Goal: Task Accomplishment & Management: Use online tool/utility

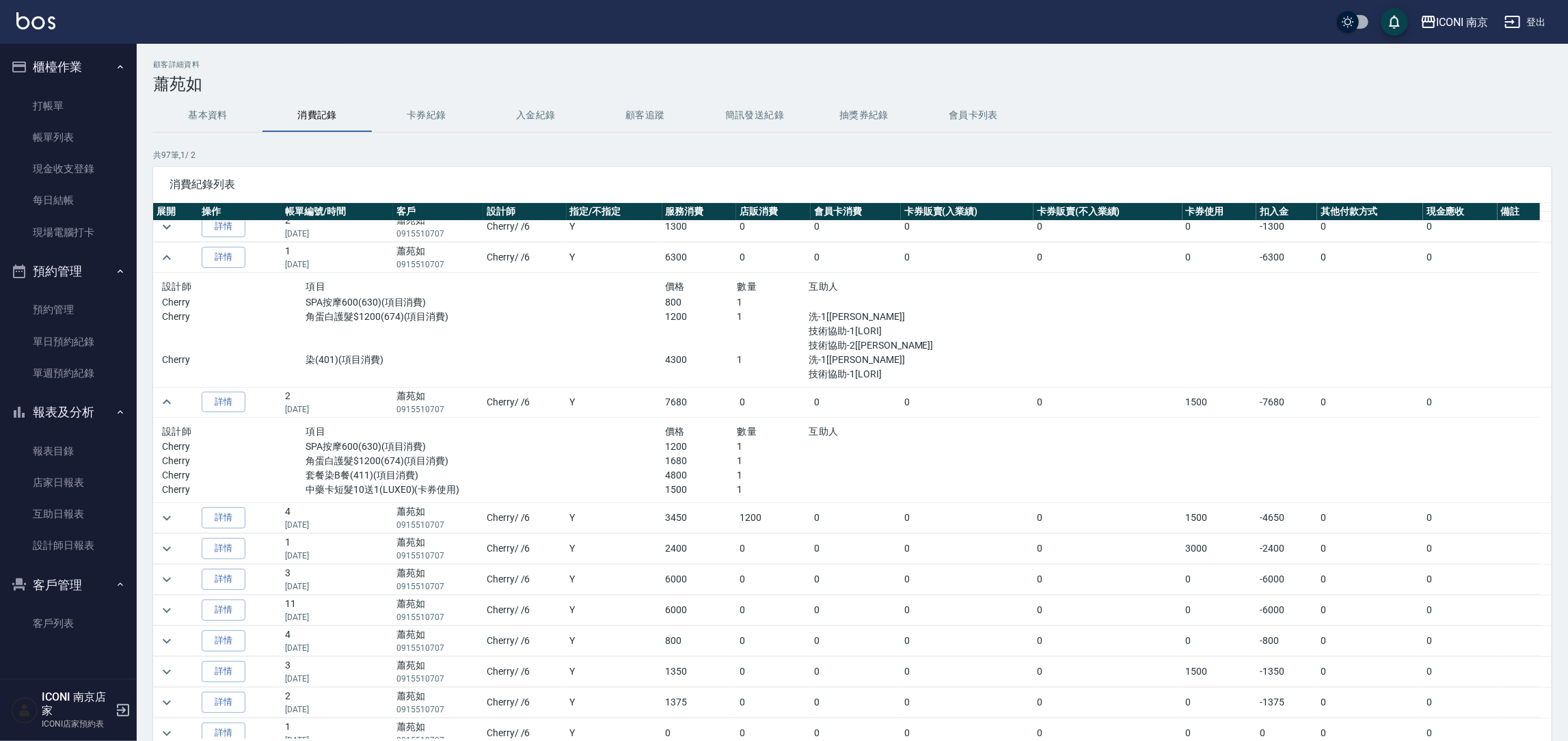
scroll to position [103, 0]
click at [161, 582] on icon "expand row" at bounding box center [167, 578] width 16 height 16
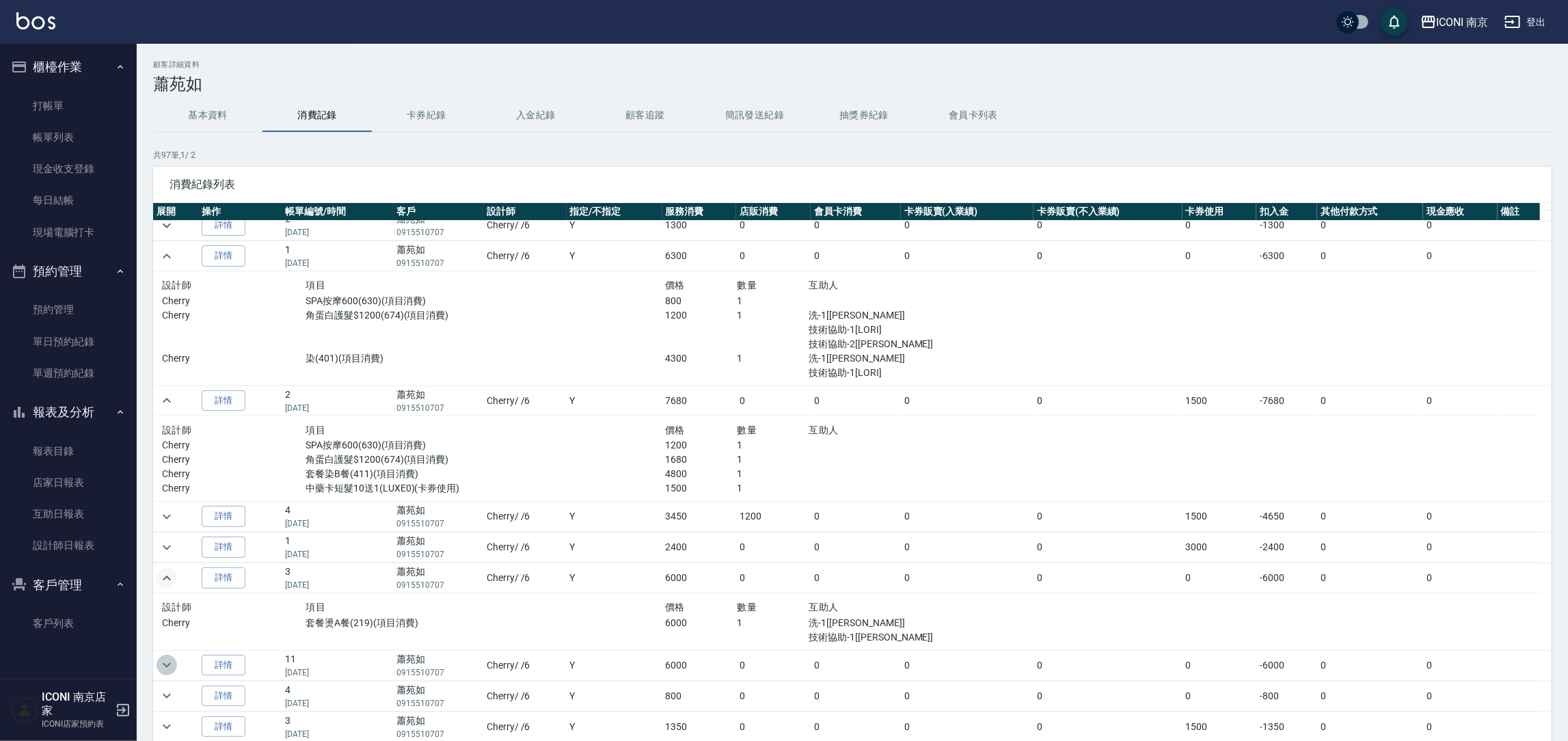
click at [165, 666] on icon "expand row" at bounding box center [167, 665] width 16 height 16
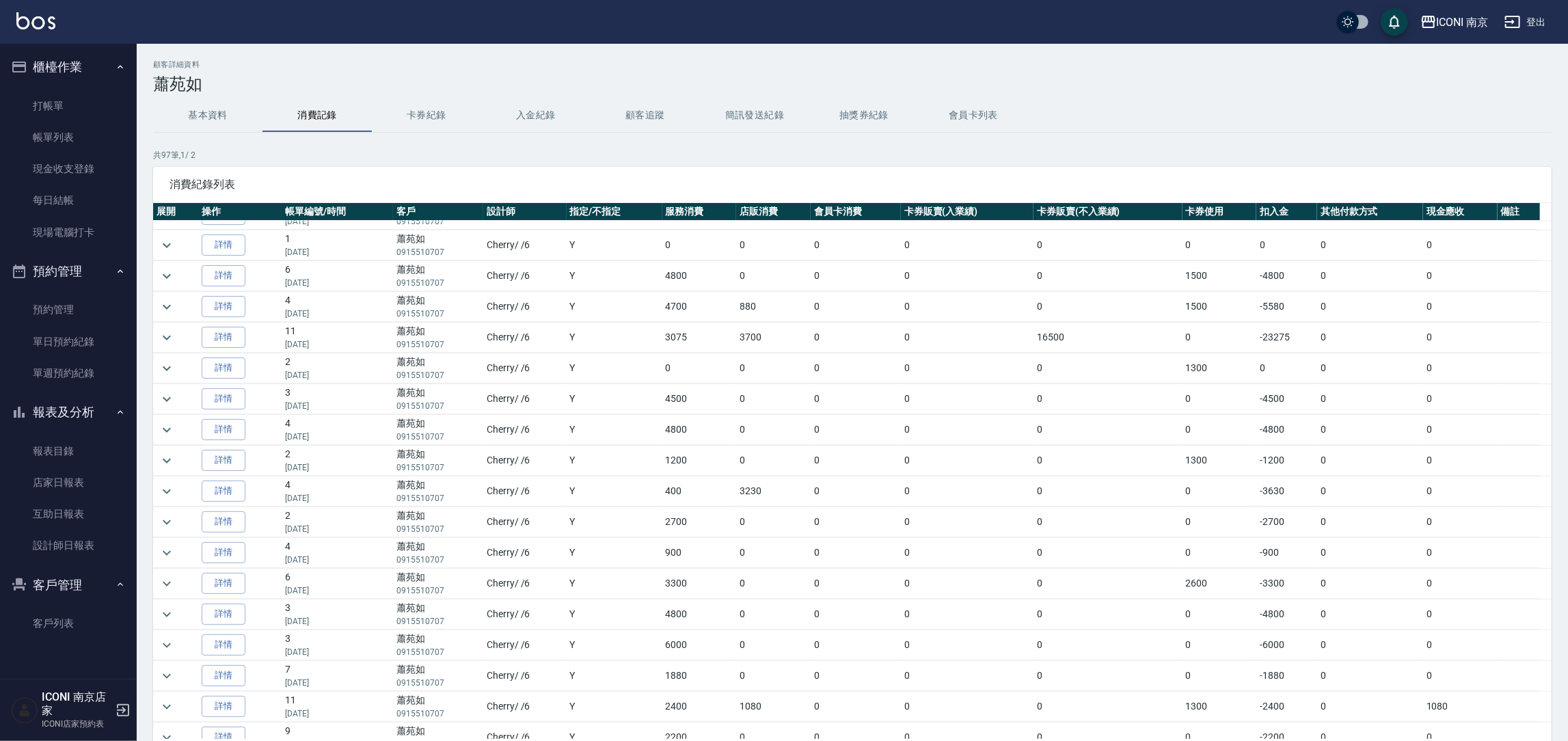
scroll to position [718, 0]
click at [175, 650] on button "expand row" at bounding box center [167, 644] width 21 height 21
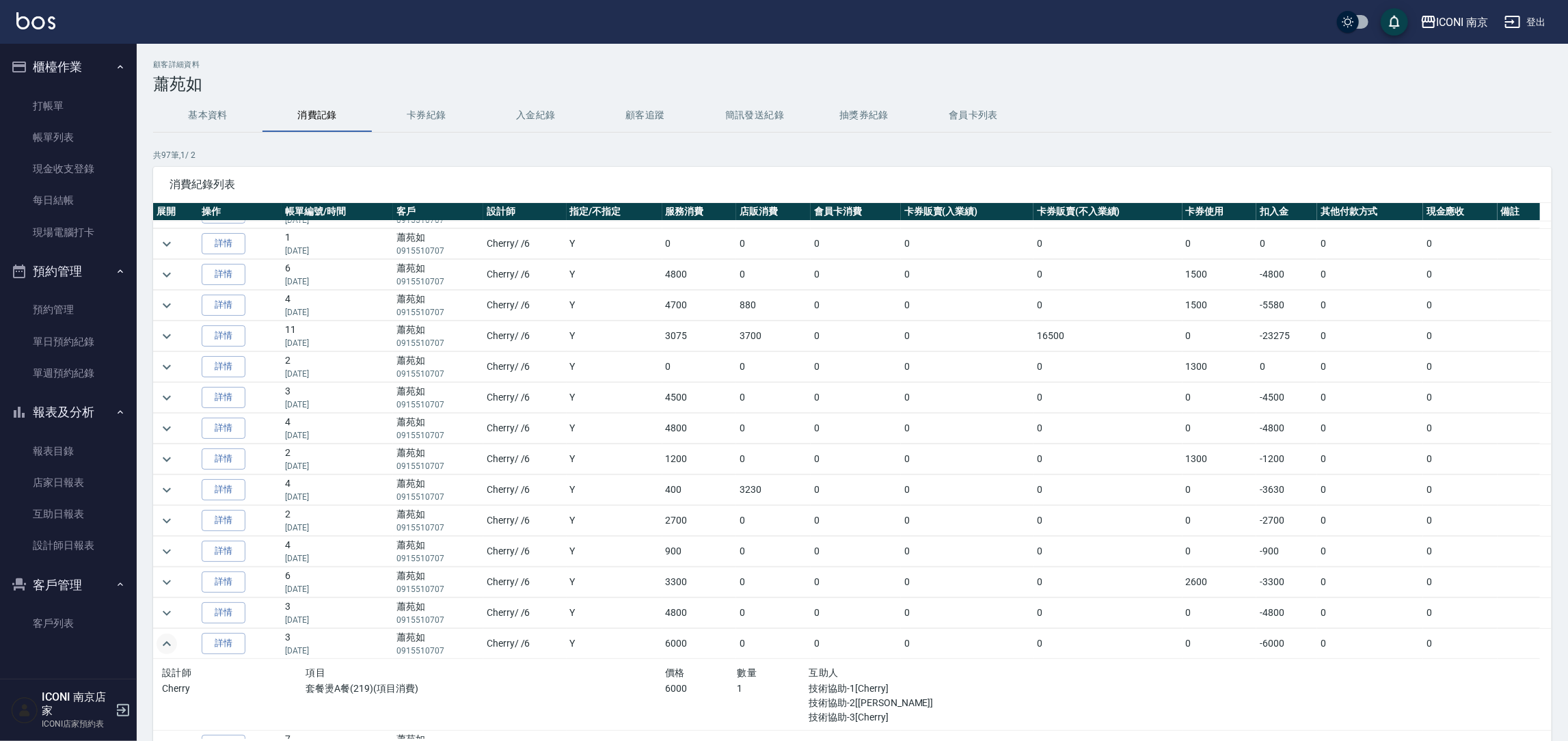
scroll to position [820, 0]
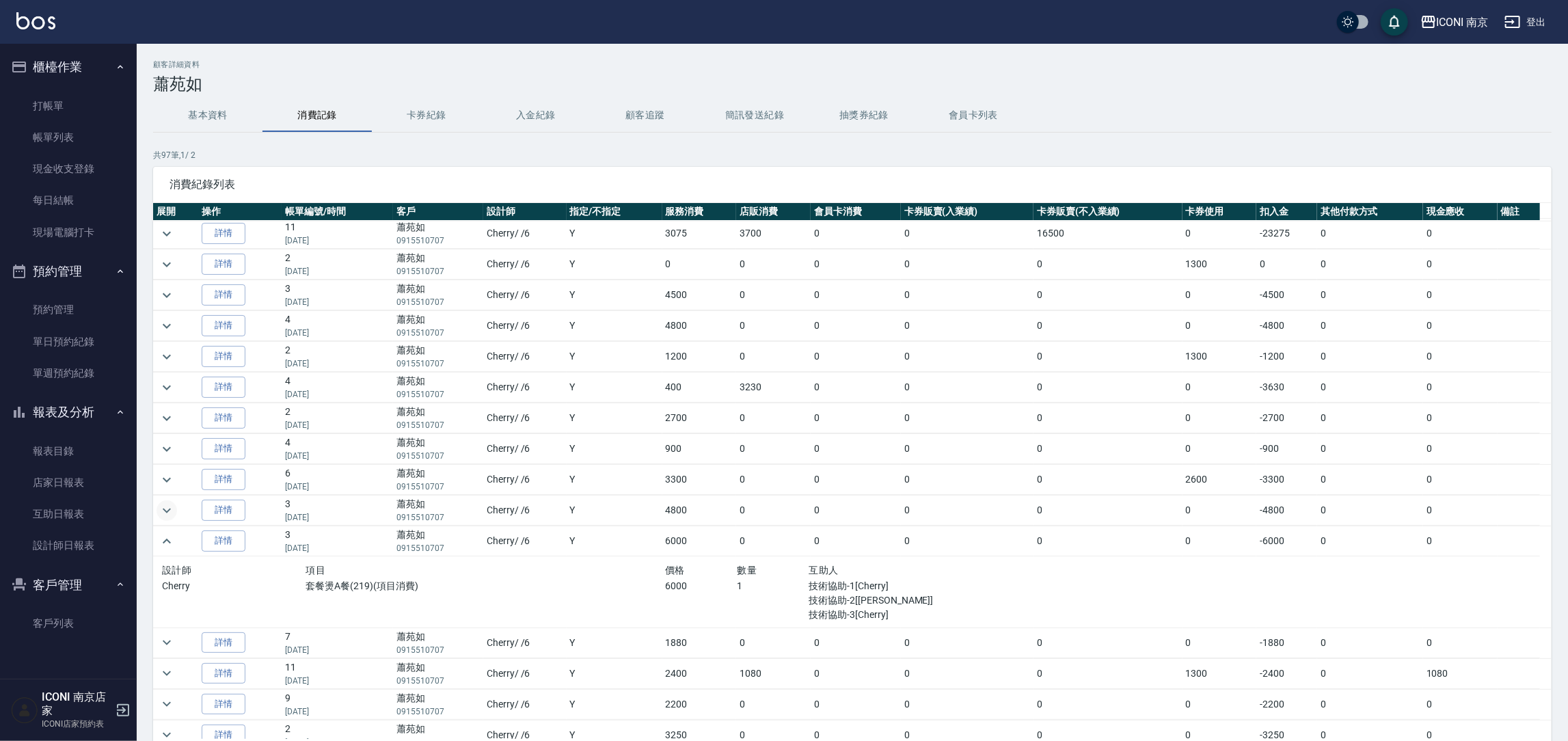
click at [173, 509] on icon "expand row" at bounding box center [167, 510] width 16 height 16
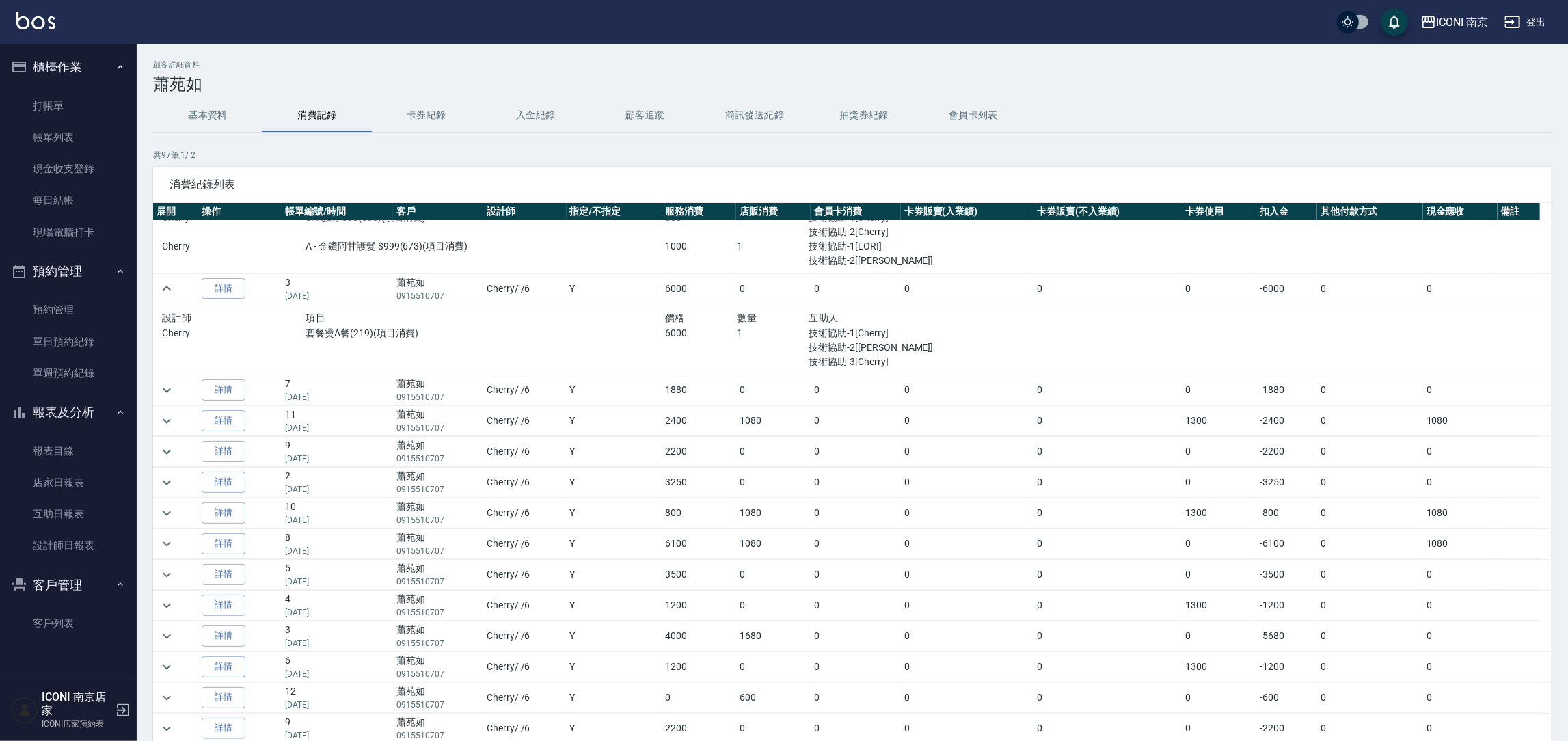
scroll to position [1230, 0]
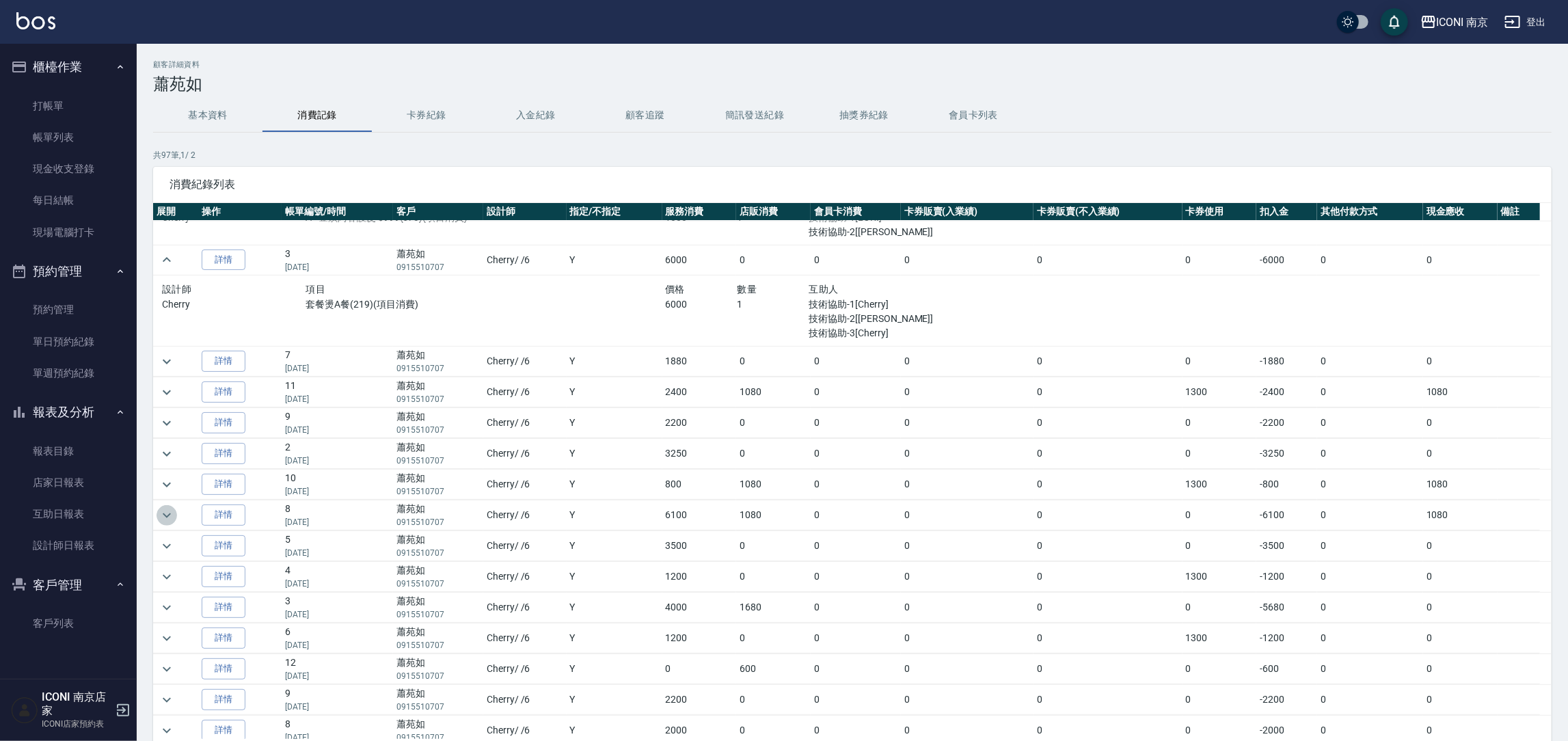
click at [156, 522] on button "expand row" at bounding box center [167, 516] width 21 height 21
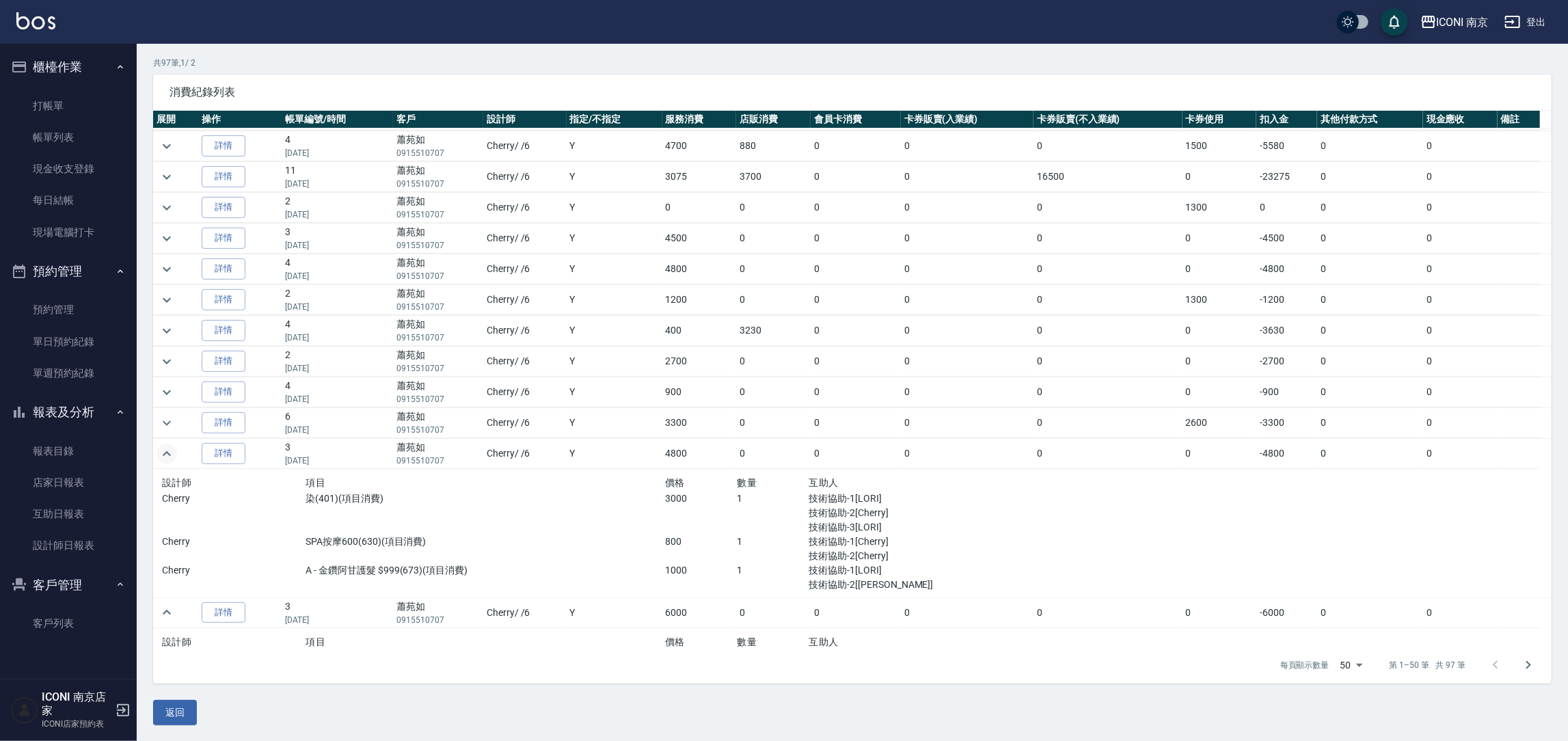
scroll to position [747, 0]
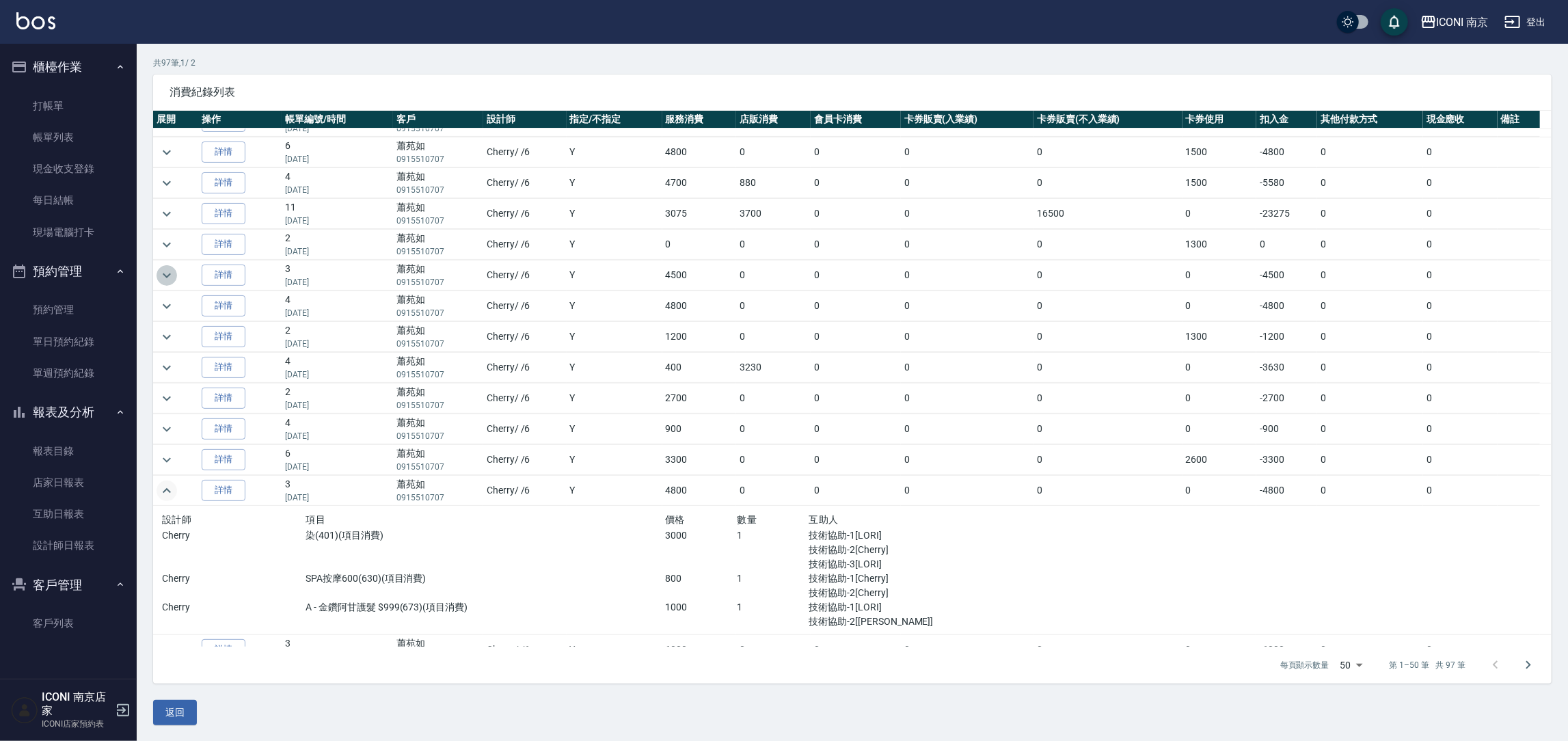
click at [162, 282] on icon "expand row" at bounding box center [167, 276] width 16 height 16
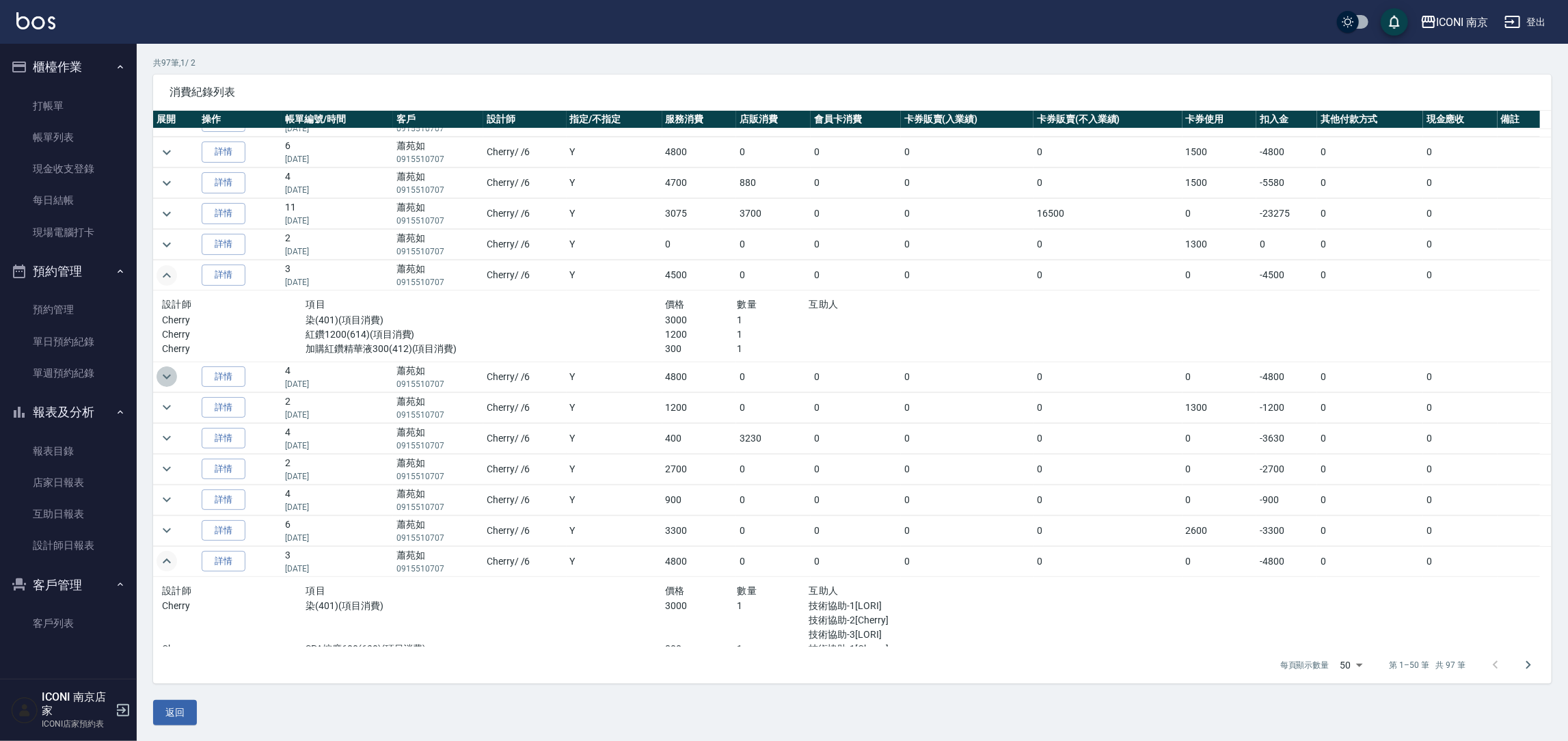
click at [162, 385] on icon "expand row" at bounding box center [167, 377] width 16 height 16
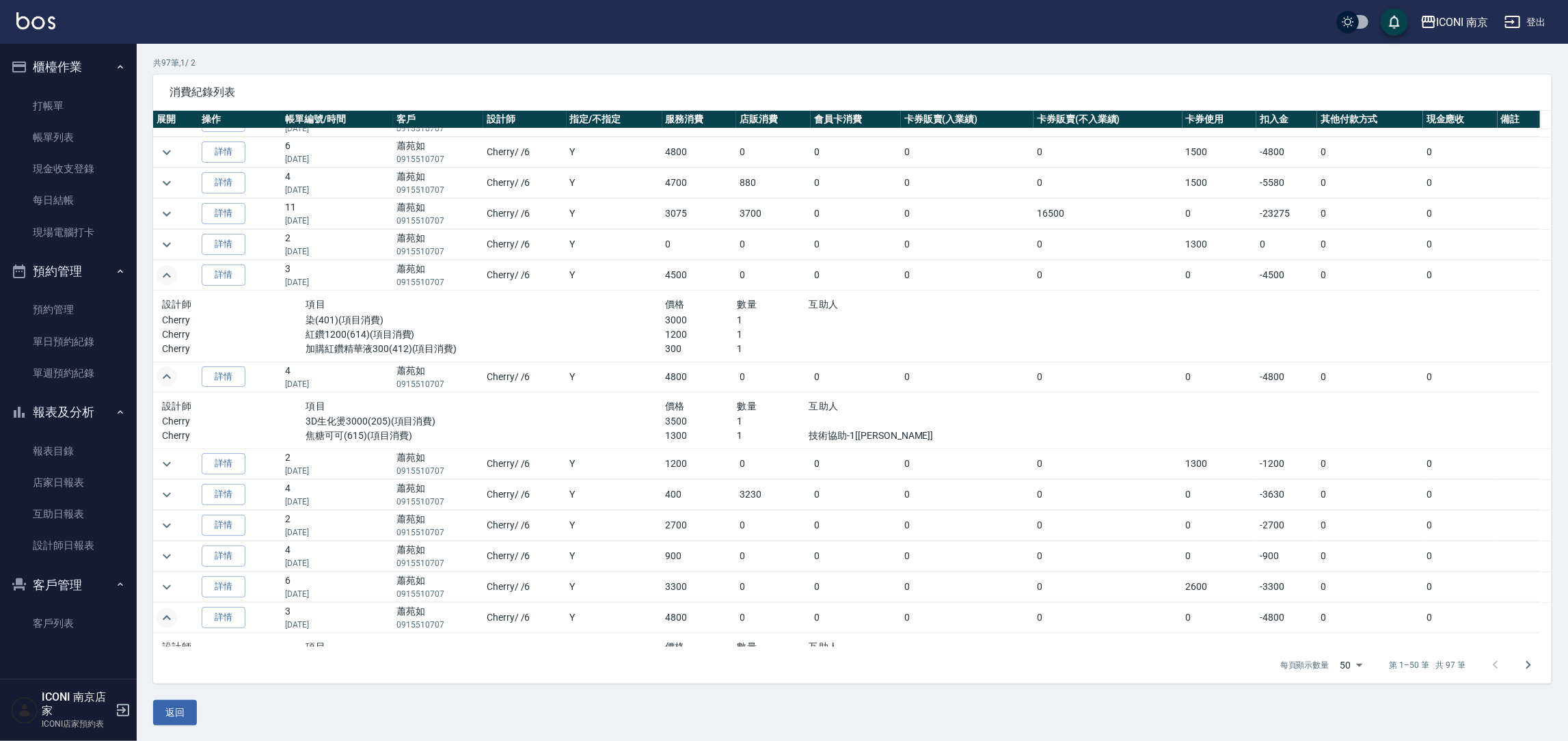
click at [162, 385] on icon "expand row" at bounding box center [167, 377] width 16 height 16
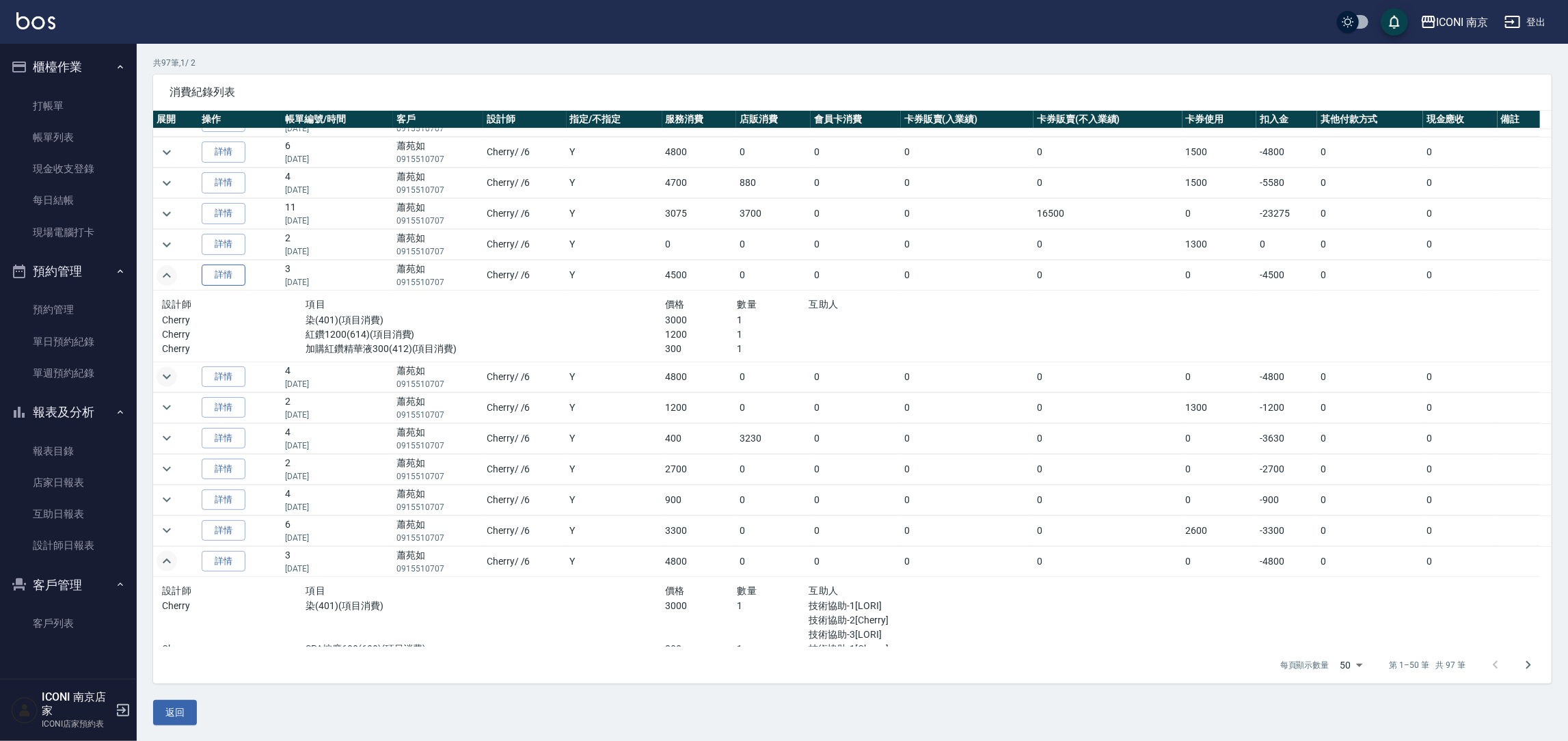
drag, startPoint x: 153, startPoint y: 280, endPoint x: 203, endPoint y: 286, distance: 50.4
click at [156, 282] on td at bounding box center [175, 276] width 45 height 30
click at [1527, 673] on button "Go to next page" at bounding box center [1528, 665] width 33 height 33
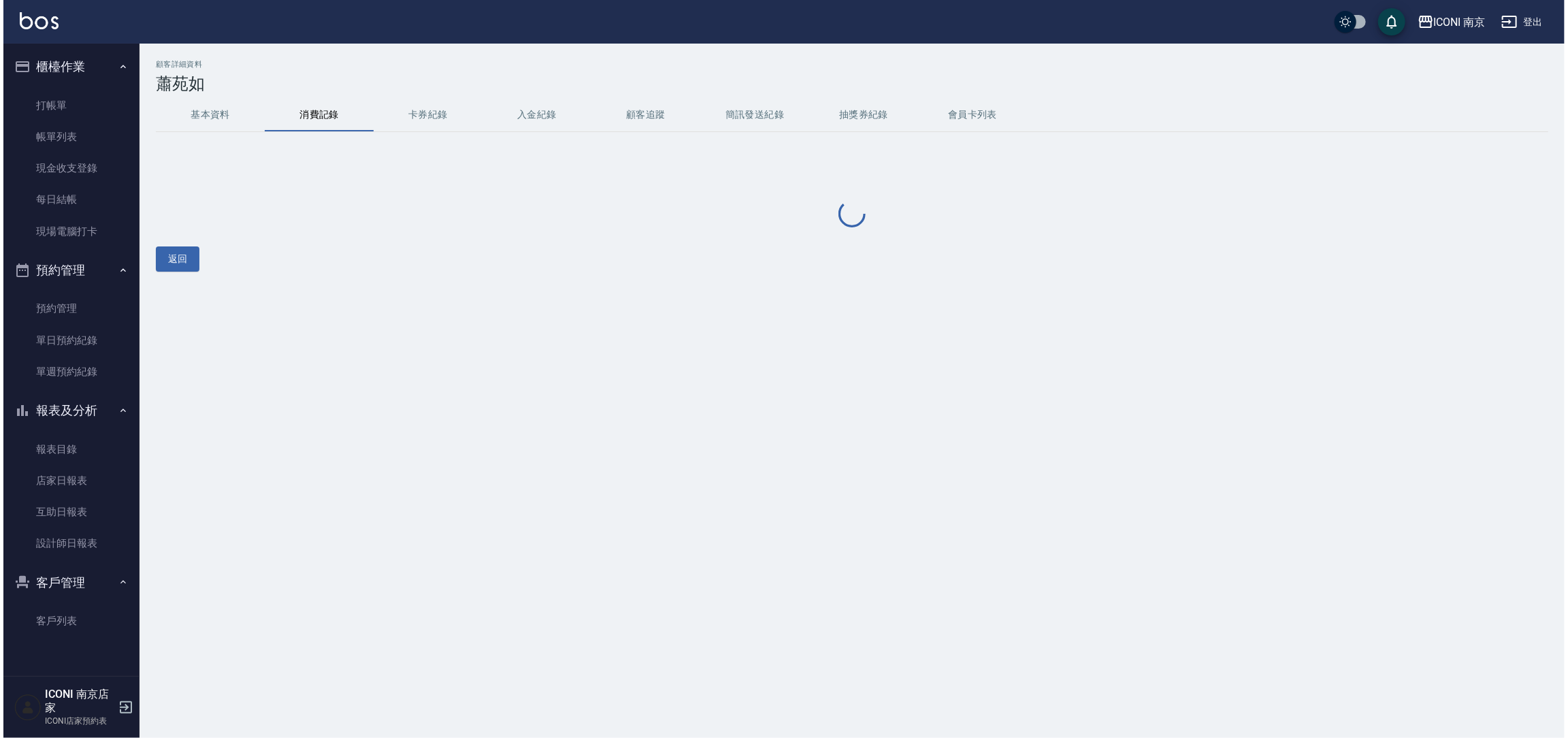
scroll to position [0, 0]
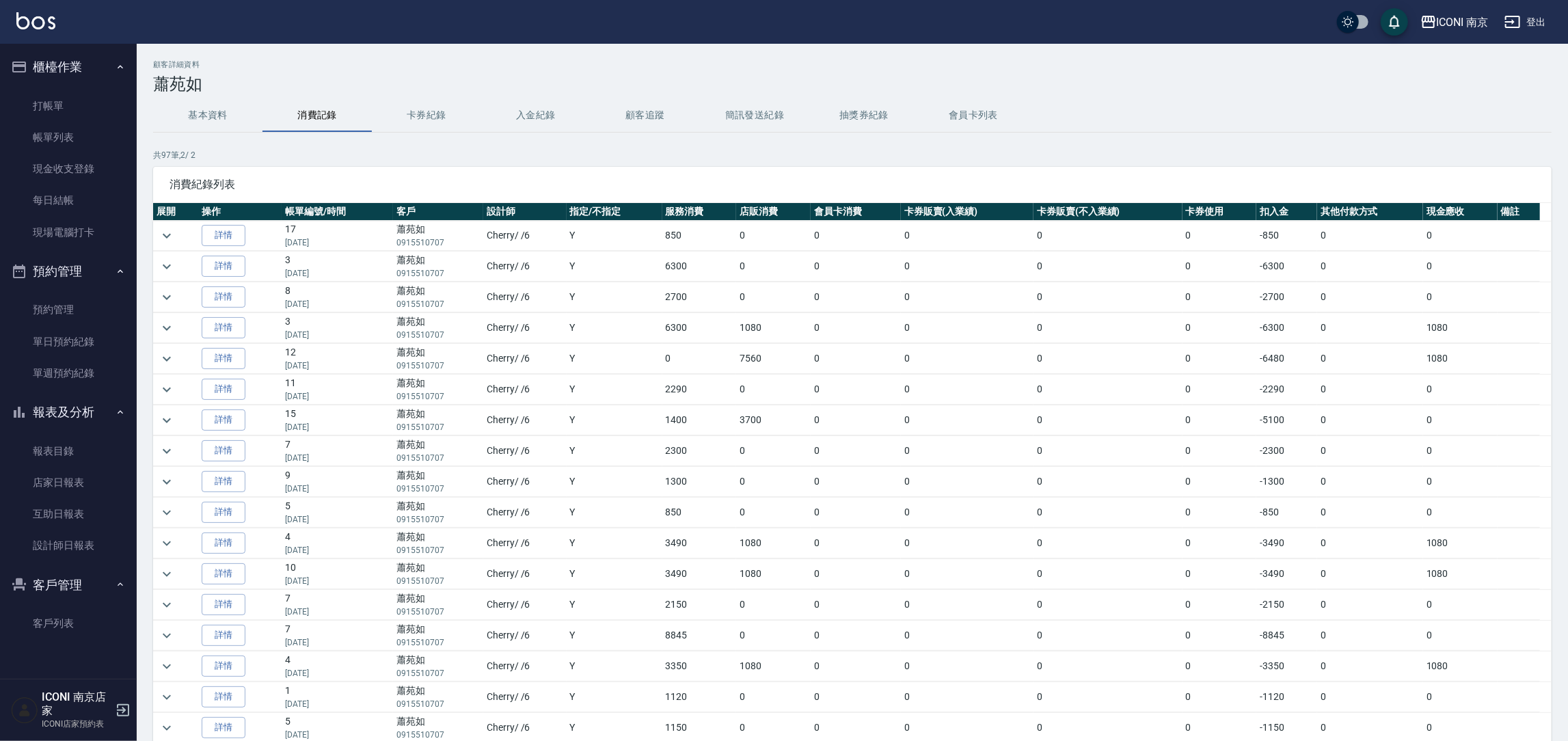
click at [151, 270] on div "顧客詳細資料 蕭苑如 基本資料 消費記錄 卡券紀錄 入金紀錄 顧客追蹤 簡訊發送紀錄 抽獎券紀錄 會員卡列表 共 97 筆, 2 / 2 消費紀錄列表 展開 …" at bounding box center [853, 438] width 1432 height 757
click at [159, 270] on icon "expand row" at bounding box center [167, 267] width 16 height 16
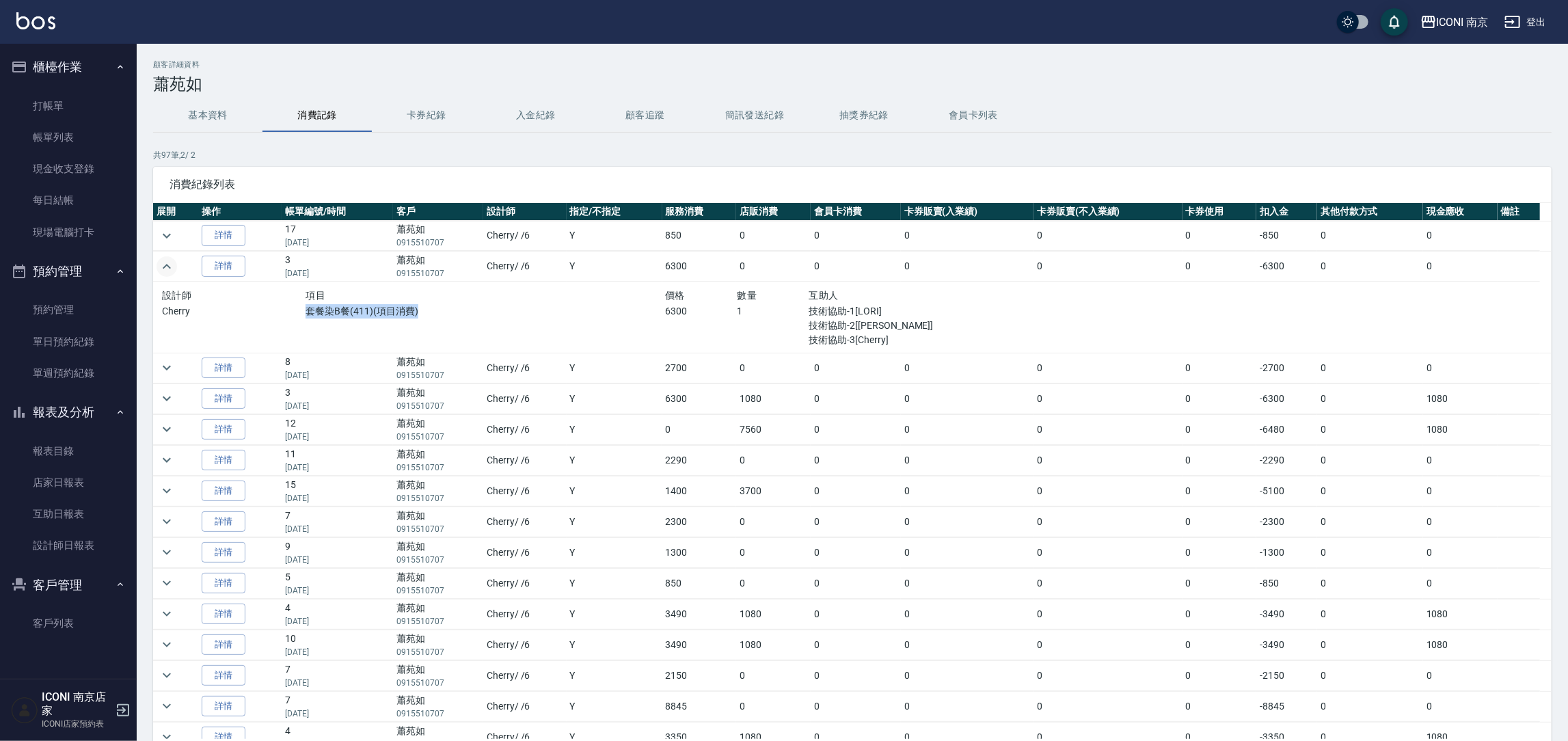
drag, startPoint x: 306, startPoint y: 313, endPoint x: 544, endPoint y: 329, distance: 238.5
click at [544, 329] on div "套餐染B餐(411)(項目消費)" at bounding box center [485, 326] width 360 height 43
click at [616, 328] on div "套餐染B餐(411)(項目消費)" at bounding box center [485, 326] width 360 height 43
click at [285, 272] on p "01/10/2024" at bounding box center [337, 273] width 105 height 12
drag, startPoint x: 281, startPoint y: 272, endPoint x: 327, endPoint y: 278, distance: 46.4
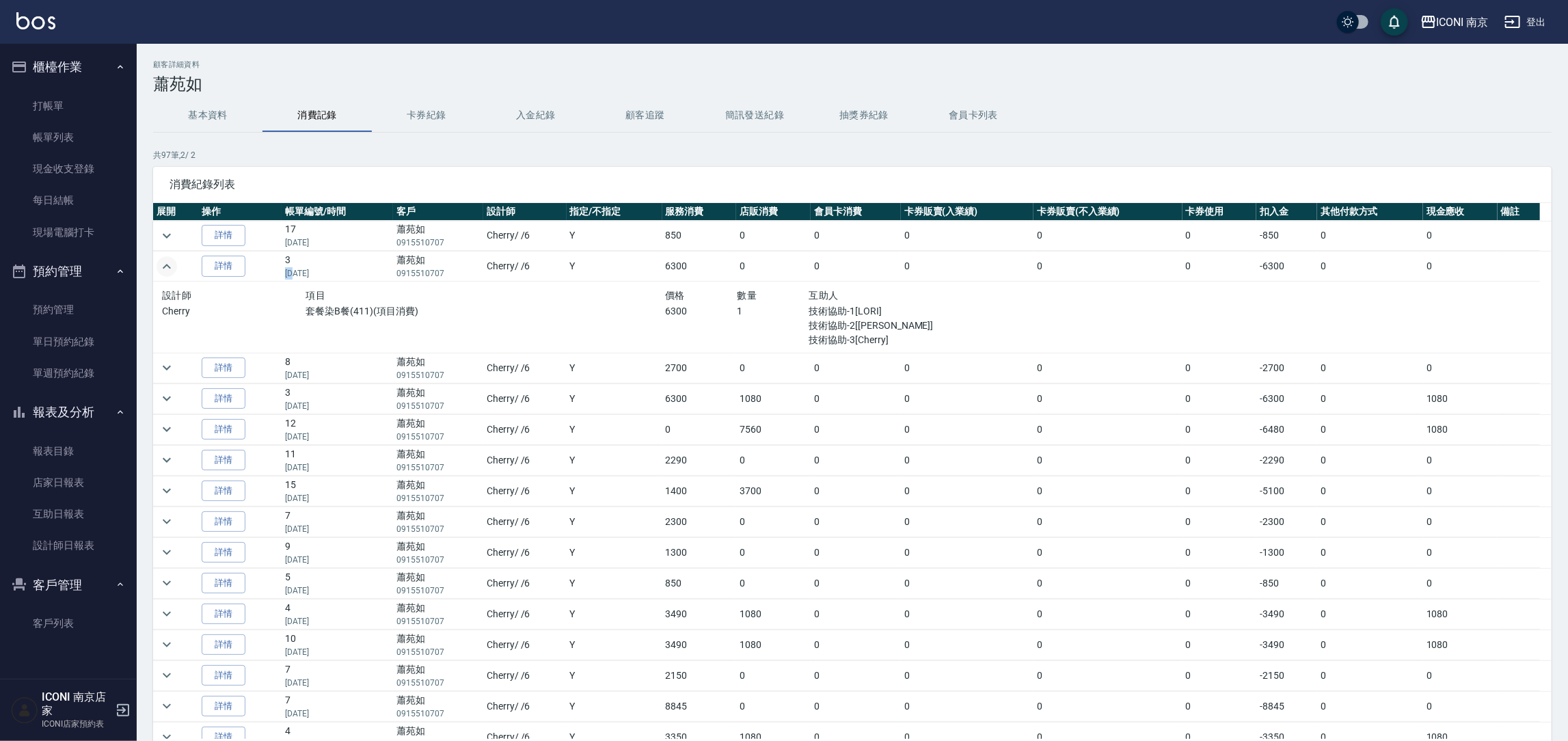
click at [303, 273] on p "01/10/2024" at bounding box center [337, 273] width 105 height 12
drag, startPoint x: 327, startPoint y: 278, endPoint x: 343, endPoint y: 279, distance: 16.0
click at [343, 279] on p "01/10/2024" at bounding box center [337, 273] width 105 height 12
click at [481, 309] on p "套餐染B餐(411)(項目消費)" at bounding box center [485, 312] width 360 height 14
click at [72, 538] on link "設計師日報表" at bounding box center [68, 545] width 126 height 31
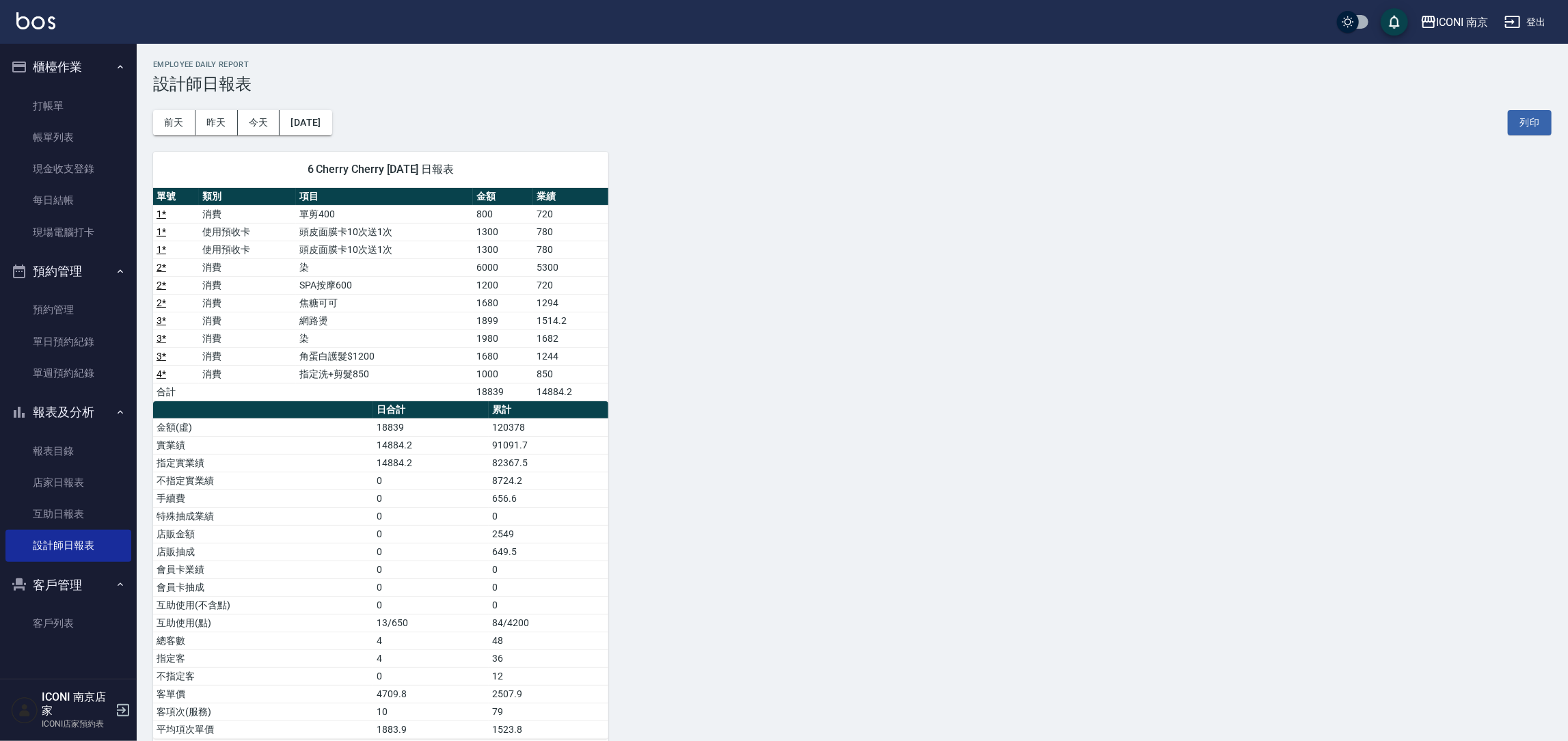
click at [1529, 18] on button "登出" at bounding box center [1526, 22] width 53 height 26
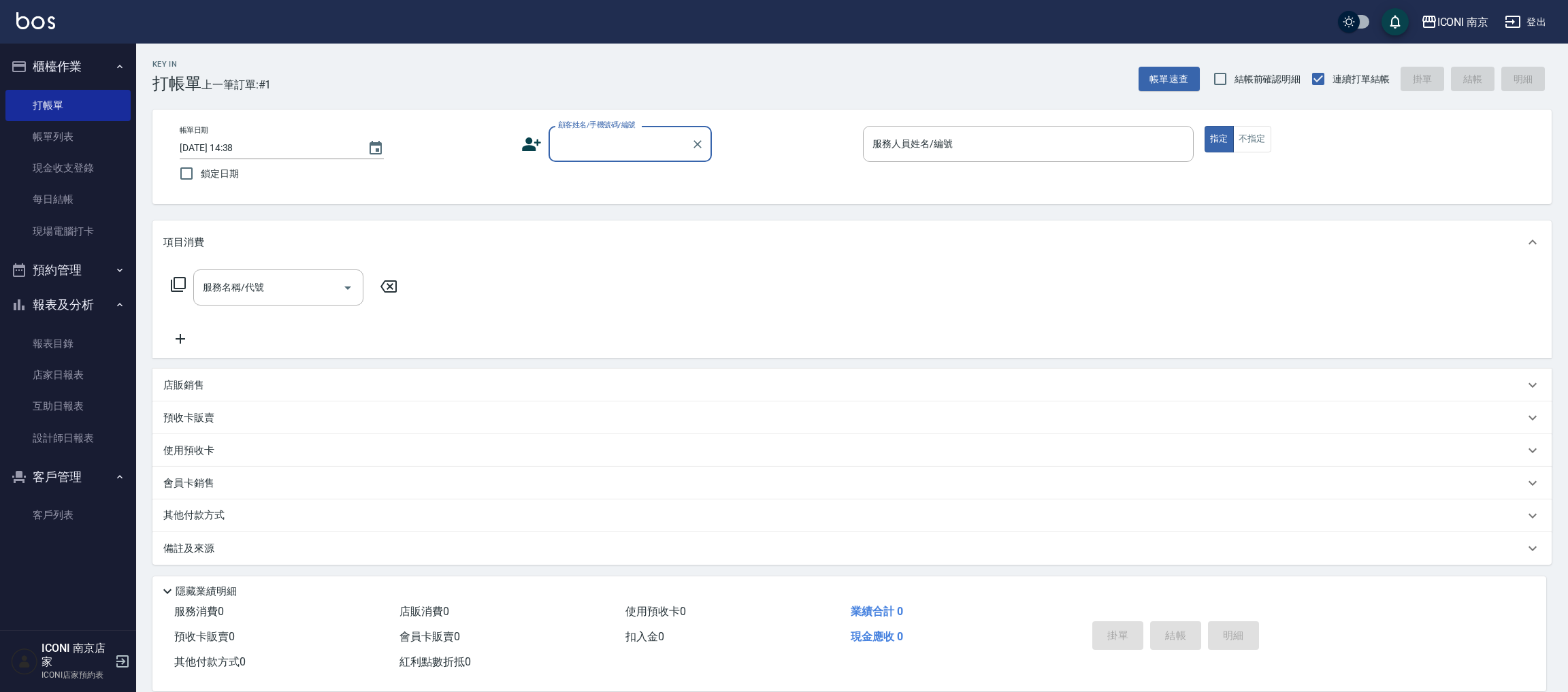
click at [587, 149] on input "顧客姓名/手機號碼/編號" at bounding box center [620, 144] width 131 height 24
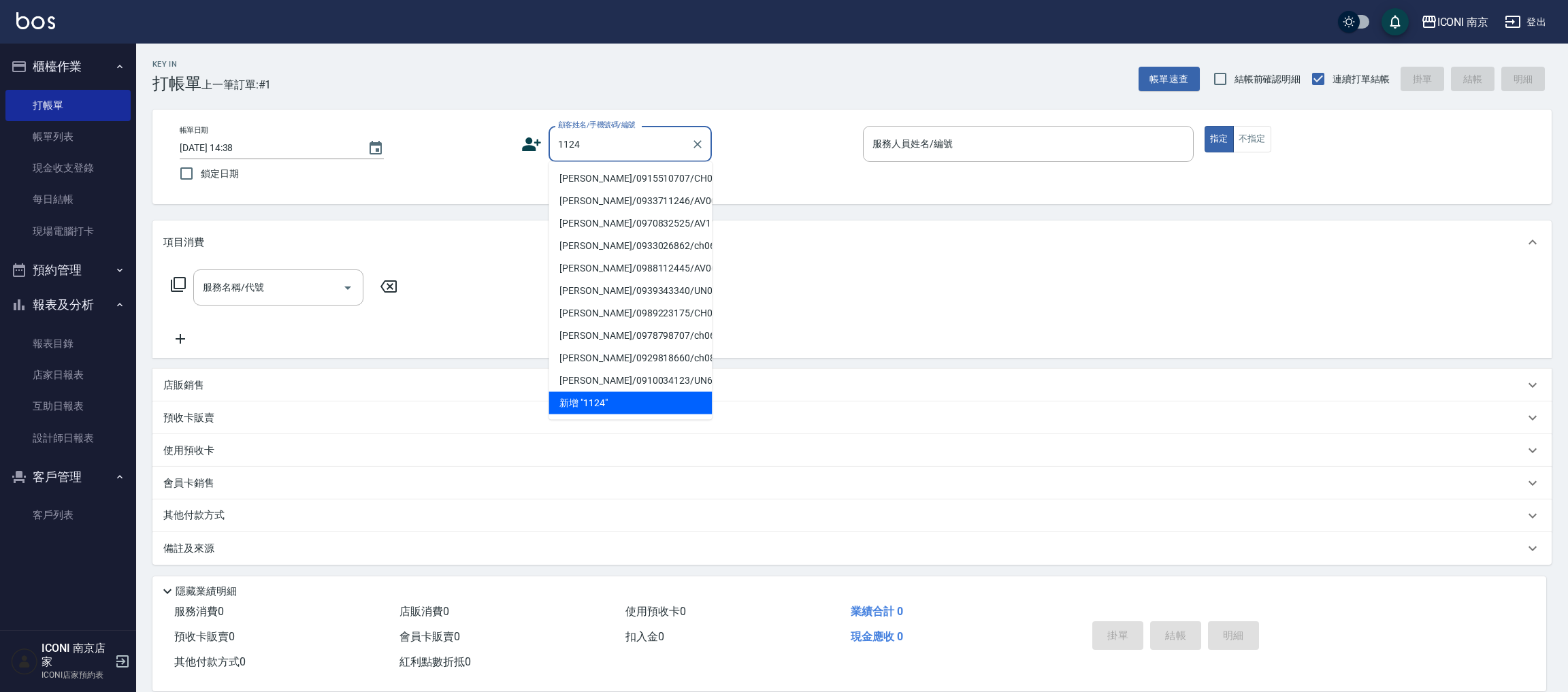
click at [597, 190] on li "[PERSON_NAME]/0915510707/CH0001124" at bounding box center [630, 179] width 163 height 22
type input "[PERSON_NAME]/0915510707/CH0001124"
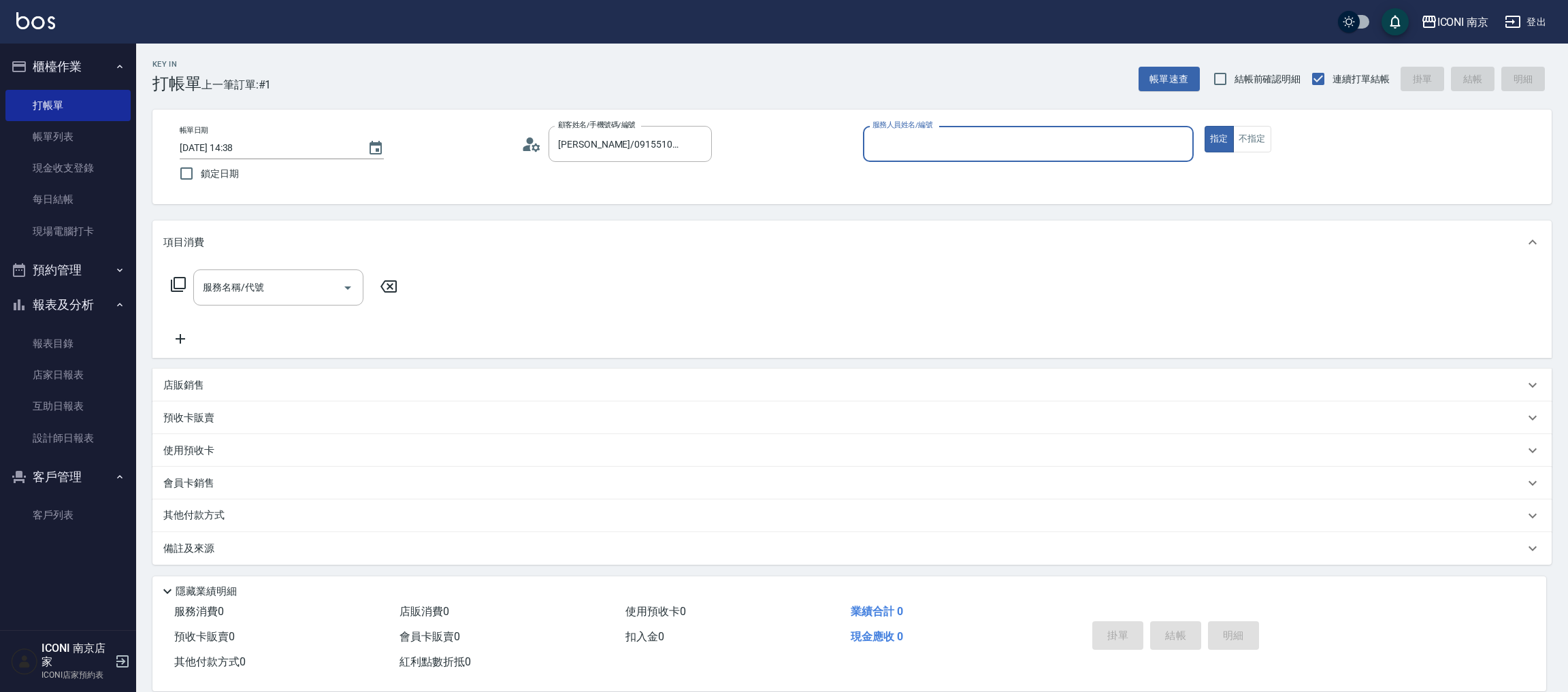
type input "Cherry-6"
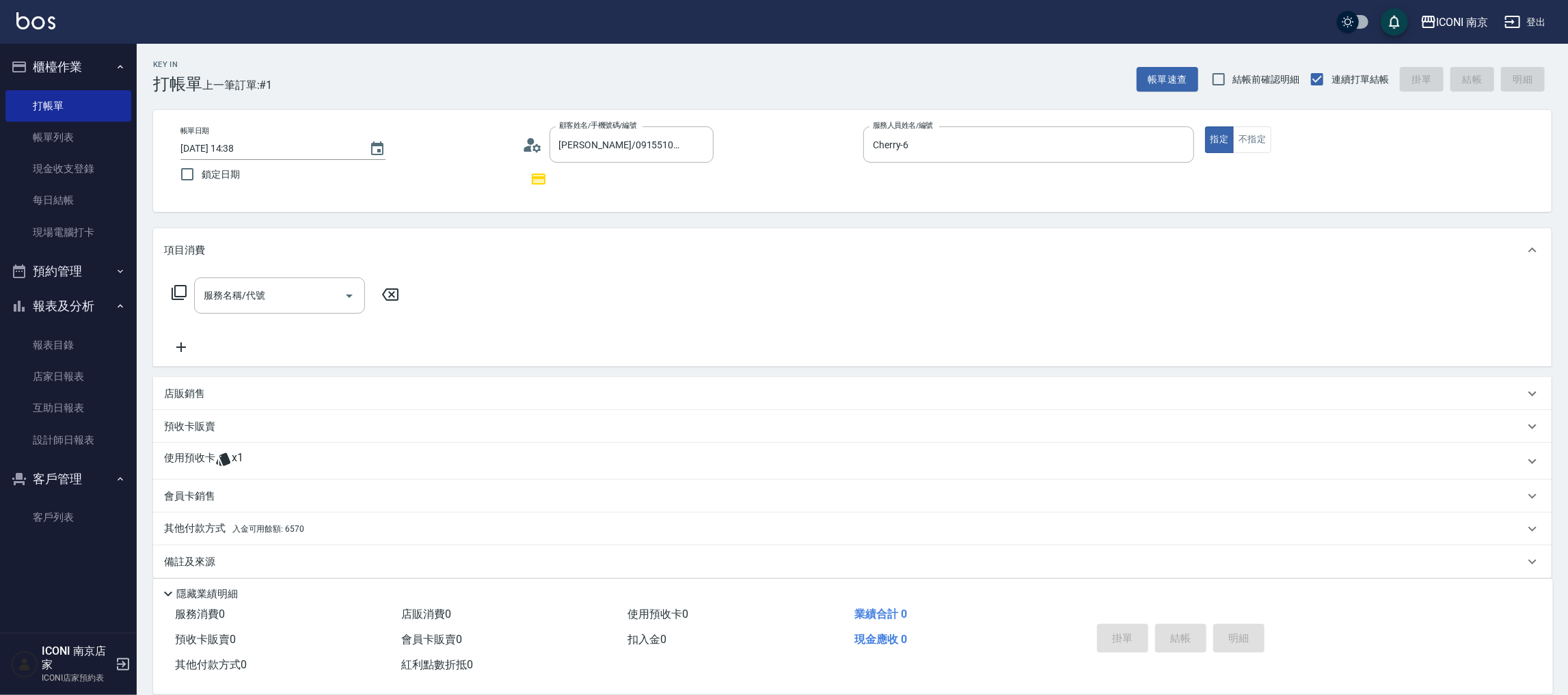
click at [281, 530] on span "入金可用餘額: 6570" at bounding box center [268, 528] width 72 height 10
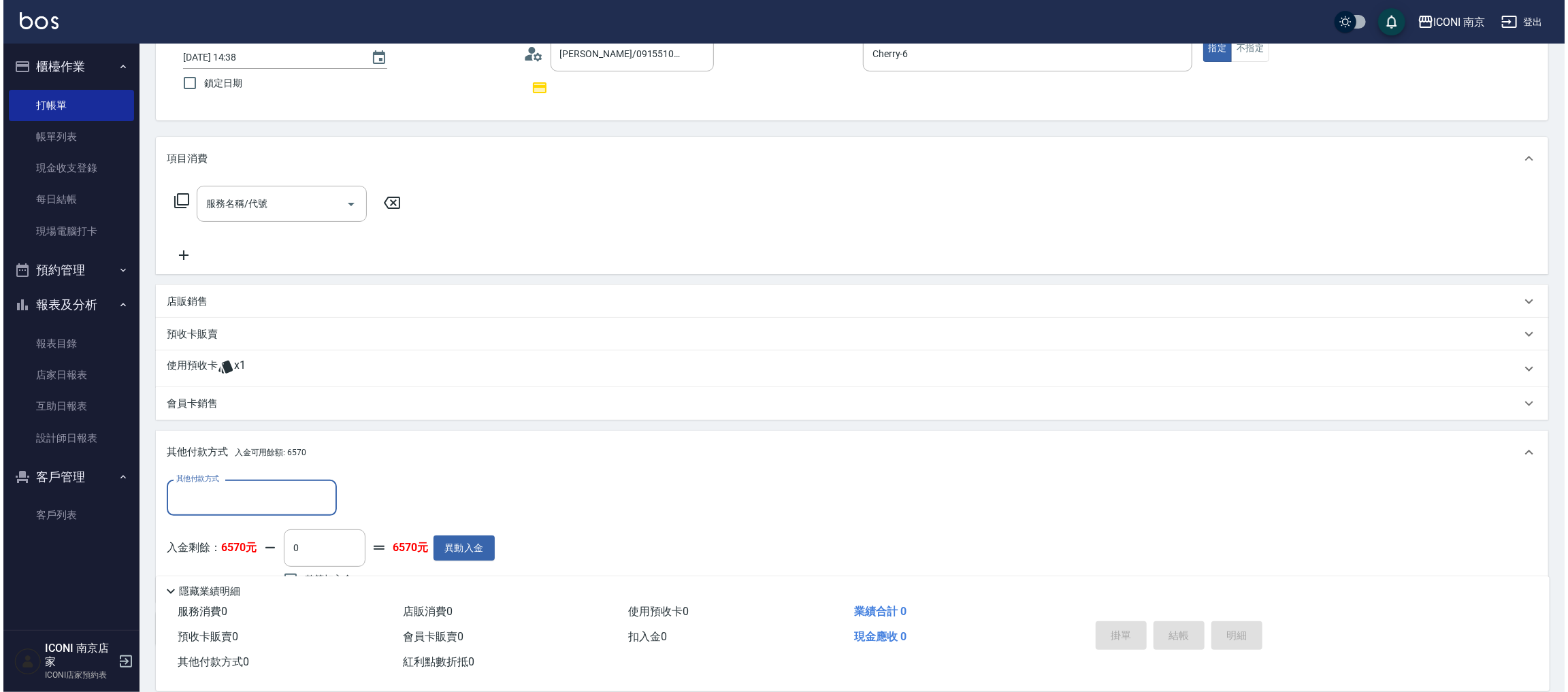
scroll to position [102, 0]
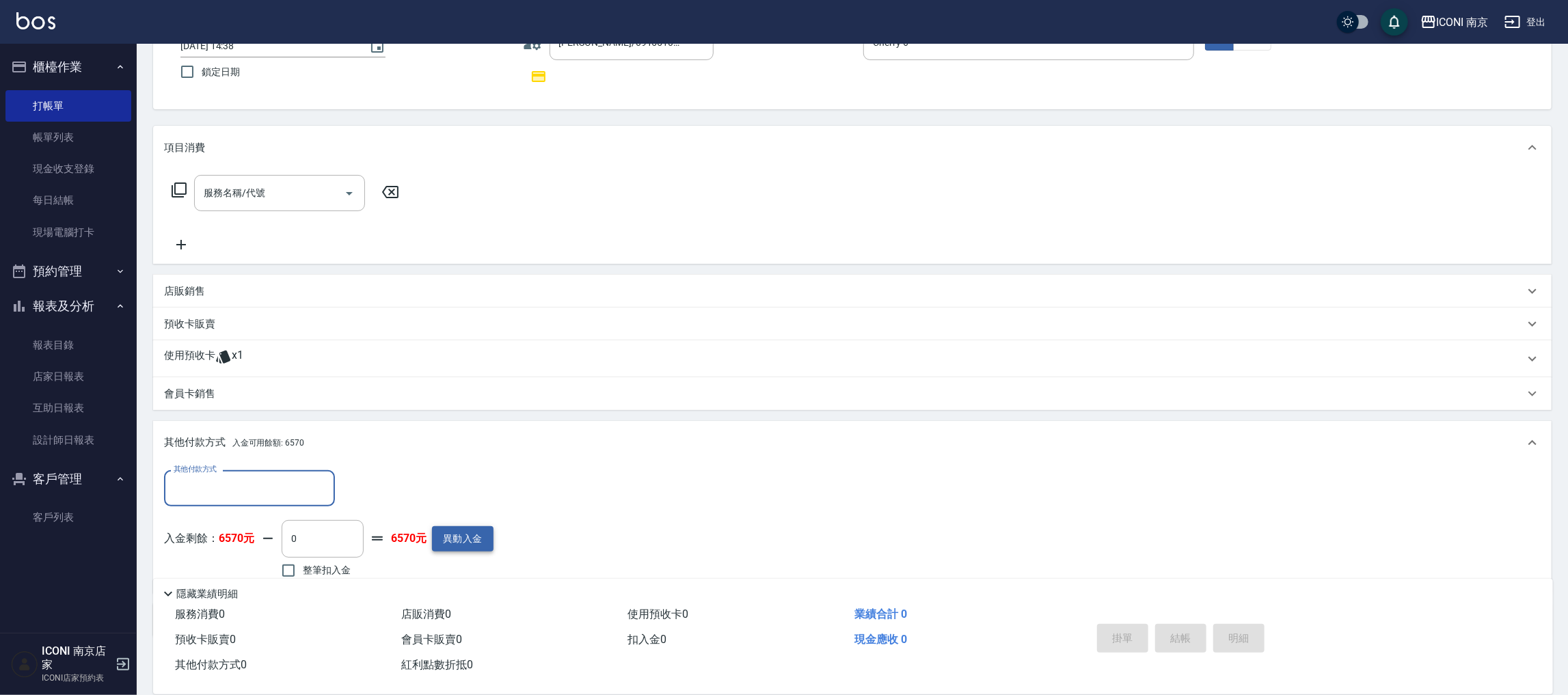
click at [482, 537] on button "異動入金" at bounding box center [462, 539] width 62 height 26
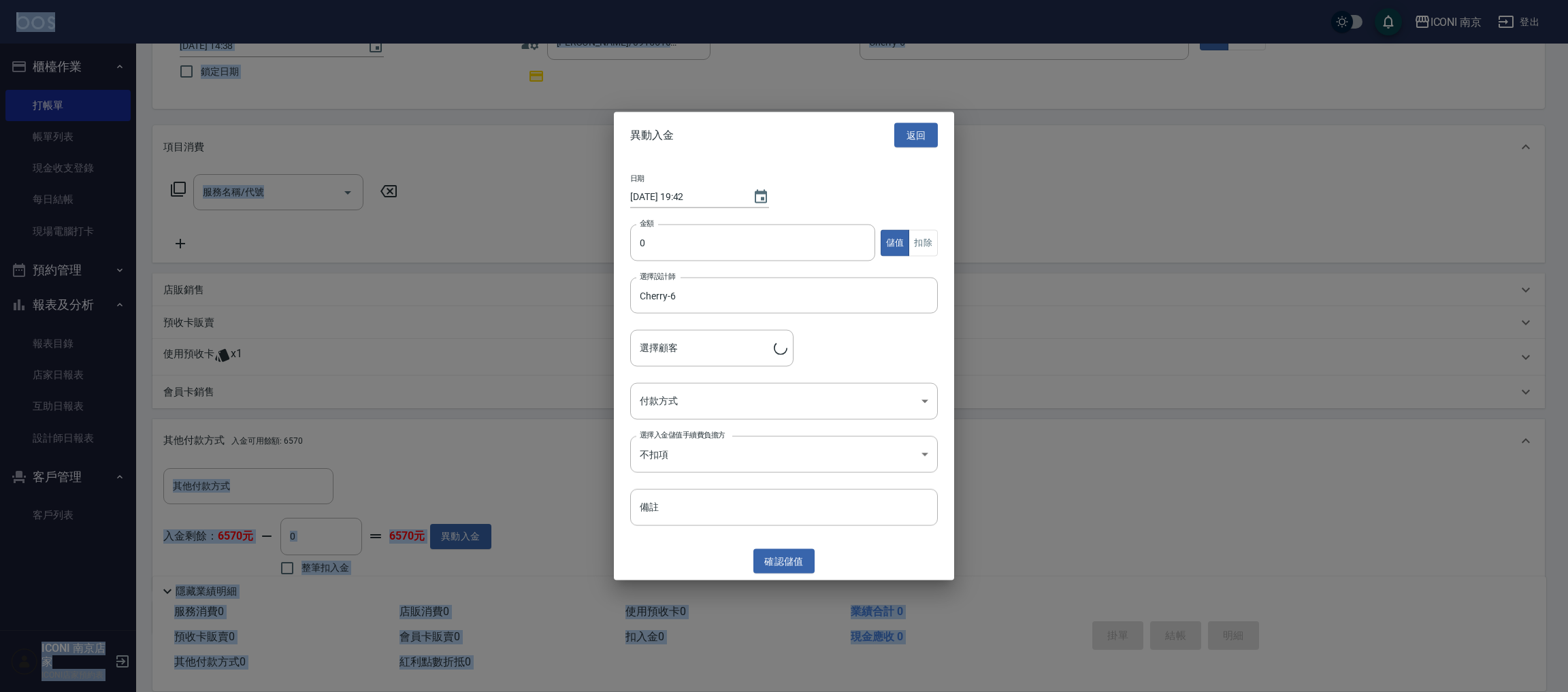
type input "蕭苑如/0915510707/CH0001124"
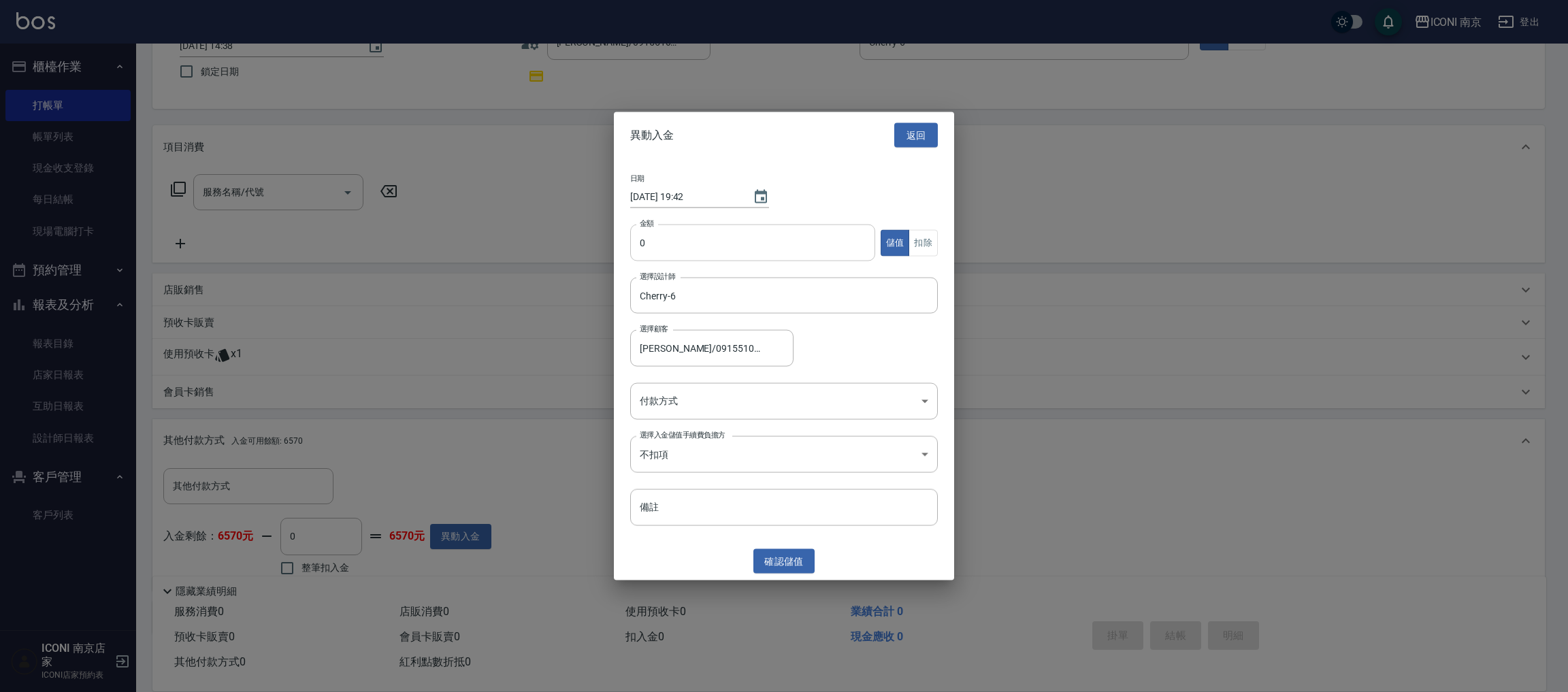
drag, startPoint x: 714, startPoint y: 208, endPoint x: 697, endPoint y: 233, distance: 30.2
click at [715, 208] on div "日期 2025/09/12 19:42 金額 0 金額 儲值 扣除 選擇設計師 Cherry-6 選擇設計師 選擇顧客 蕭苑如/0915510707/CH00…" at bounding box center [784, 350] width 341 height 383
click at [697, 233] on input "0" at bounding box center [752, 243] width 245 height 37
type input "10000"
click at [676, 411] on body "ICONI 南京 登出 櫃檯作業 打帳單 帳單列表 現金收支登錄 每日結帳 現場電腦打卡 預約管理 預約管理 單日預約紀錄 單週預約紀錄 報表及分析 報表目錄…" at bounding box center [784, 330] width 1568 height 864
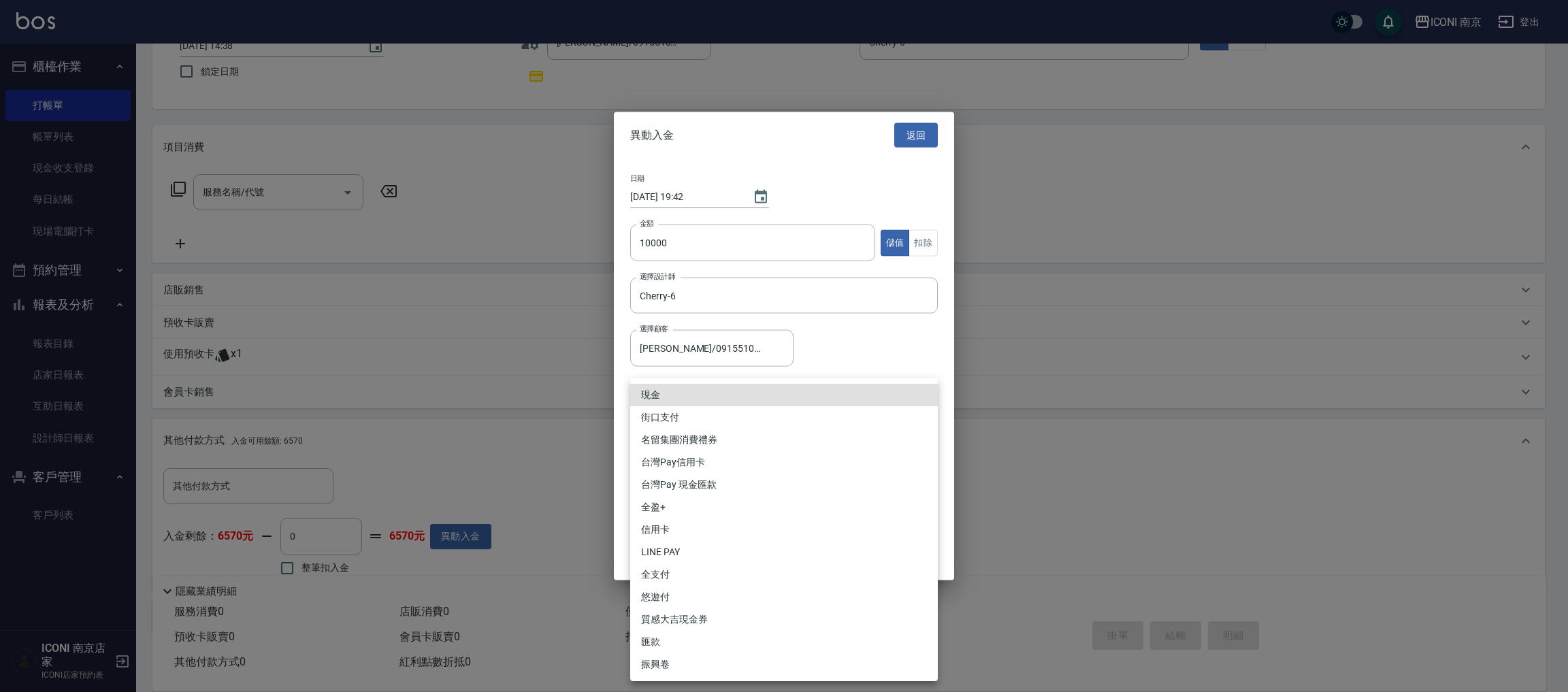
click at [680, 403] on li "現金" at bounding box center [784, 395] width 308 height 22
type input "現金"
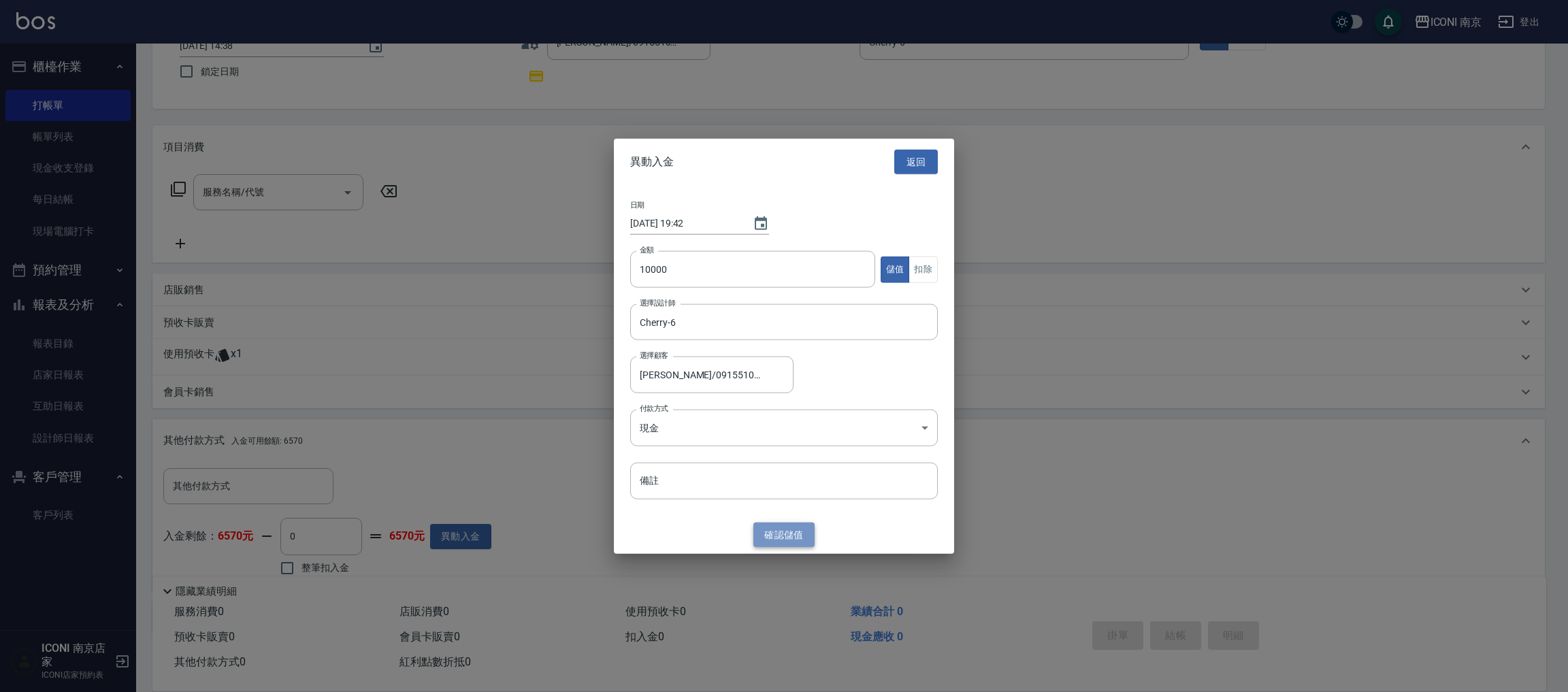
click at [798, 537] on button "確認 儲值" at bounding box center [784, 534] width 61 height 26
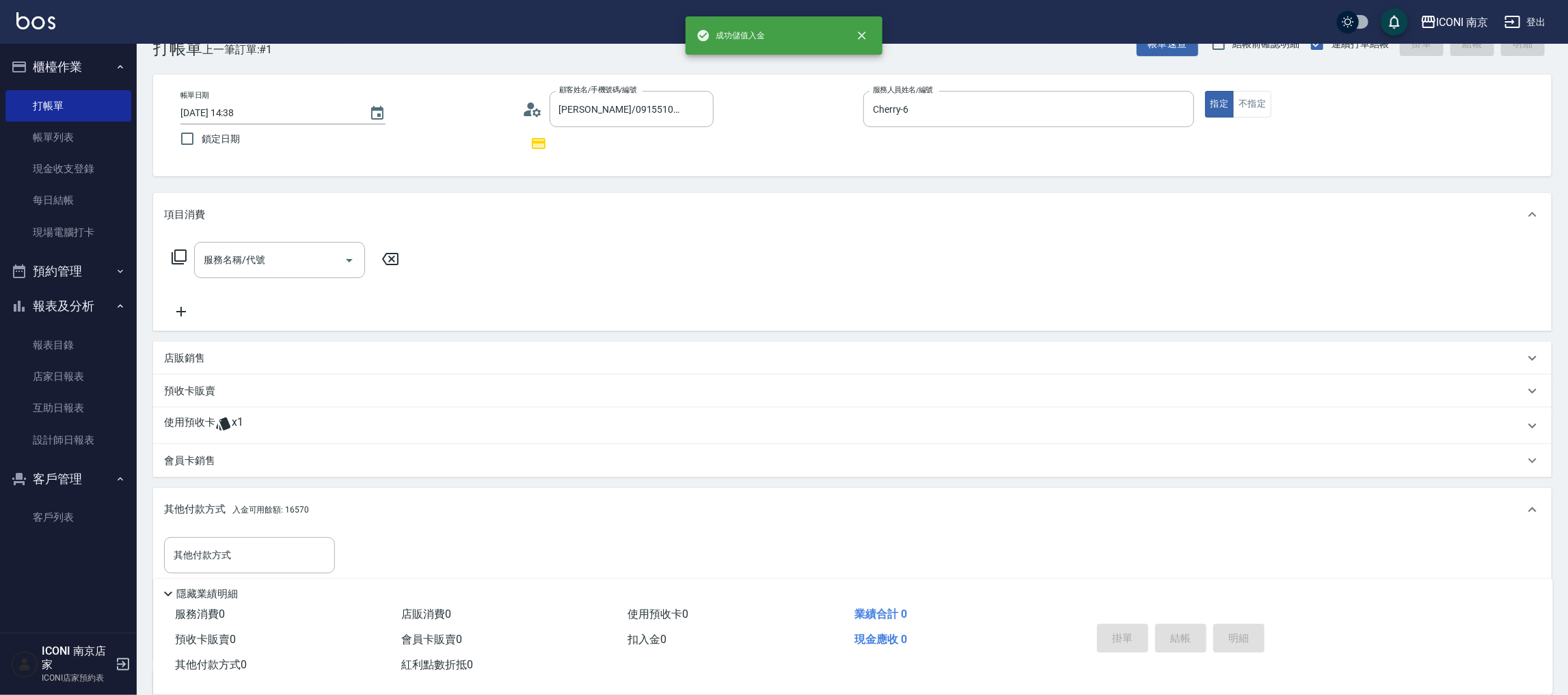
scroll to position [0, 0]
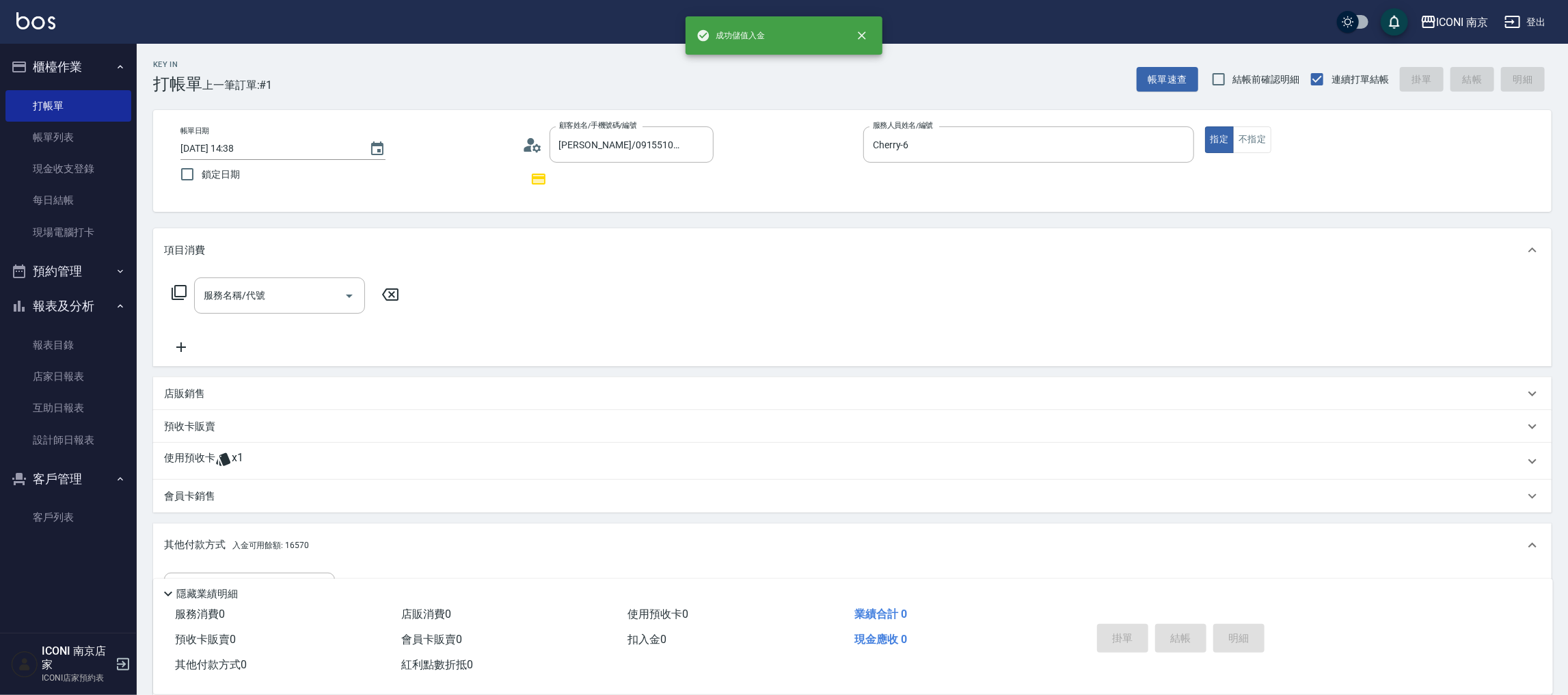
click at [179, 295] on icon at bounding box center [179, 292] width 16 height 16
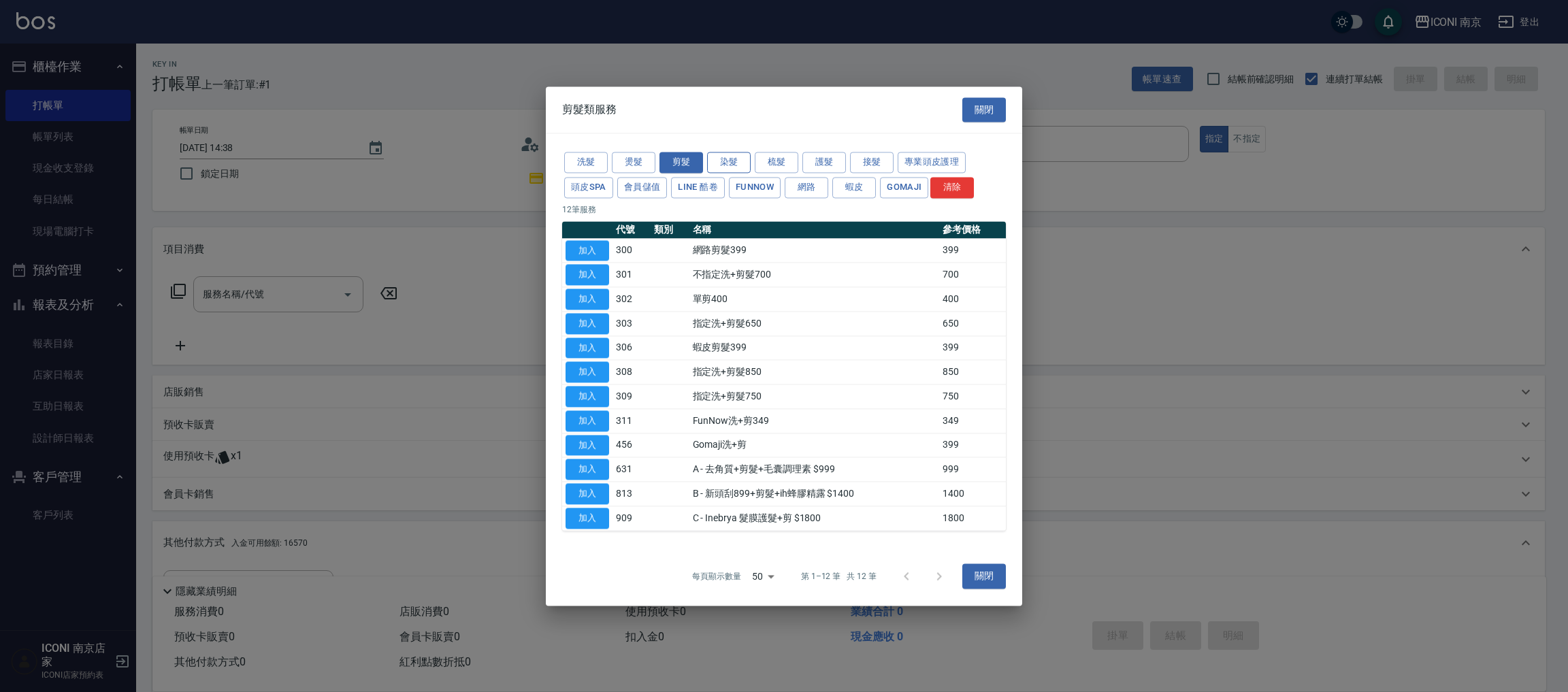
click at [718, 153] on button "染髮" at bounding box center [728, 162] width 44 height 21
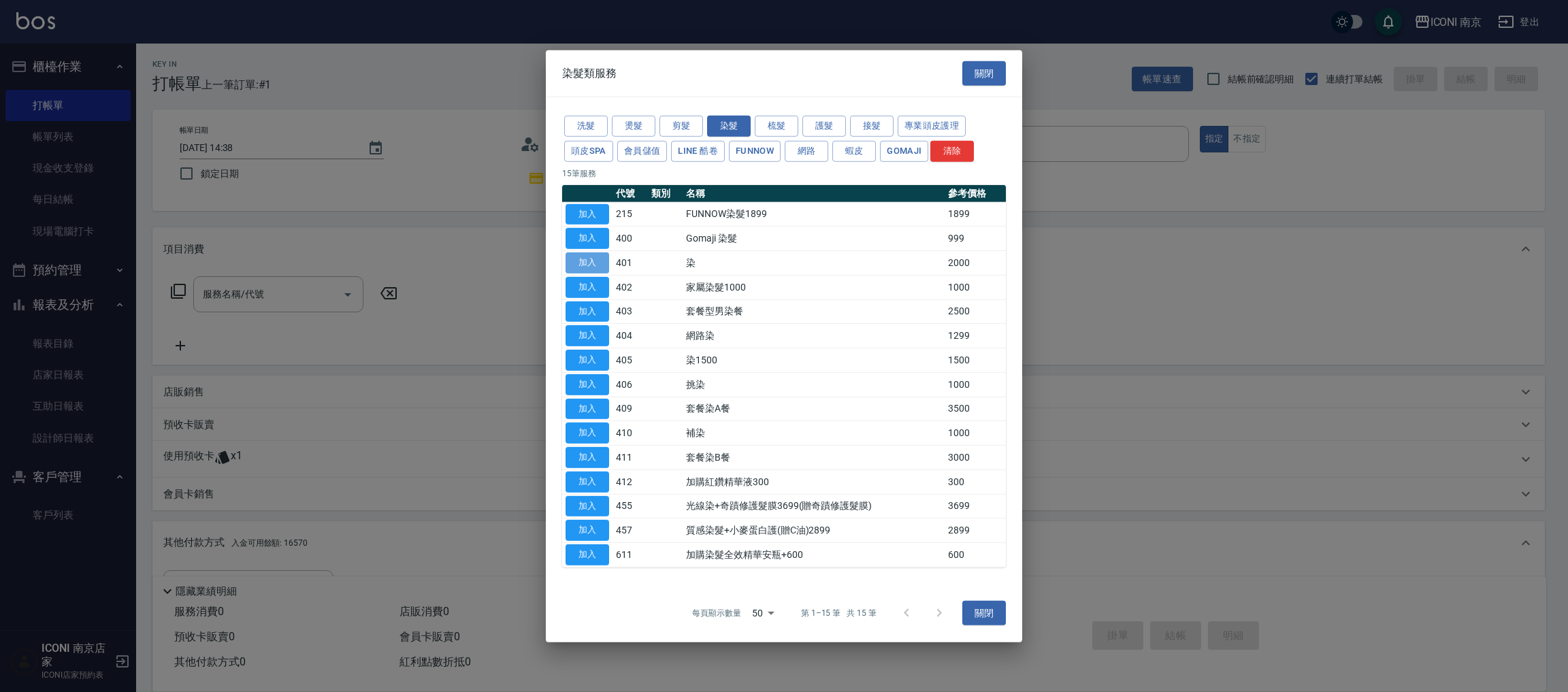
click at [583, 259] on button "加入" at bounding box center [587, 263] width 44 height 21
type input "染(401)"
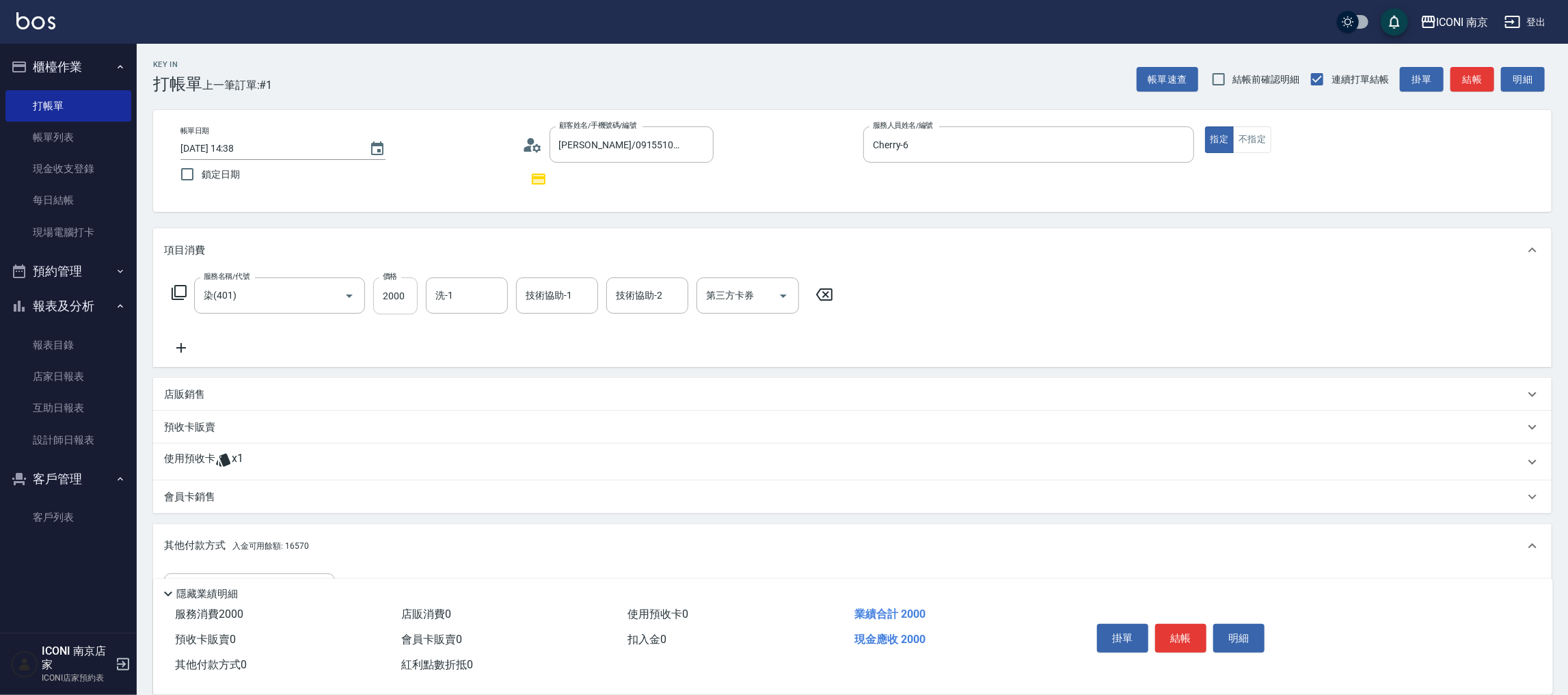
drag, startPoint x: 425, startPoint y: 295, endPoint x: 412, endPoint y: 304, distance: 15.8
click at [425, 296] on div "服務名稱/代號 染(401) 服務名稱/代號 價格 2000 價格 洗-1 洗-1 技術協助-1 技術協助-1 技術協助-2 技術協助-2 第三方卡券 第三方…" at bounding box center [503, 295] width 678 height 37
click at [407, 304] on input "2000" at bounding box center [395, 295] width 44 height 37
type input "6000"
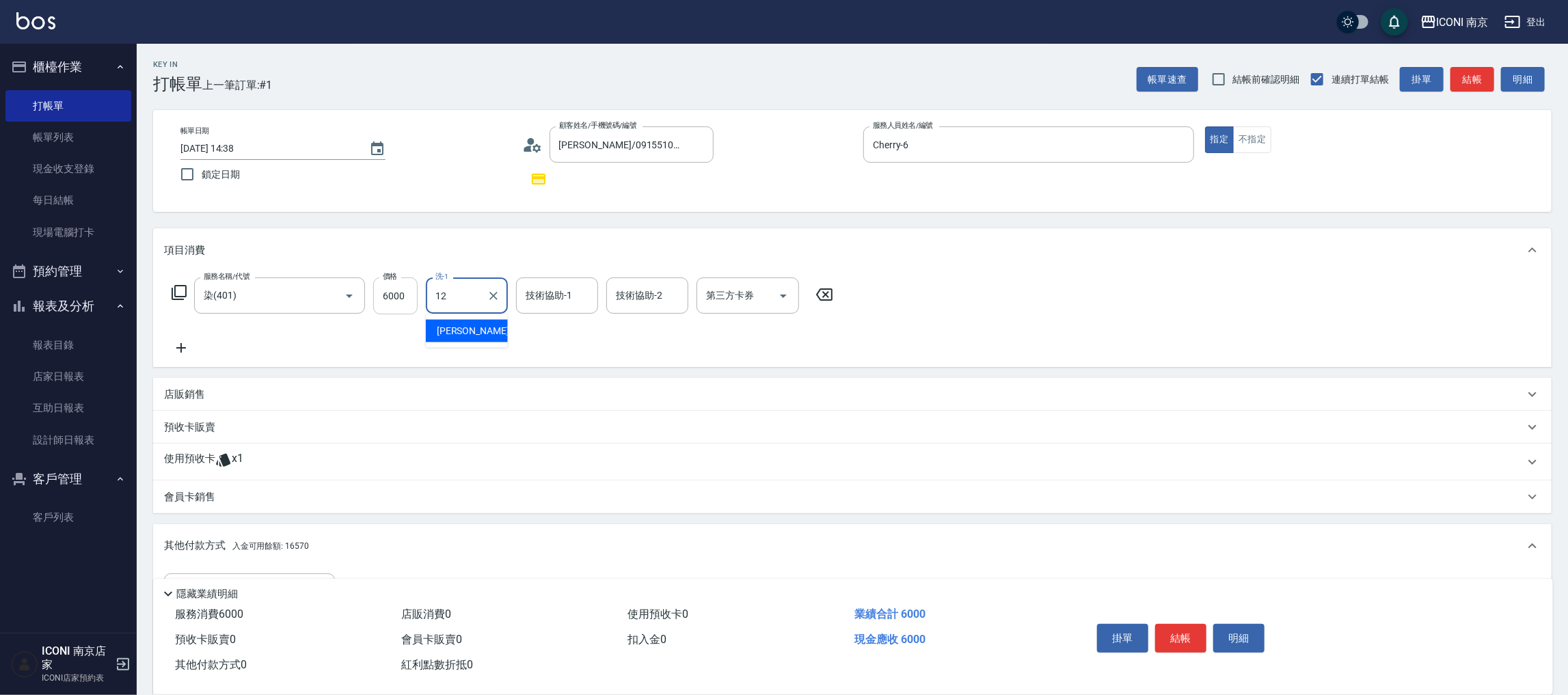
type input "anna-12"
click at [175, 288] on icon at bounding box center [179, 292] width 16 height 16
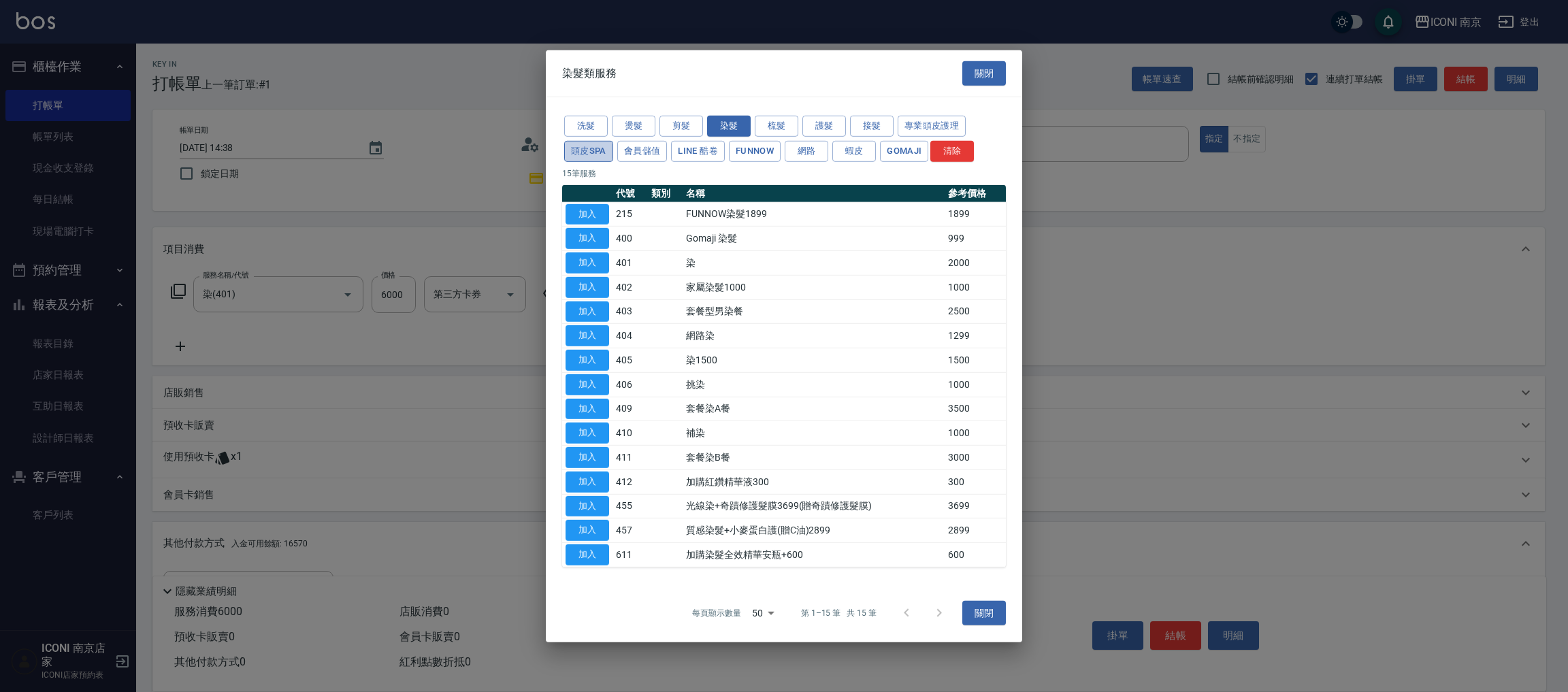
click at [582, 144] on button "頭皮SPA" at bounding box center [588, 151] width 49 height 21
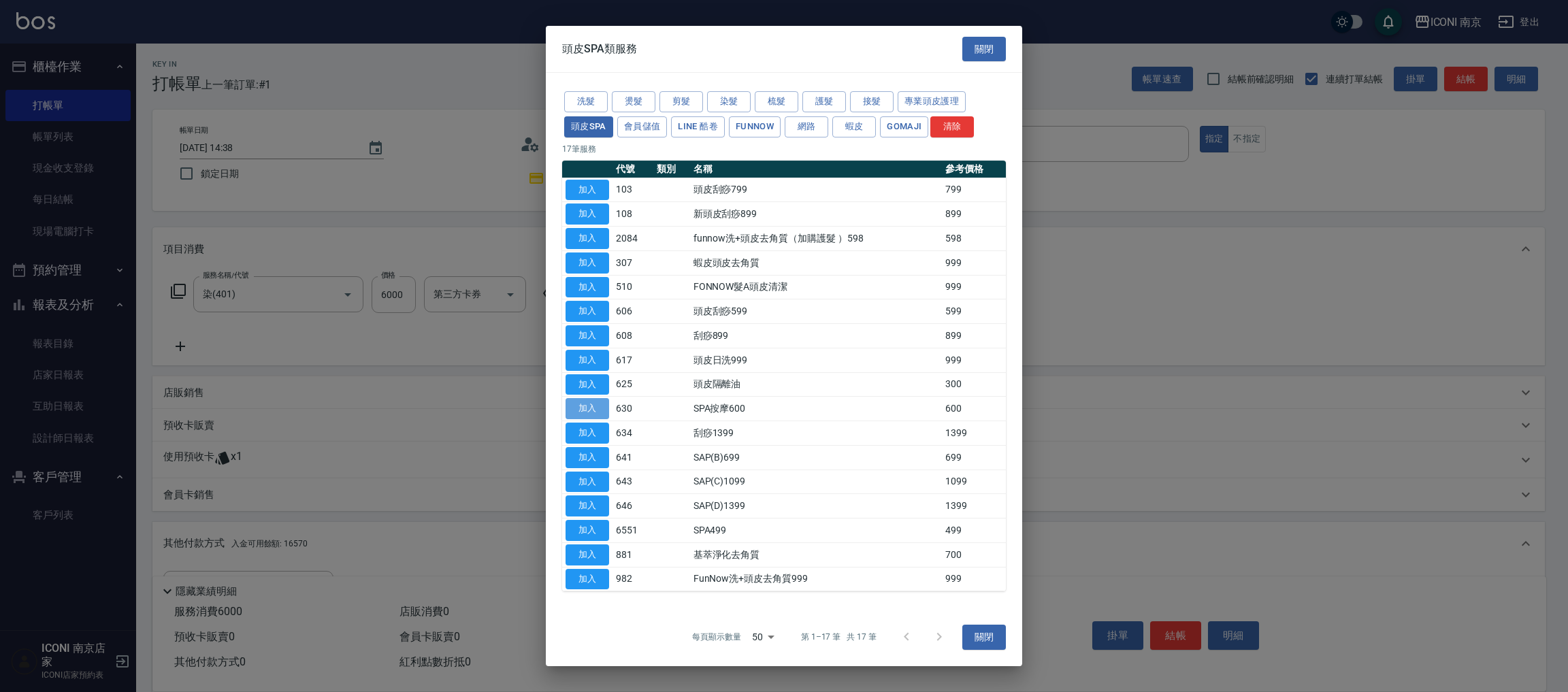
click at [583, 401] on button "加入" at bounding box center [587, 408] width 44 height 21
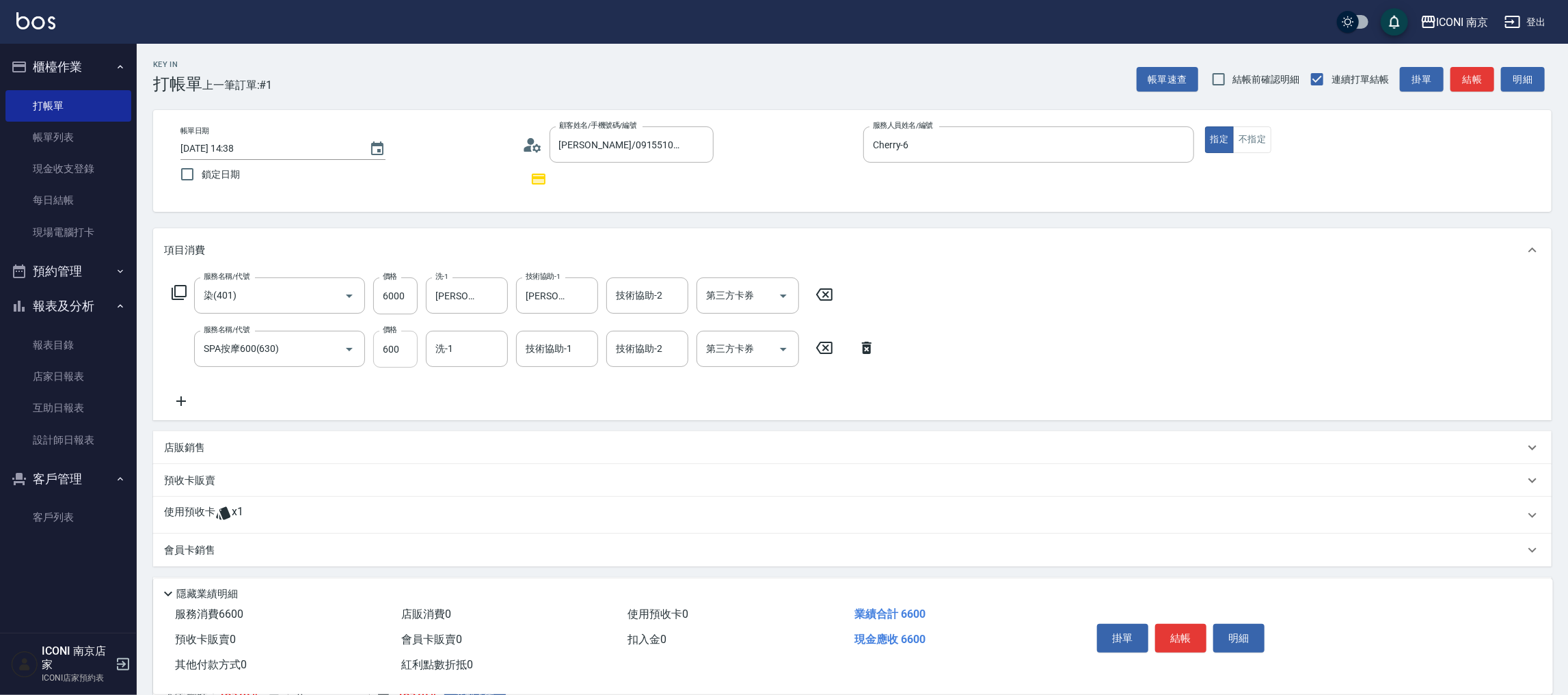
click at [407, 348] on input "600" at bounding box center [395, 349] width 44 height 37
type input "1200"
click at [177, 287] on icon at bounding box center [179, 292] width 16 height 16
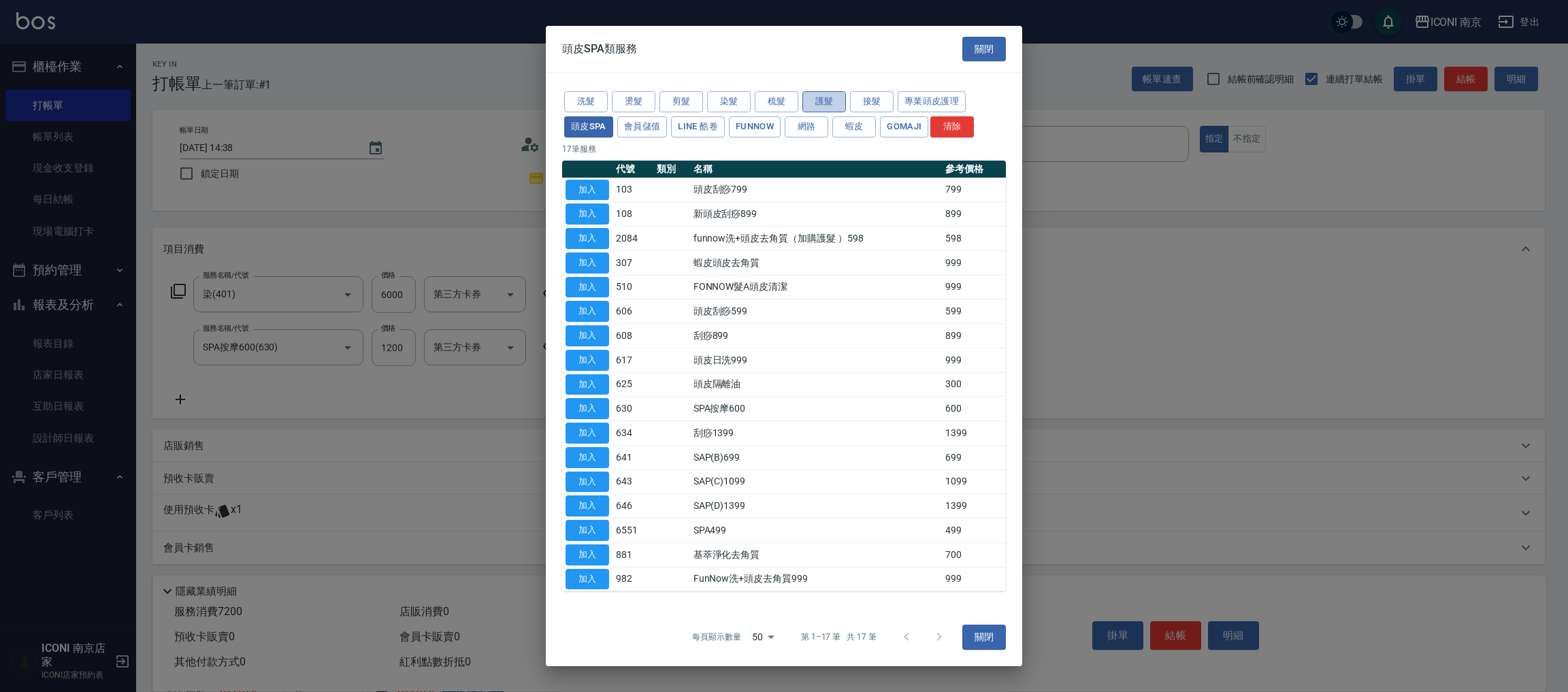
click at [821, 93] on button "護髮" at bounding box center [824, 101] width 44 height 21
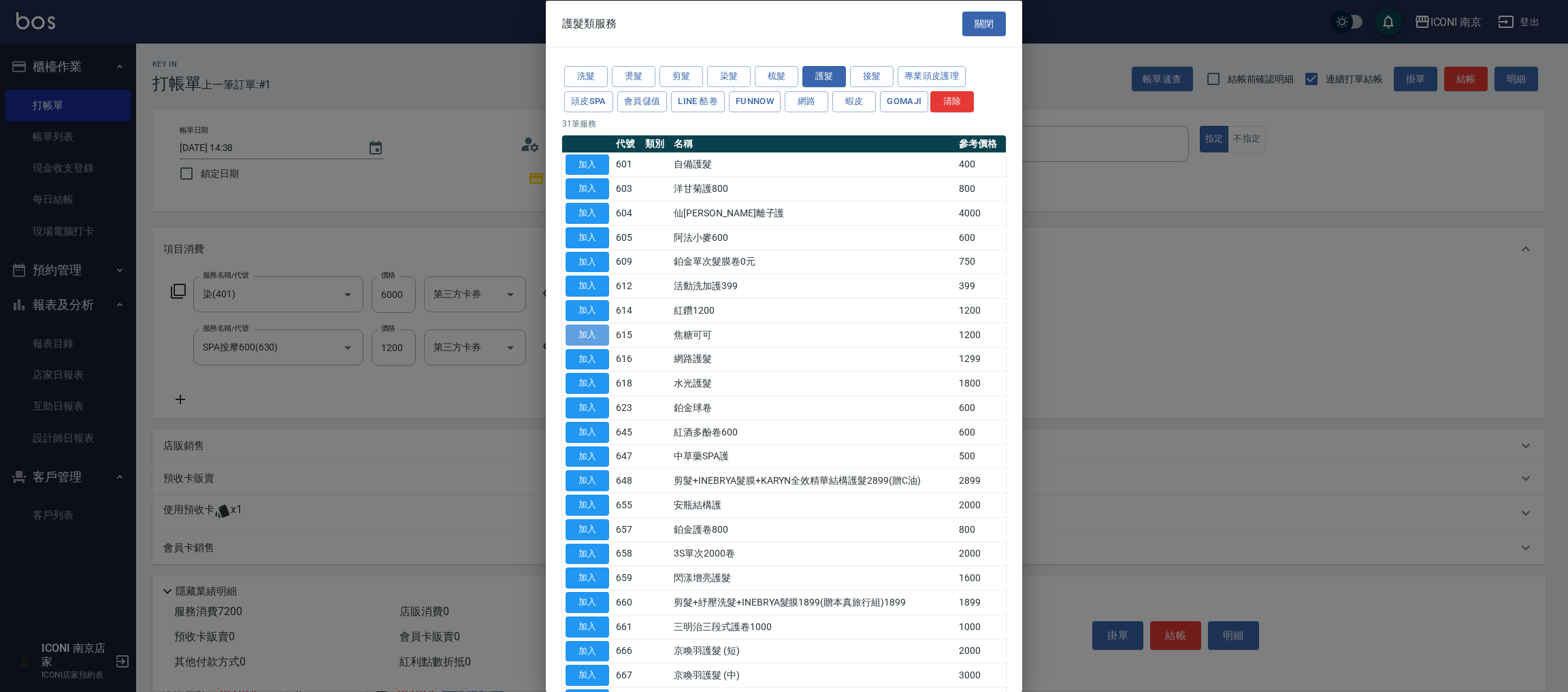
click at [587, 340] on button "加入" at bounding box center [587, 334] width 44 height 21
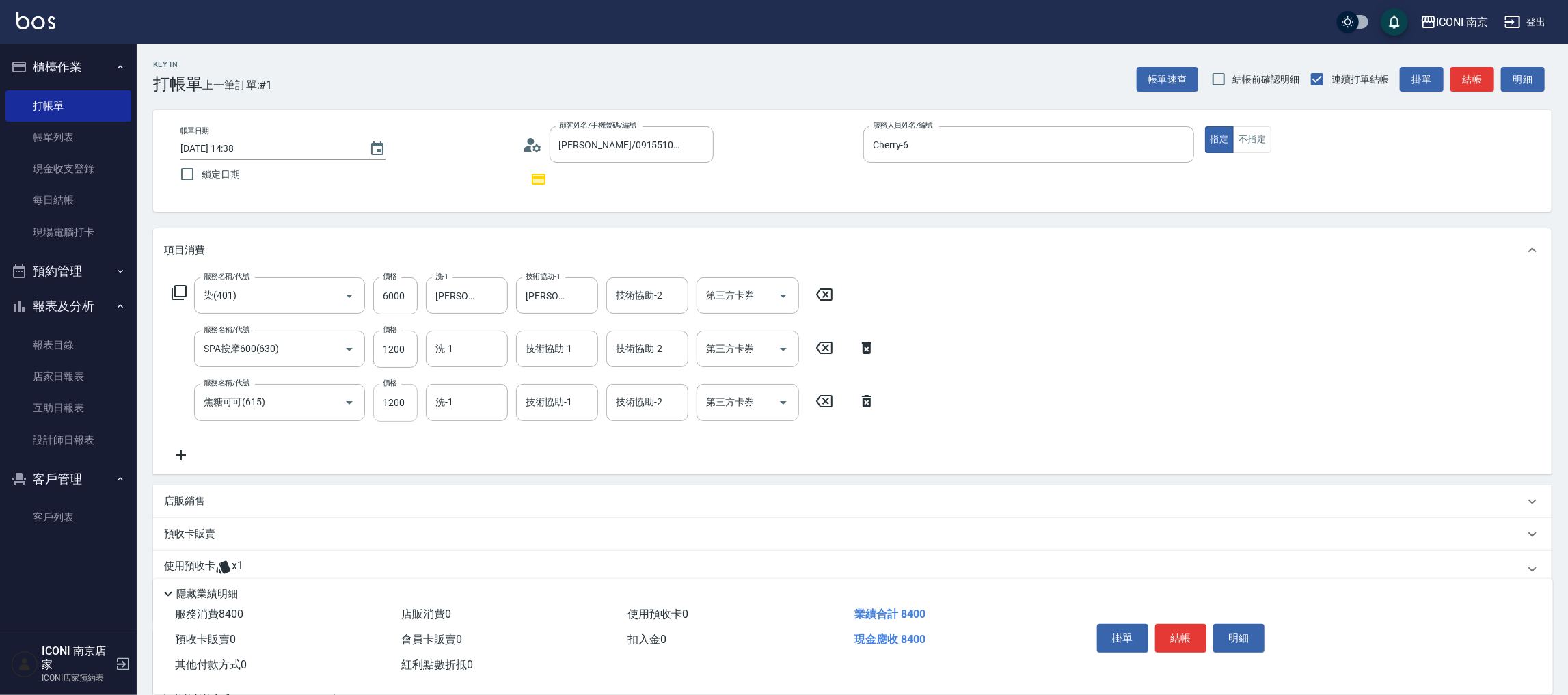
click at [397, 407] on input "1200" at bounding box center [395, 403] width 44 height 37
click at [395, 405] on input "1200" at bounding box center [395, 403] width 44 height 37
click at [395, 400] on input "168000" at bounding box center [395, 403] width 44 height 37
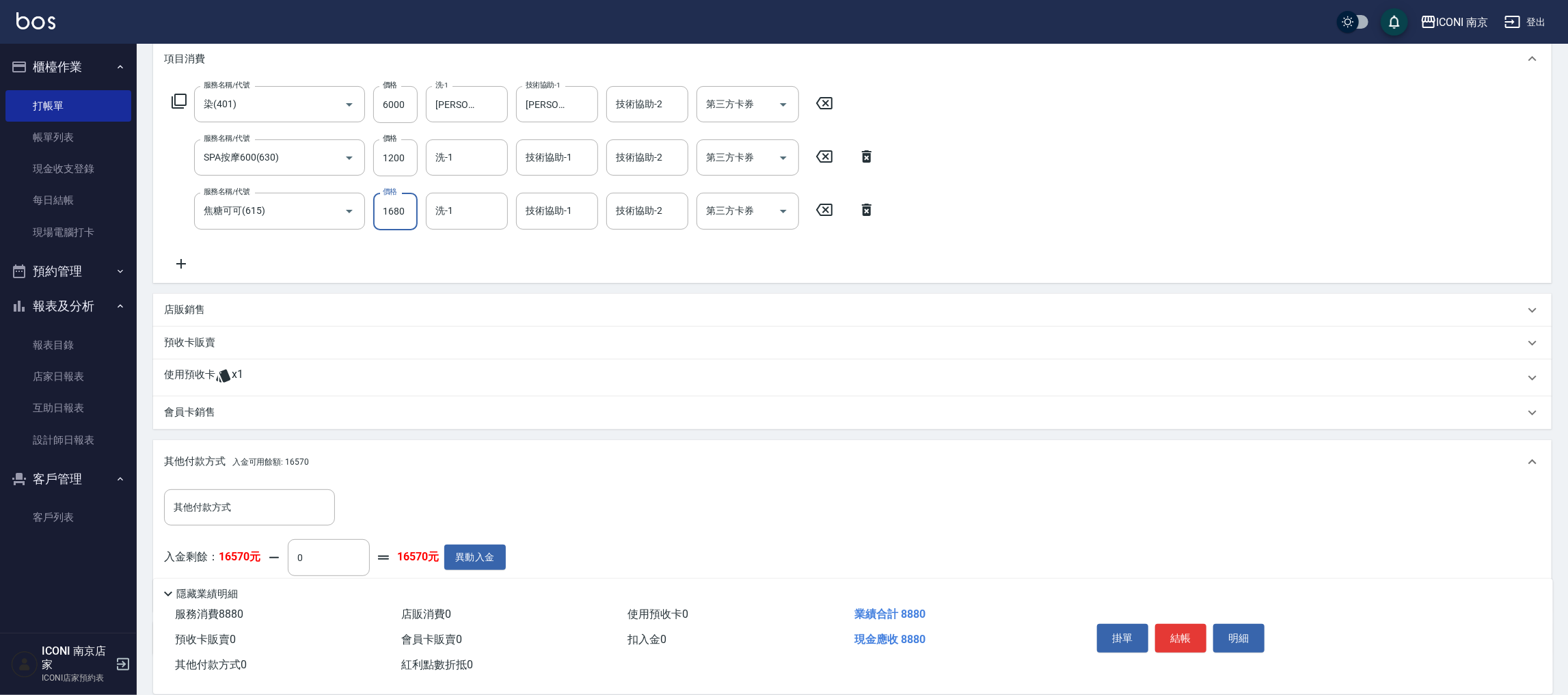
scroll to position [278, 0]
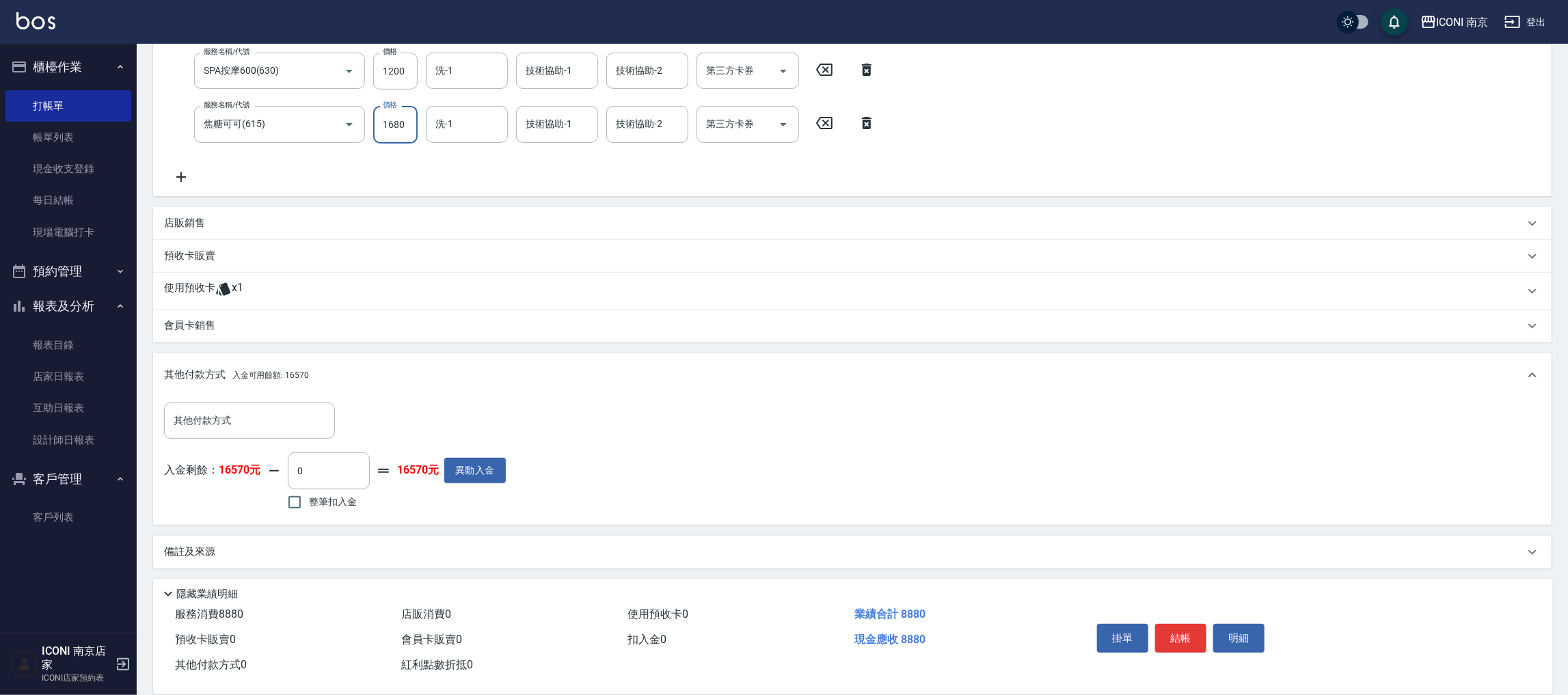
type input "1680"
click at [314, 506] on span "整筆扣入金" at bounding box center [333, 502] width 48 height 14
click at [309, 506] on input "整筆扣入金" at bounding box center [295, 502] width 29 height 29
checkbox input "true"
type input "8880"
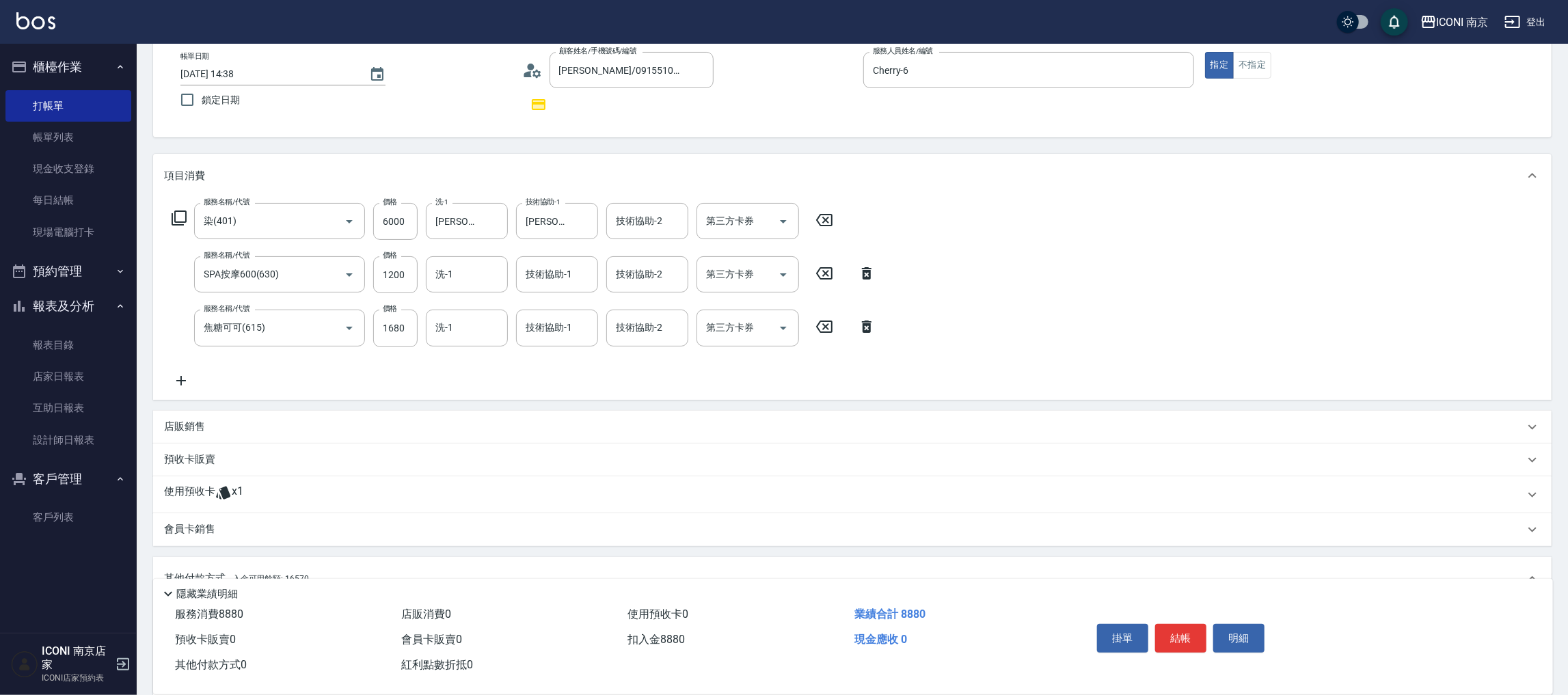
scroll to position [73, 0]
drag, startPoint x: 489, startPoint y: 324, endPoint x: 487, endPoint y: 315, distance: 9.2
click at [487, 324] on input "洗-1" at bounding box center [466, 329] width 70 height 24
type input "12"
type input "0"
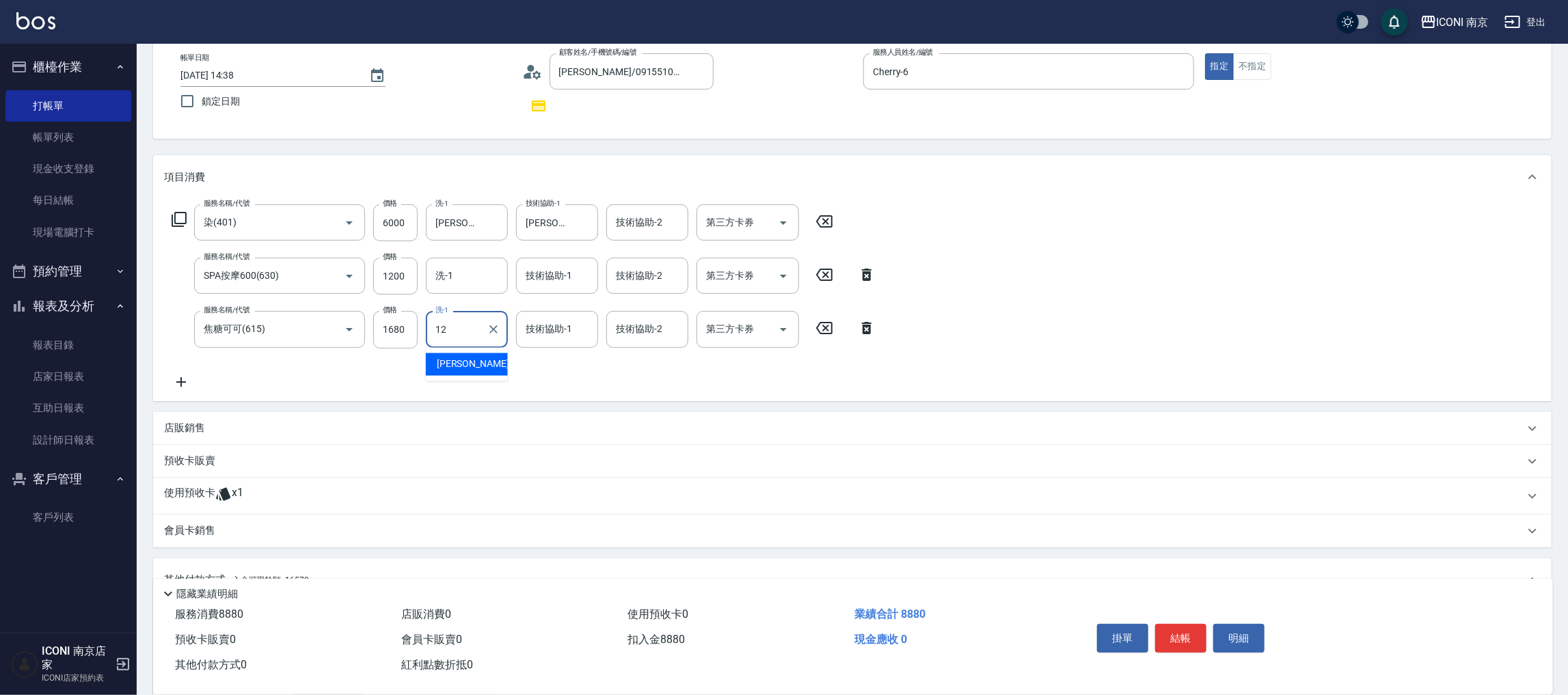
type input "anna-12"
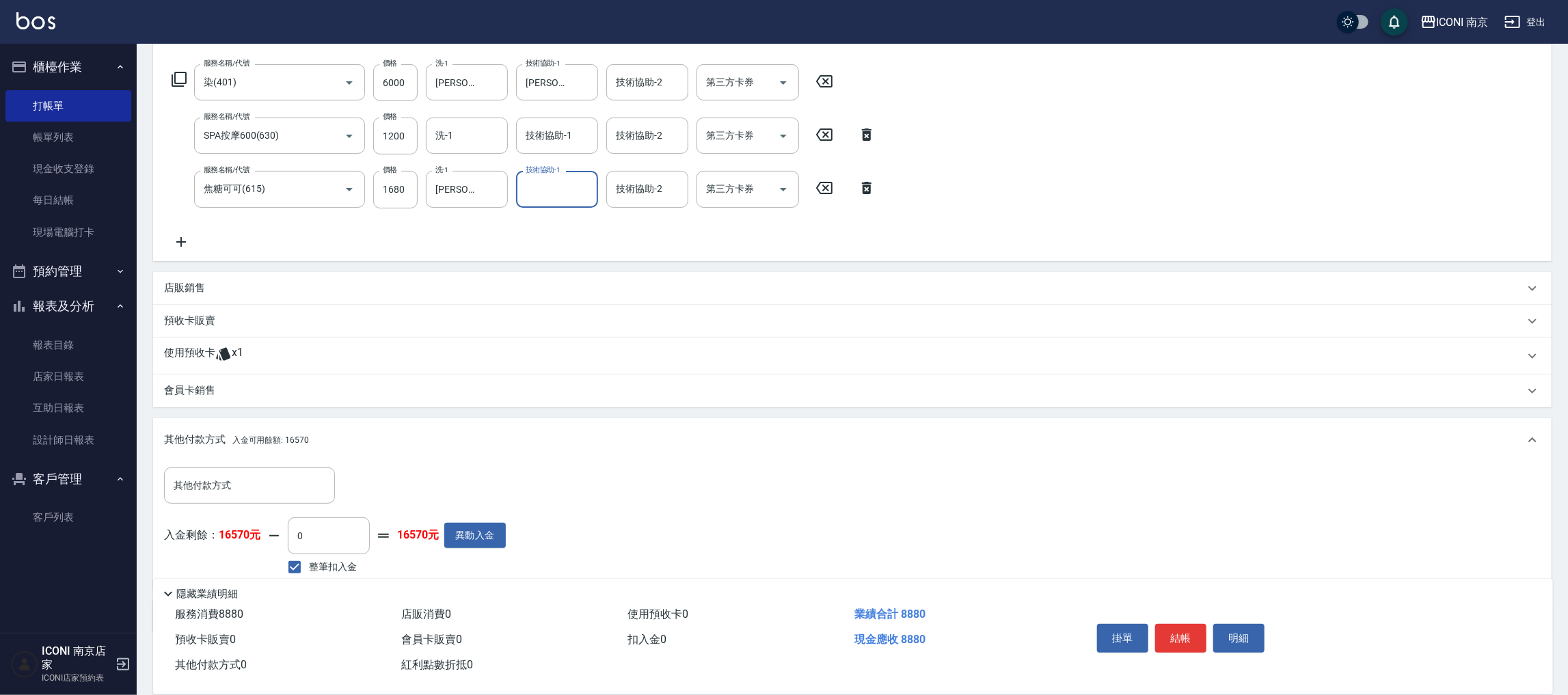
scroll to position [278, 0]
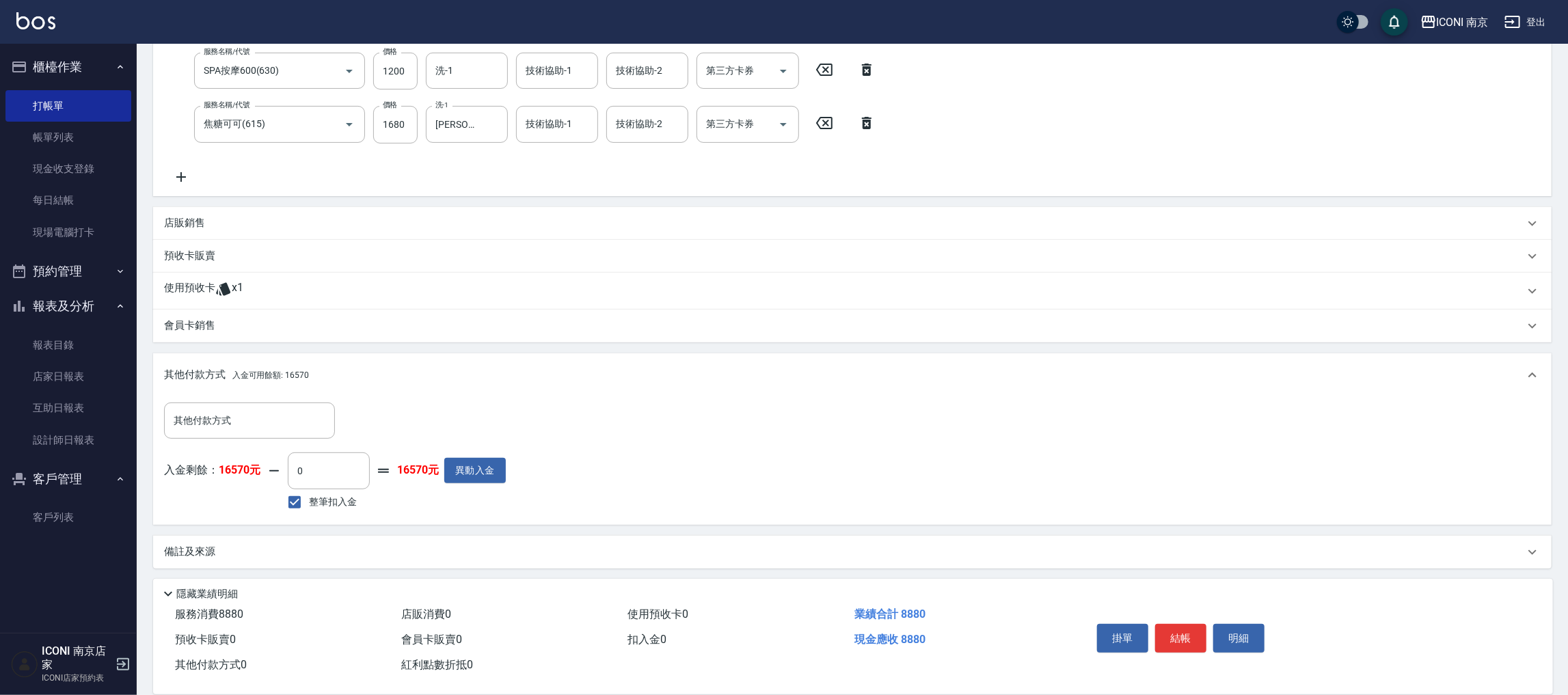
click at [228, 551] on div "備註及來源" at bounding box center [844, 552] width 1360 height 14
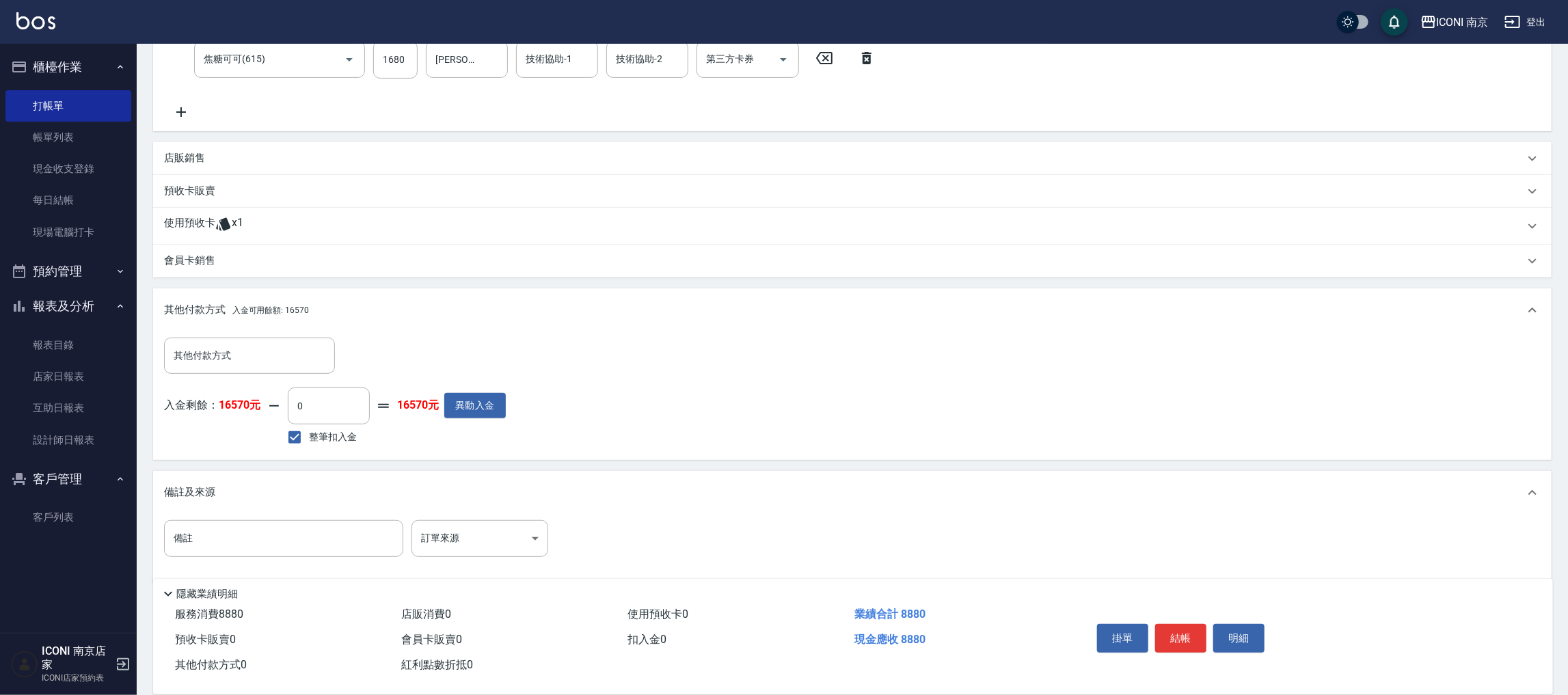
scroll to position [352, 0]
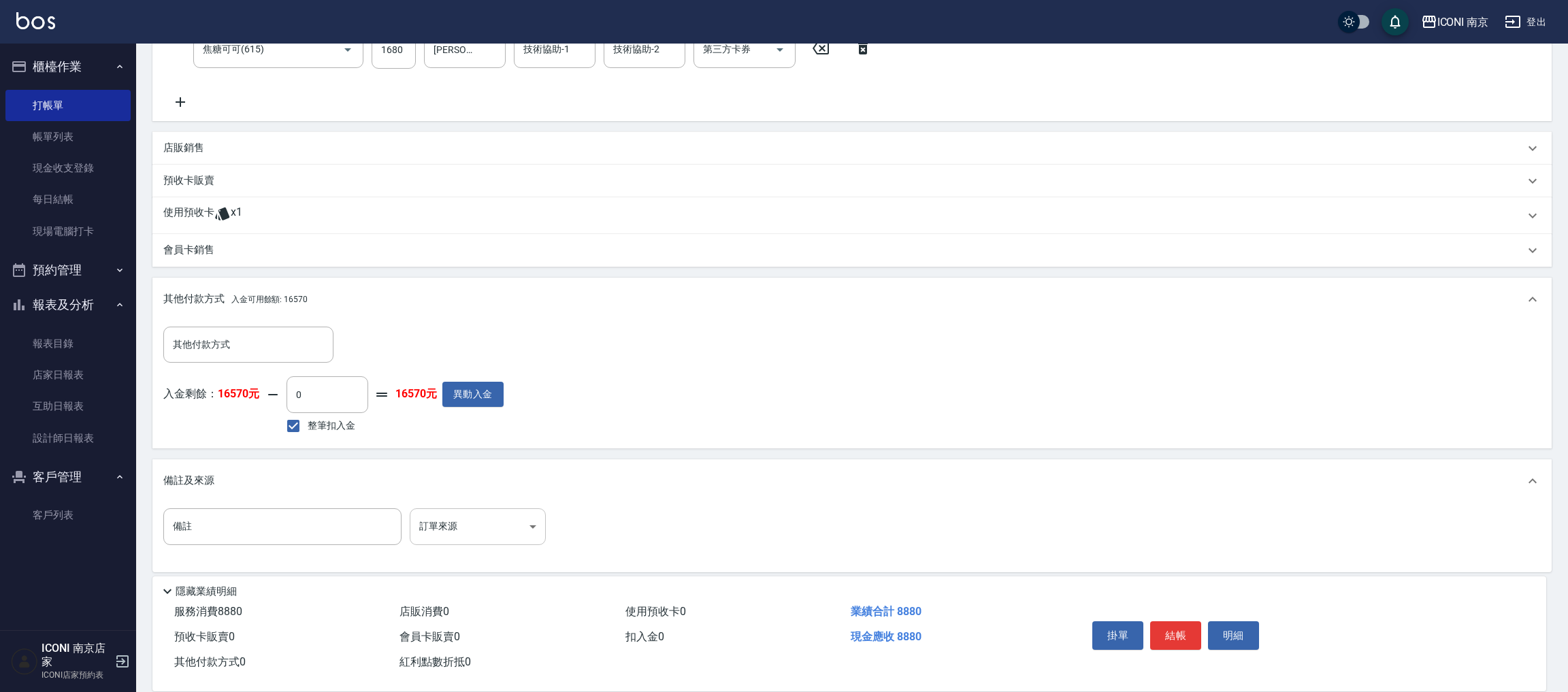
click at [511, 523] on body "ICONI 南京 登出 櫃檯作業 打帳單 帳單列表 現金收支登錄 每日結帳 現場電腦打卡 預約管理 預約管理 單日預約紀錄 單週預約紀錄 報表及分析 報表目錄…" at bounding box center [784, 175] width 1568 height 1051
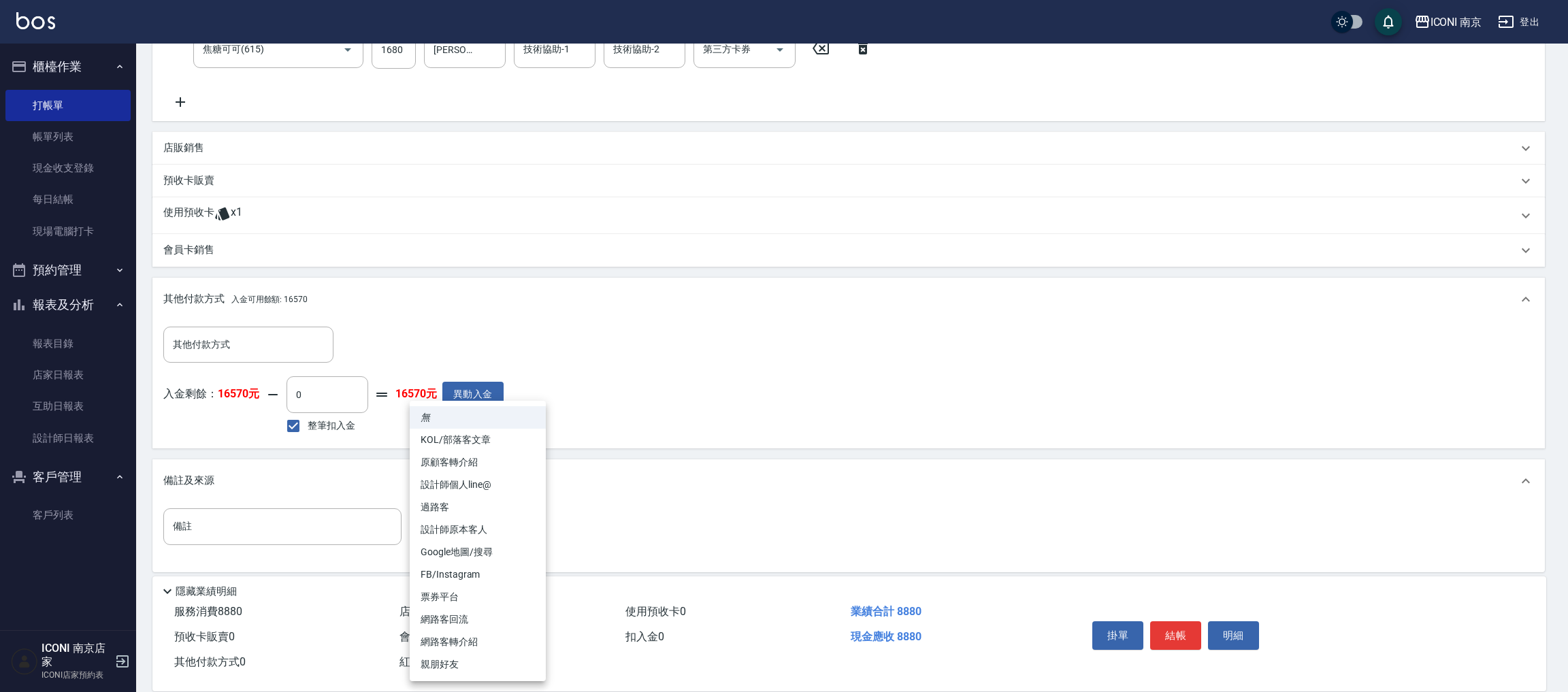
click at [503, 534] on li "設計師原本客人" at bounding box center [478, 529] width 136 height 22
type input "設計師原本客人"
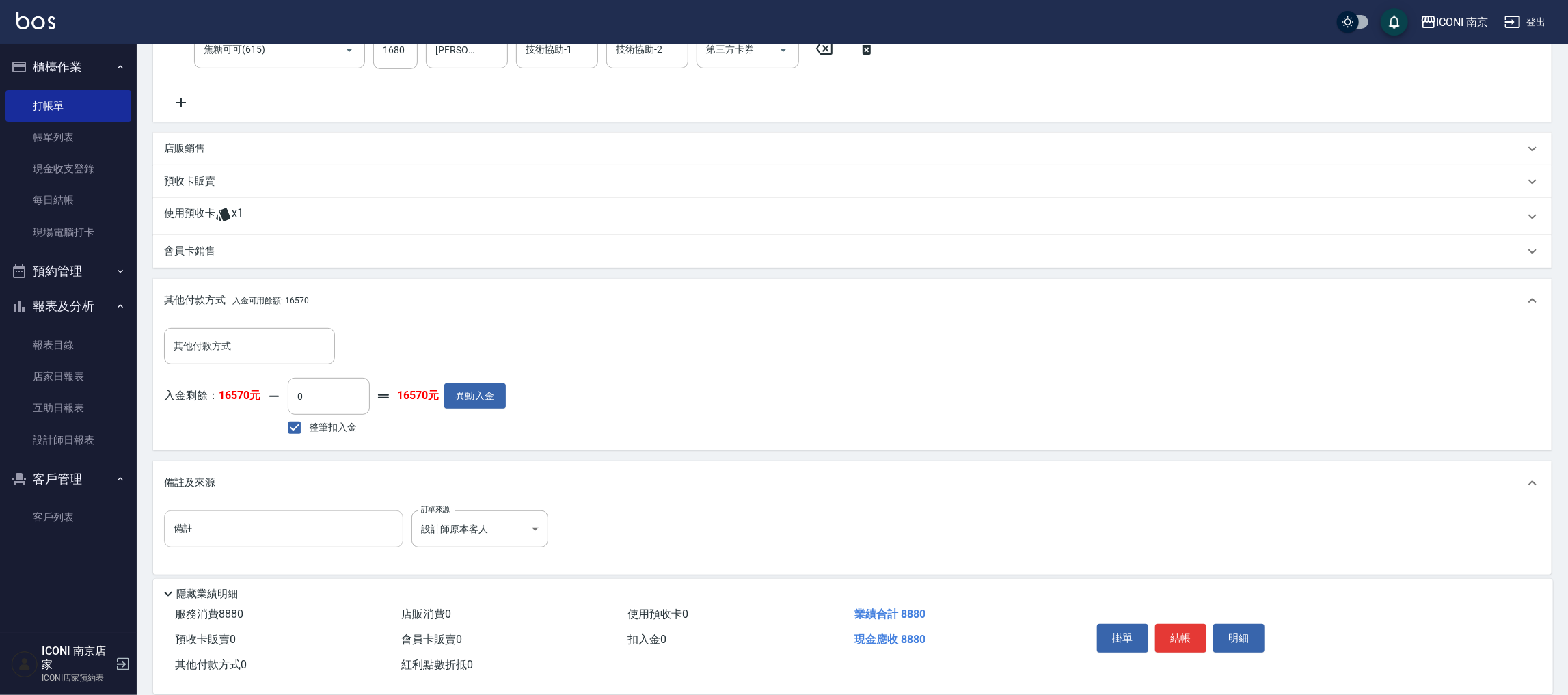
click at [357, 529] on input "備註" at bounding box center [284, 528] width 240 height 37
type input "n"
type input "m"
type input "苑如 挑染"
click at [300, 417] on input "整筆扣入金" at bounding box center [295, 428] width 29 height 29
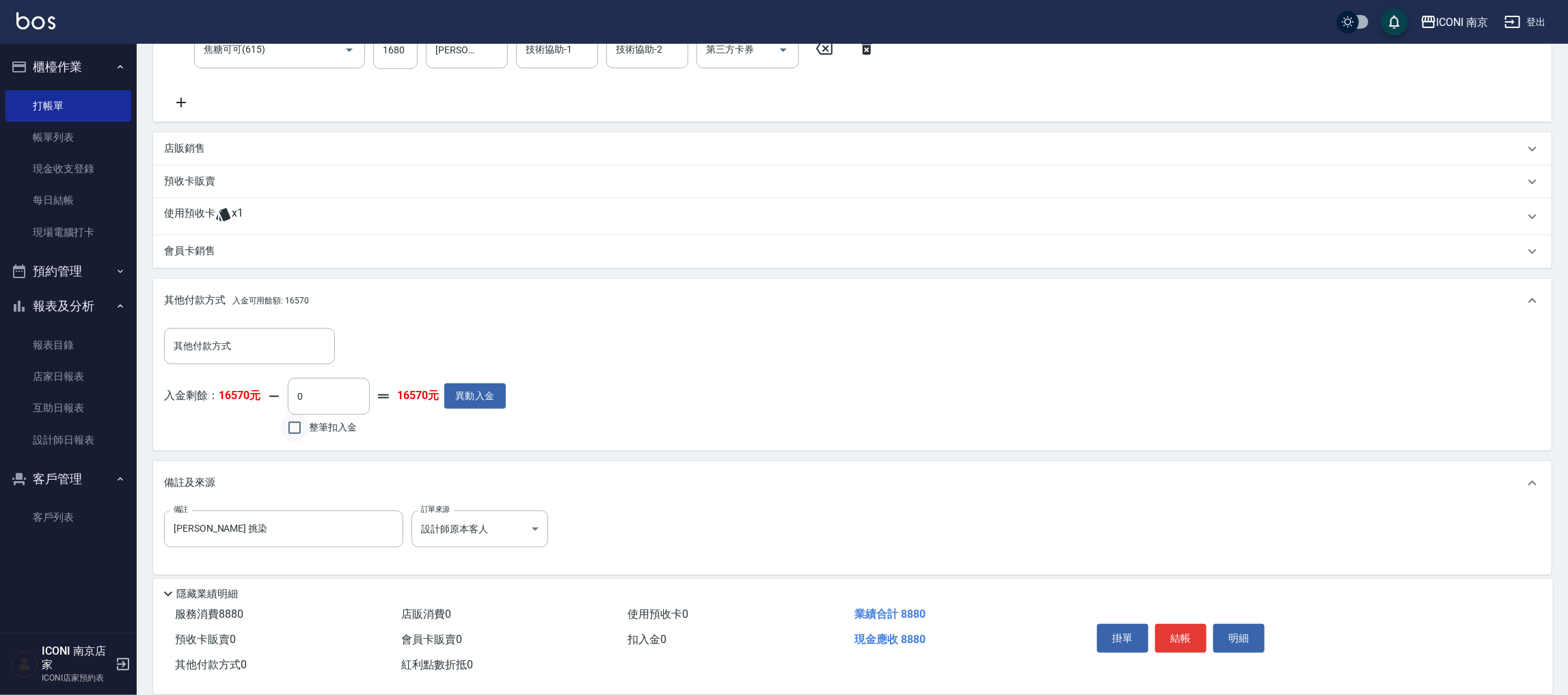
click at [297, 428] on input "整筆扣入金" at bounding box center [295, 428] width 29 height 29
checkbox input "true"
type input "8880"
click at [1166, 649] on div "掛單 結帳 明細" at bounding box center [1181, 640] width 179 height 43
click at [1171, 645] on button "結帳" at bounding box center [1181, 638] width 51 height 29
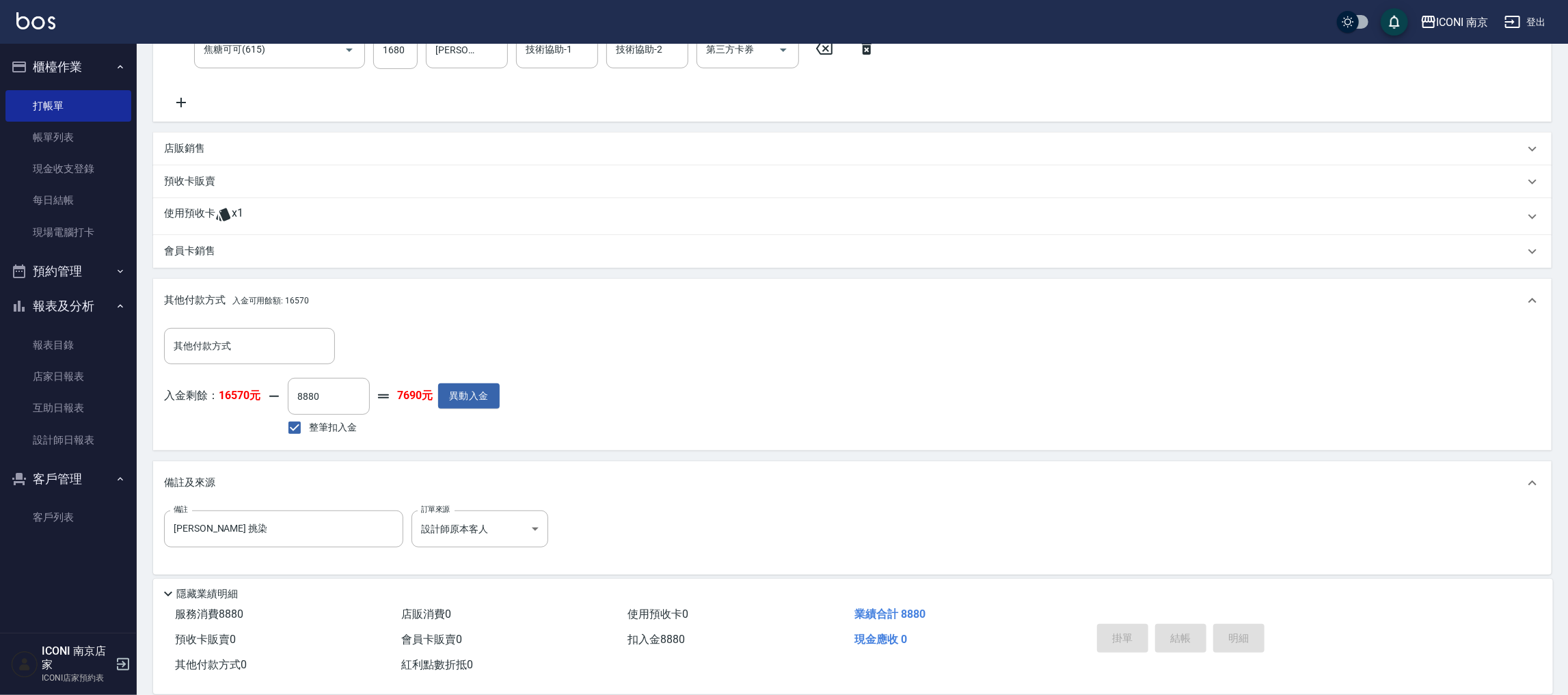
type input "2025/09/12 19:43"
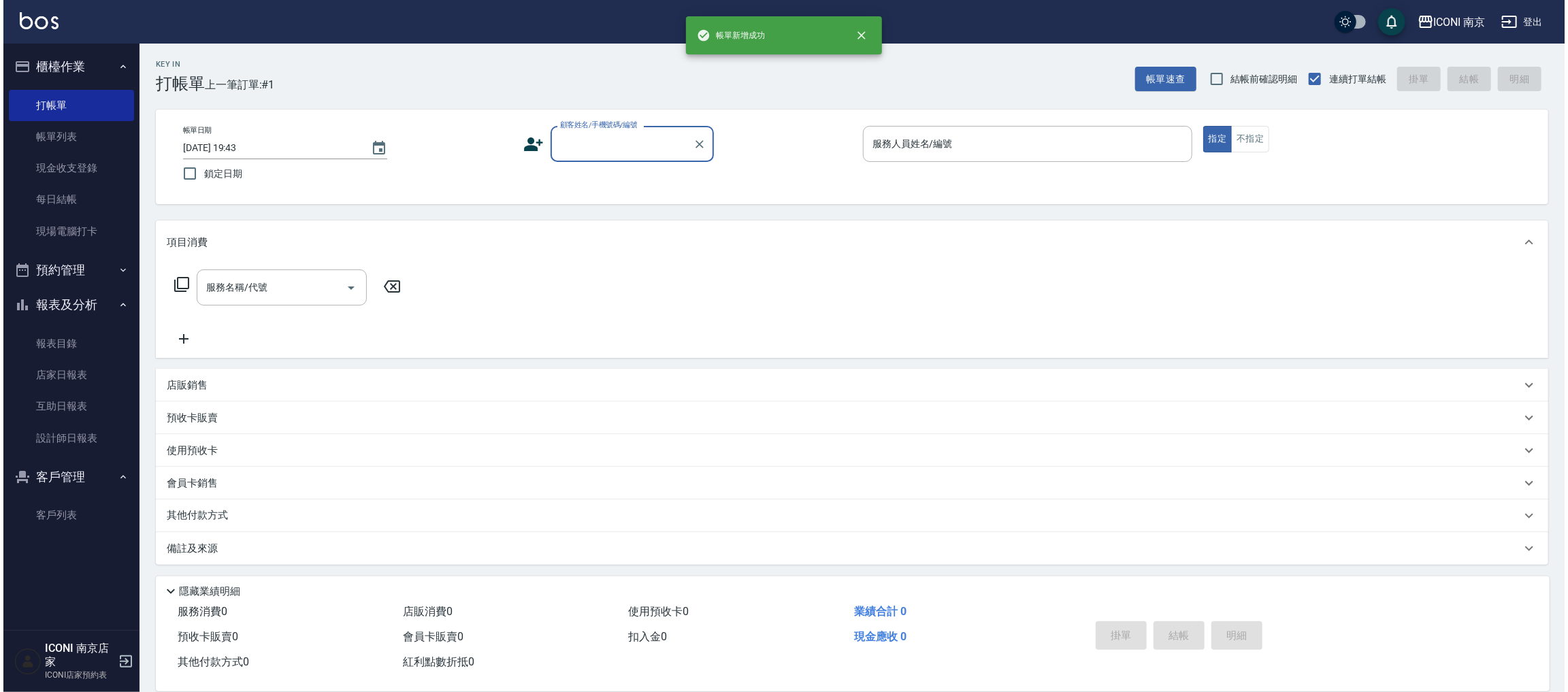
scroll to position [0, 0]
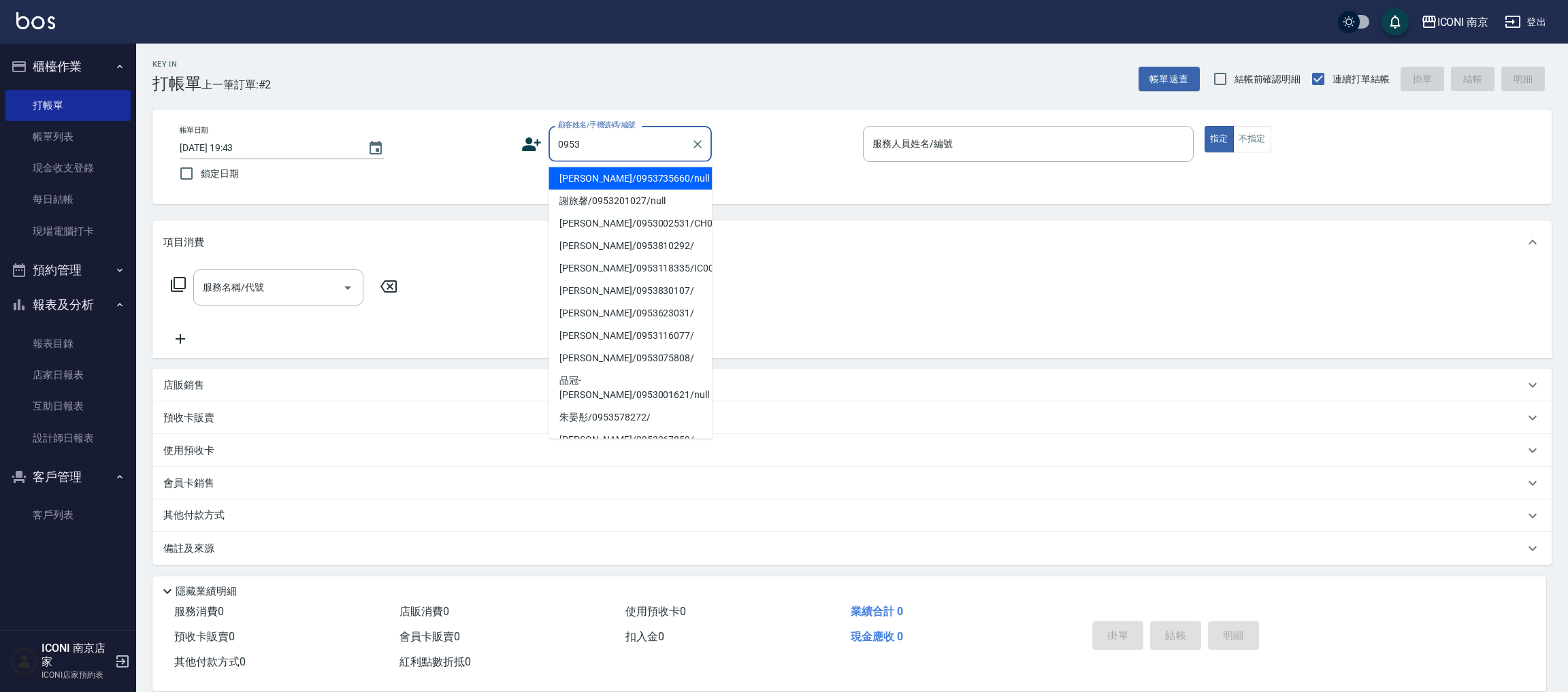
click at [659, 177] on li "林佳蓉/0953735660/null" at bounding box center [630, 179] width 163 height 22
type input "林佳蓉/0953735660/null"
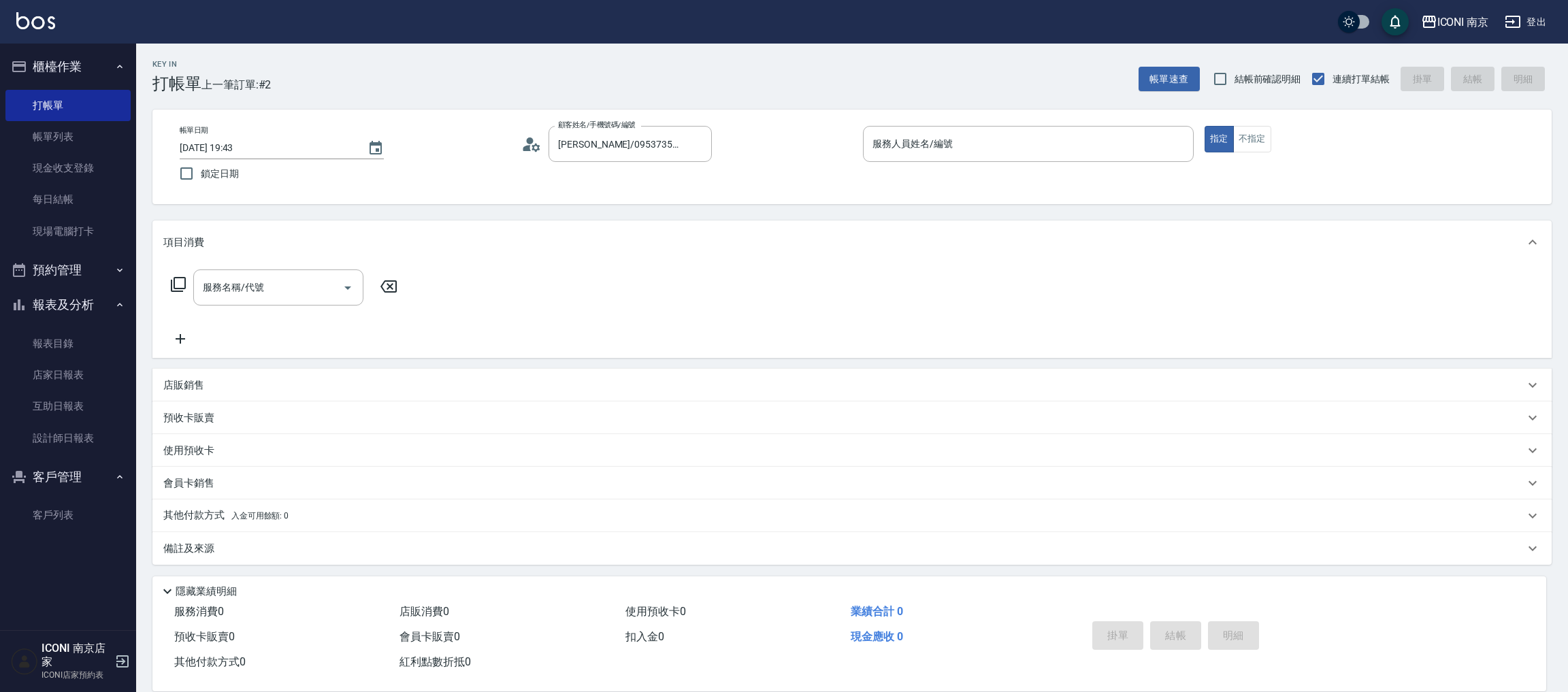
click at [526, 136] on icon at bounding box center [532, 144] width 21 height 21
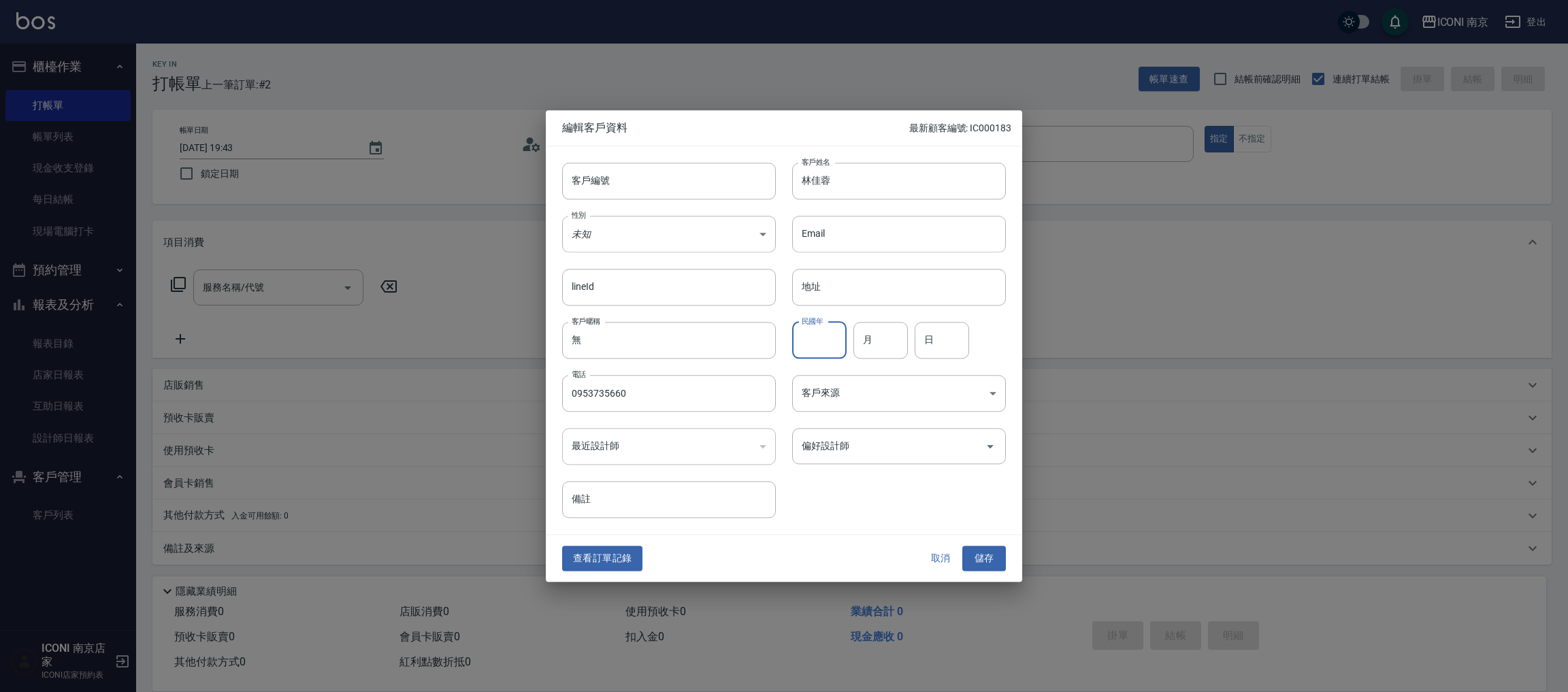
click at [822, 351] on input "民國年" at bounding box center [819, 340] width 54 height 37
type input "72"
type input "01"
type input "04"
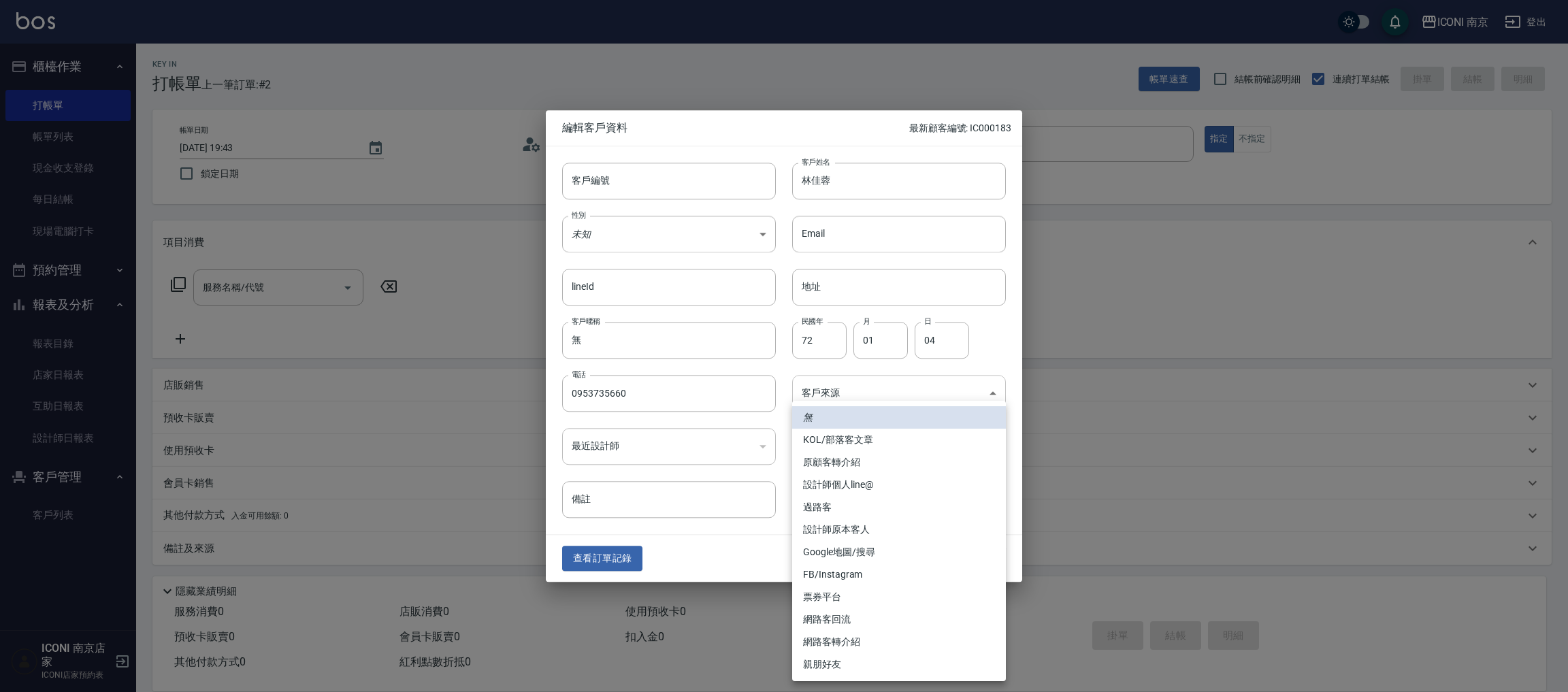
click at [840, 385] on body "ICONI 南京 登出 櫃檯作業 打帳單 帳單列表 現金收支登錄 每日結帳 現場電腦打卡 預約管理 預約管理 單日預約紀錄 單週預約紀錄 報表及分析 報表目錄…" at bounding box center [784, 346] width 1568 height 693
click at [851, 581] on li "FB/Instagram" at bounding box center [899, 574] width 214 height 22
type input "FB/Instagram"
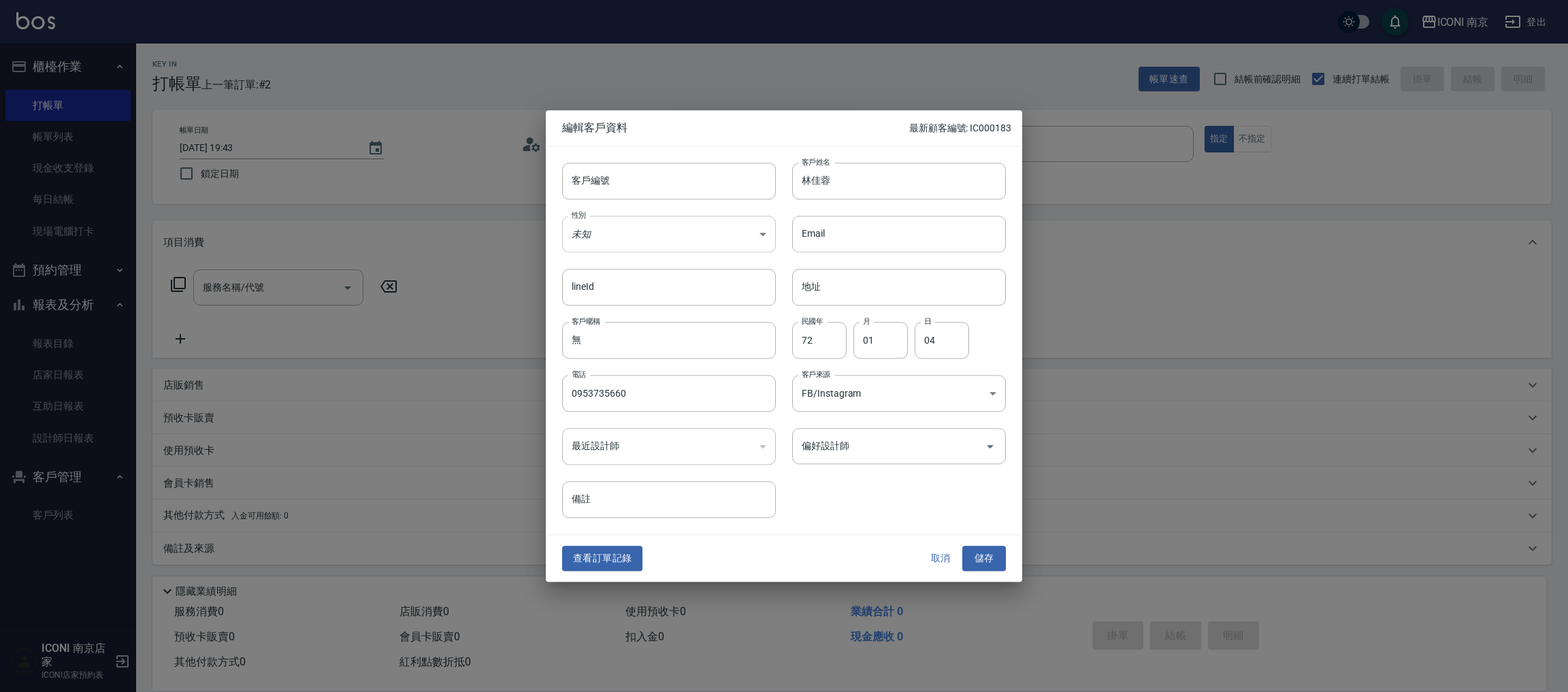
click at [601, 228] on body "ICONI 南京 登出 櫃檯作業 打帳單 帳單列表 現金收支登錄 每日結帳 現場電腦打卡 預約管理 預約管理 單日預約紀錄 單週預約紀錄 報表及分析 報表目錄…" at bounding box center [784, 346] width 1568 height 693
click at [607, 314] on li "女" at bounding box center [669, 314] width 214 height 22
type input "FEMALE"
click at [652, 503] on input "備註" at bounding box center [669, 500] width 214 height 37
type input "阮"
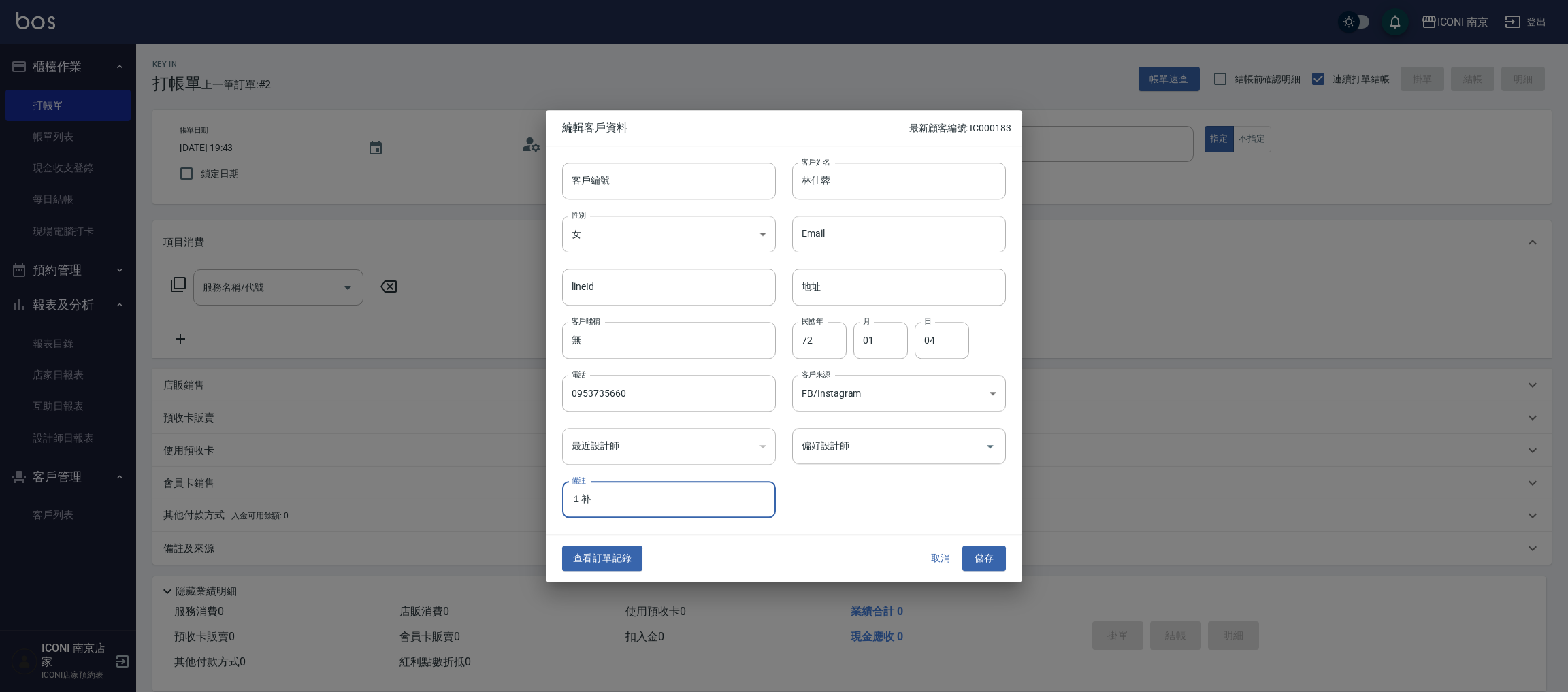
type input "１"
type input "补"
type input "補染3公分1500、縮毛2000 髮跟澎+500"
click at [991, 564] on button "儲存" at bounding box center [983, 559] width 44 height 26
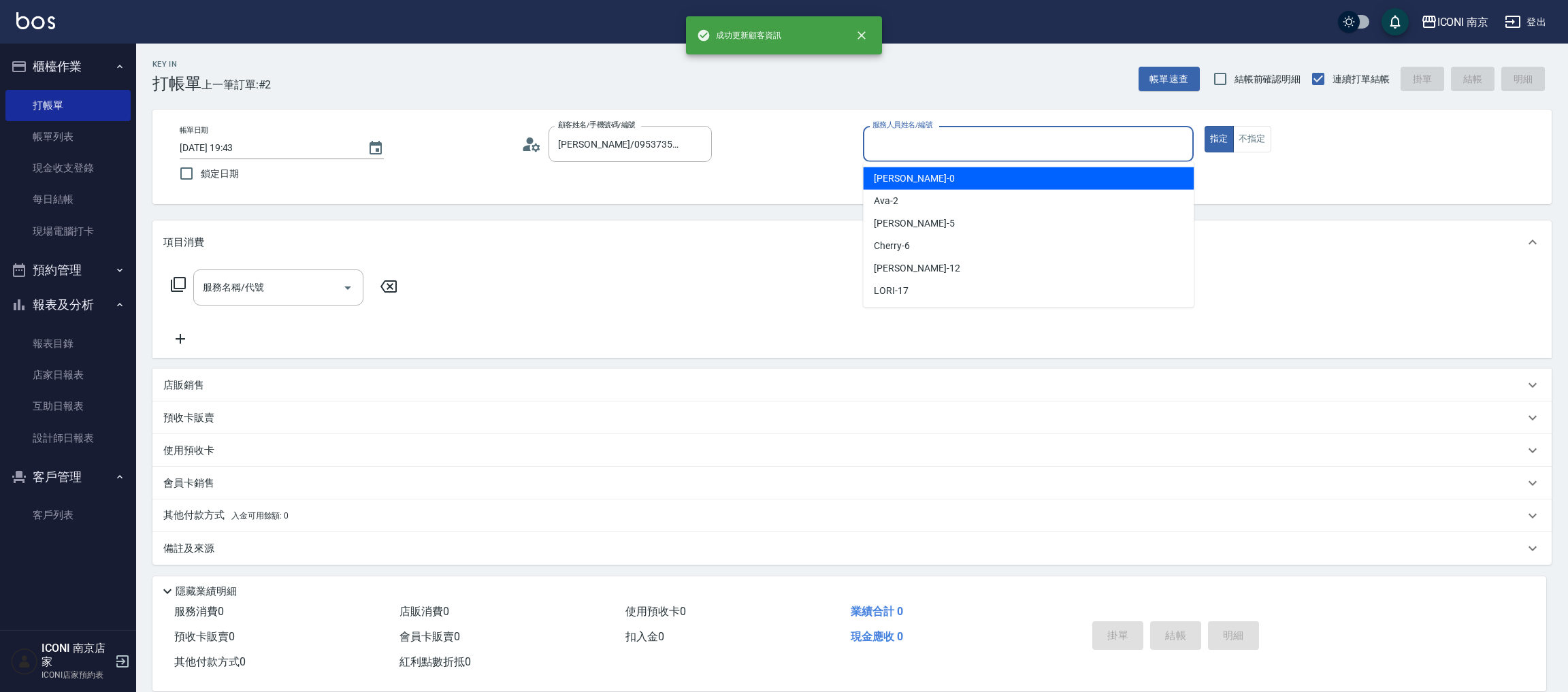
click at [928, 147] on input "服務人員姓名/編號" at bounding box center [1028, 144] width 318 height 24
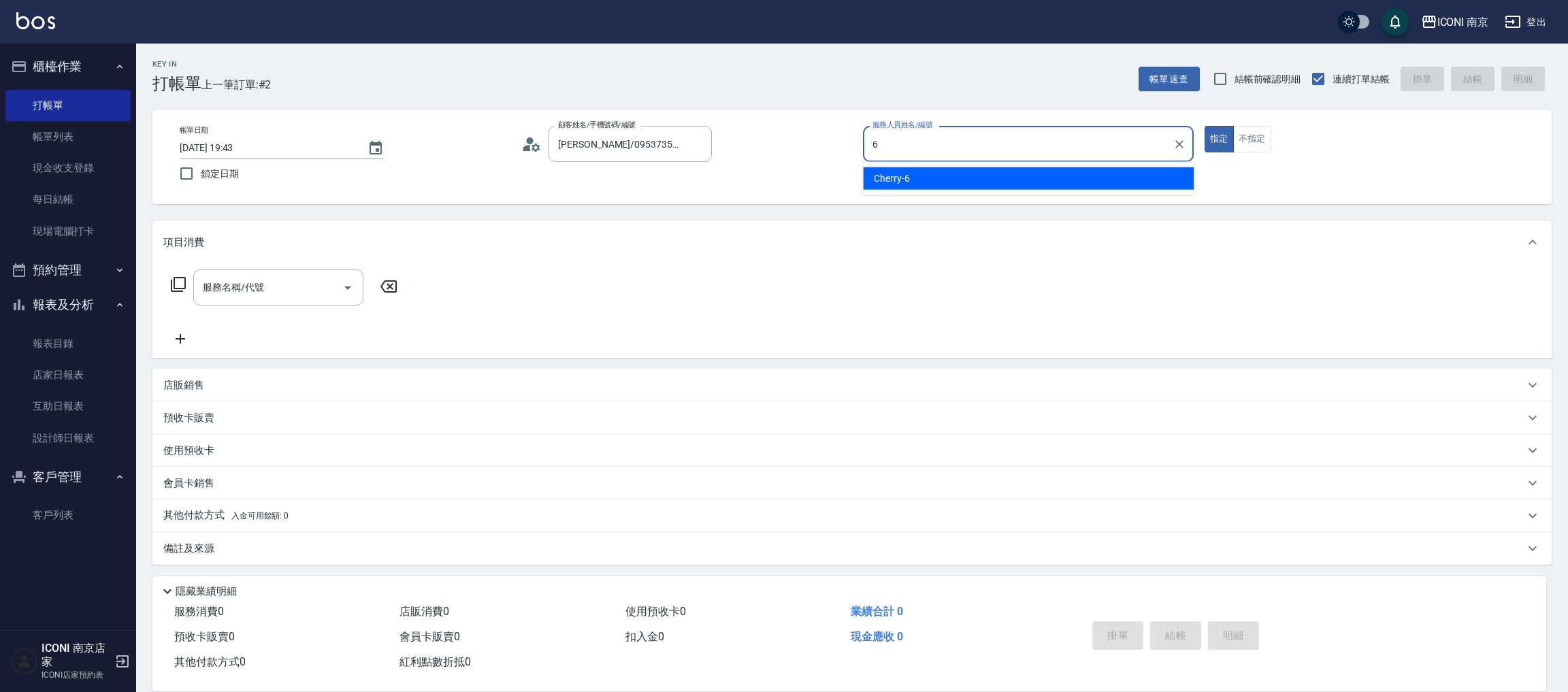
type input "6"
type button "true"
type input "Cherry-6"
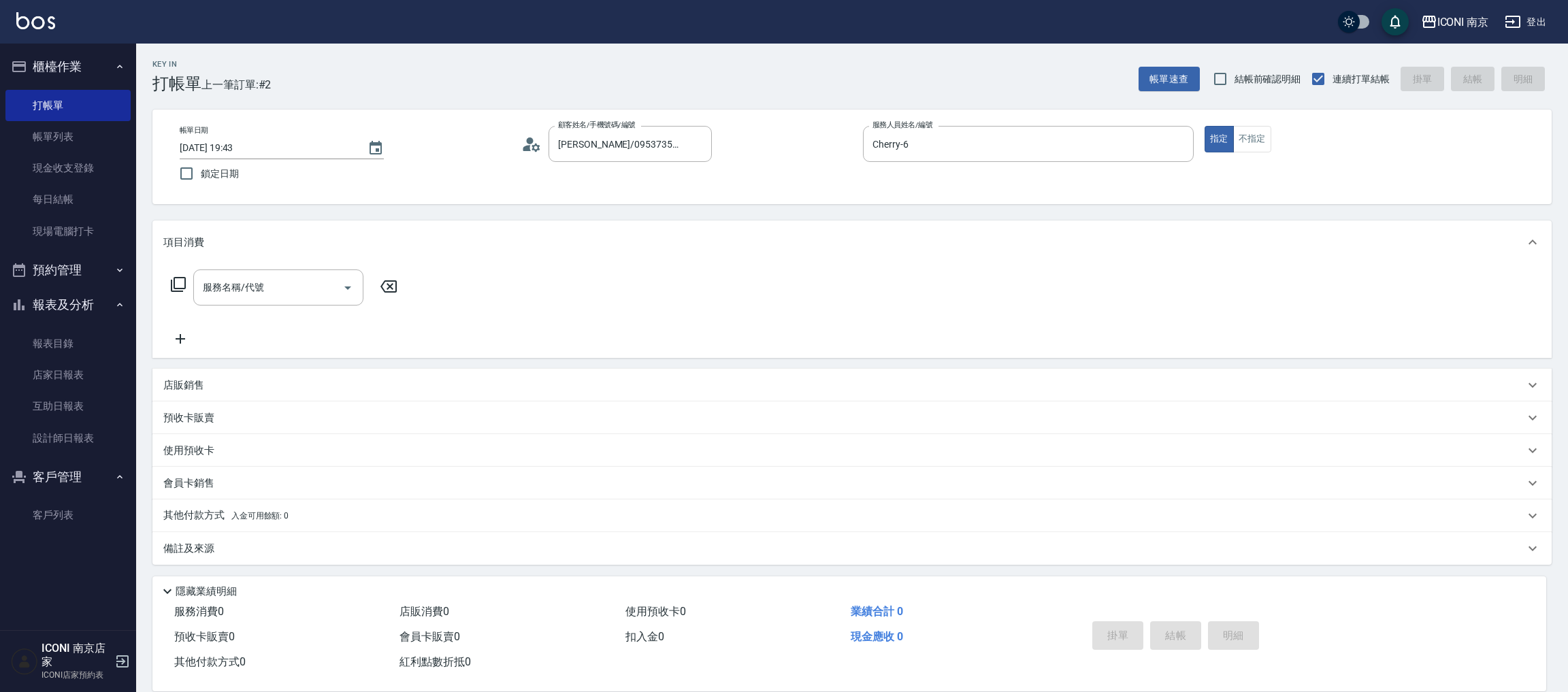
click at [183, 285] on icon at bounding box center [178, 284] width 16 height 16
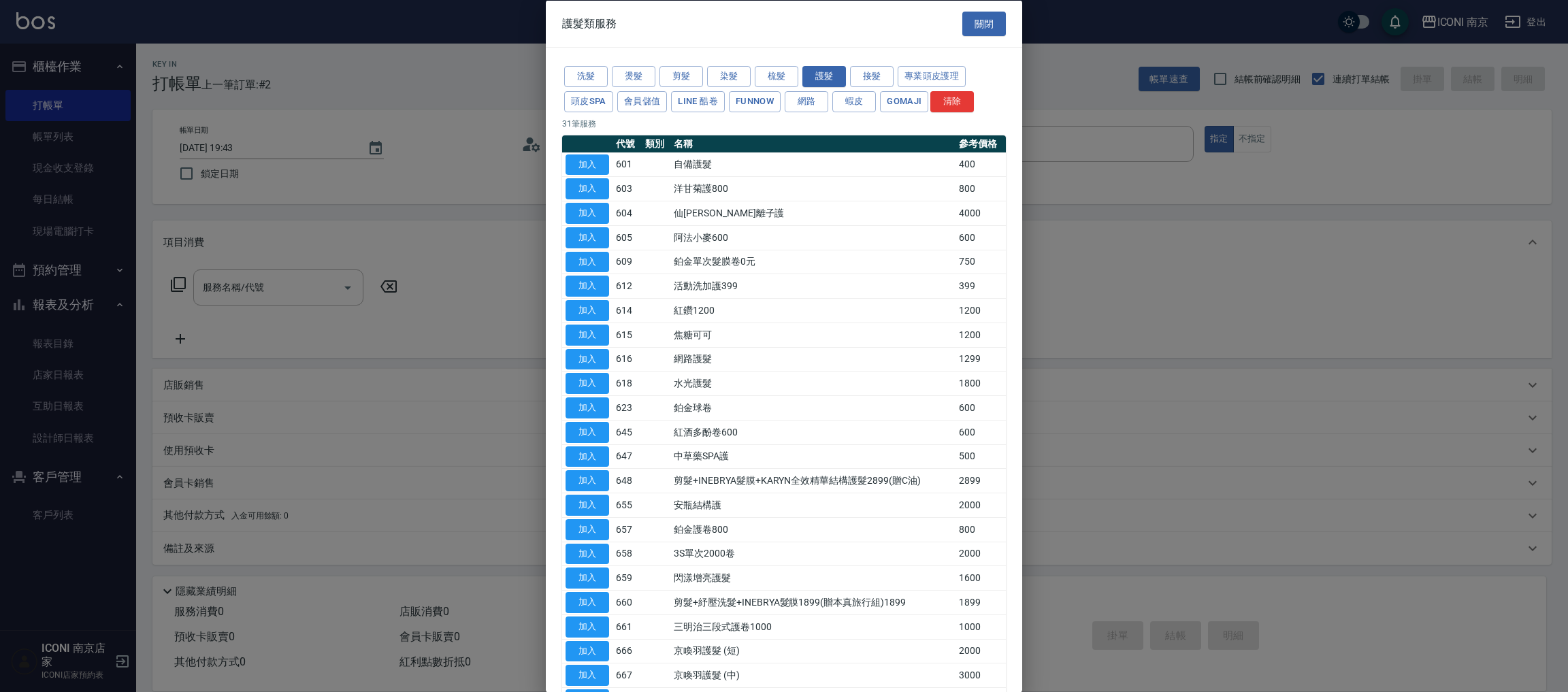
click at [656, 73] on div "洗髮 燙髮 剪髮 染髮 梳髮 護髮 接髮 專業頭皮護理 頭皮SPA 會員儲值 LINE 酷卷 FUNNOW 網路 蝦皮 Gomaji 清除" at bounding box center [784, 88] width 443 height 50
click at [642, 75] on button "燙髮" at bounding box center [633, 77] width 44 height 21
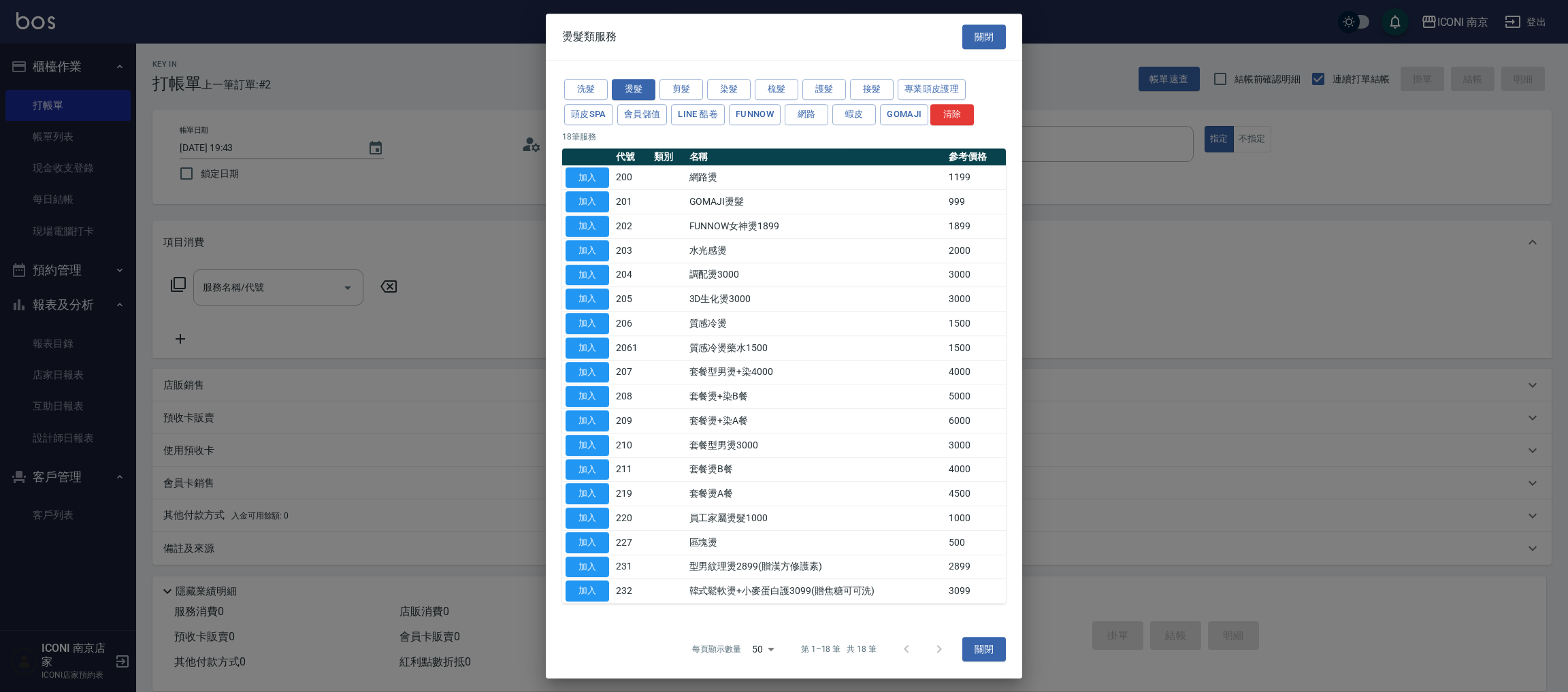
click at [589, 190] on td "加入" at bounding box center [587, 202] width 50 height 25
click at [591, 178] on button "加入" at bounding box center [587, 178] width 44 height 21
type input "網路燙(200)"
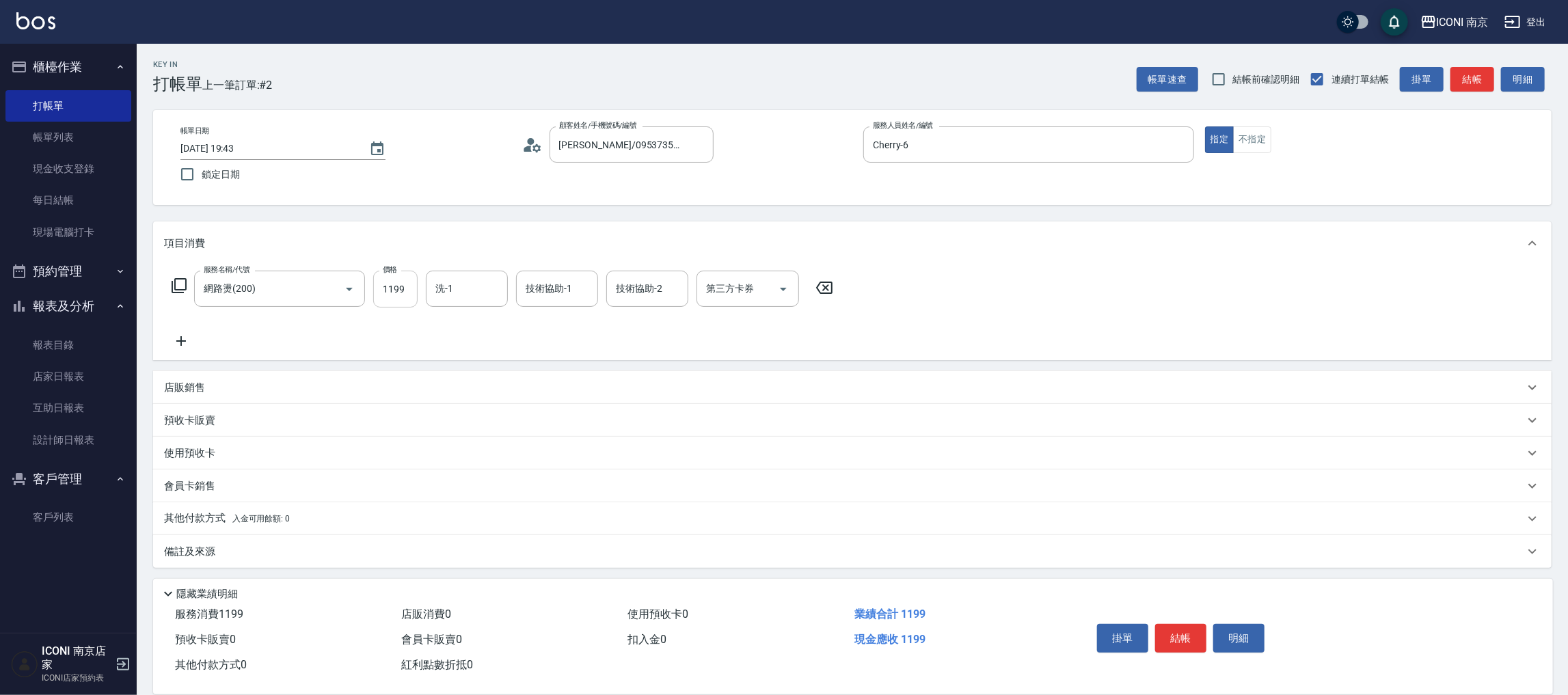
click at [389, 299] on input "1199" at bounding box center [395, 289] width 44 height 37
type input "1899"
type input "LORI-17"
click at [179, 288] on icon at bounding box center [179, 285] width 16 height 16
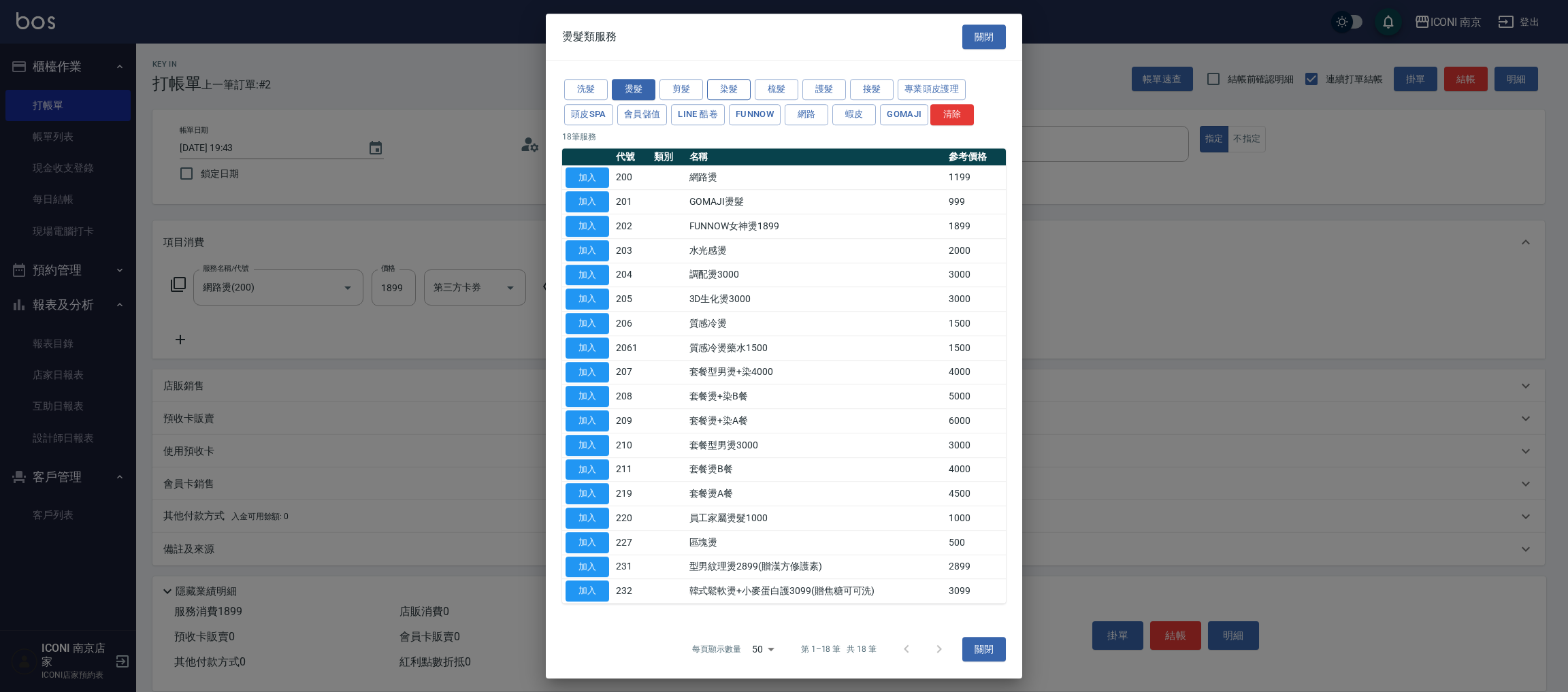
click at [716, 82] on button "染髮" at bounding box center [728, 89] width 44 height 21
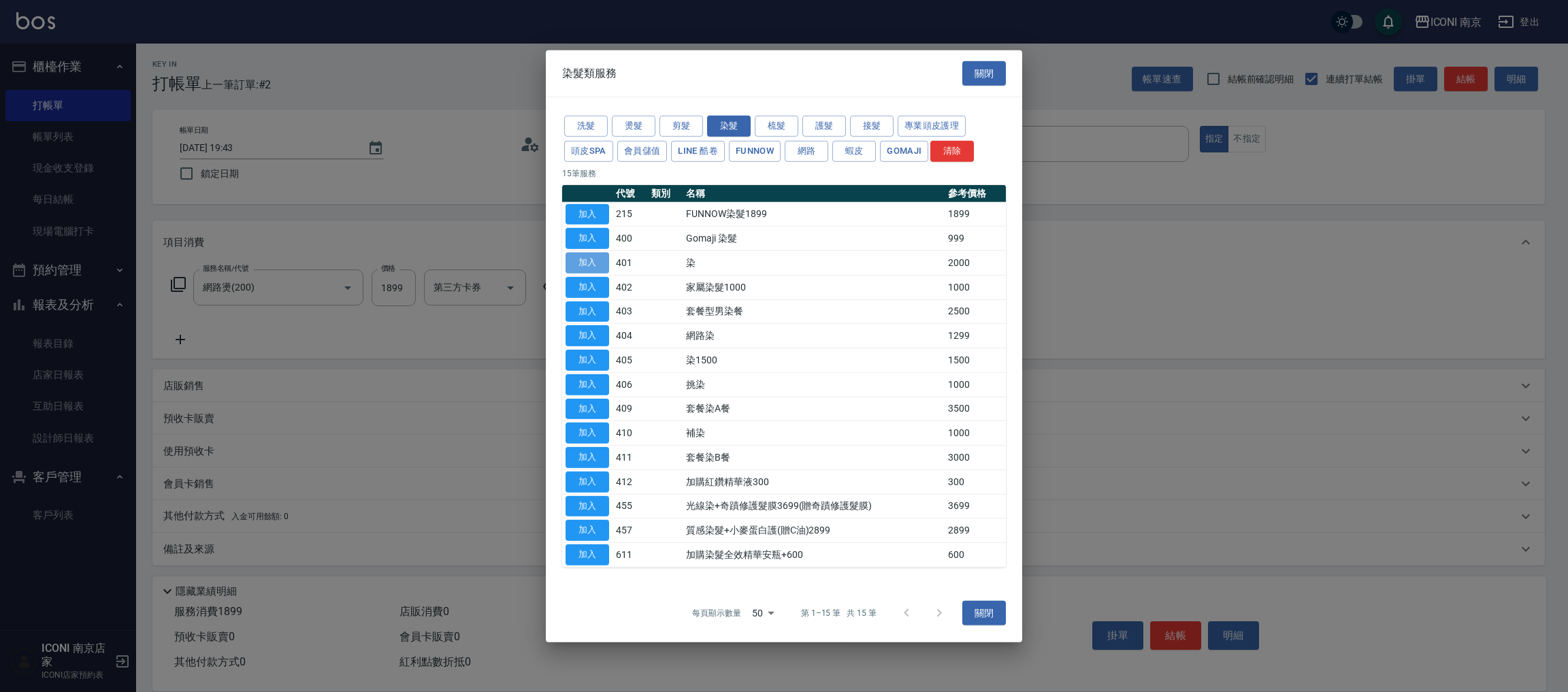
click at [578, 259] on button "加入" at bounding box center [587, 263] width 44 height 21
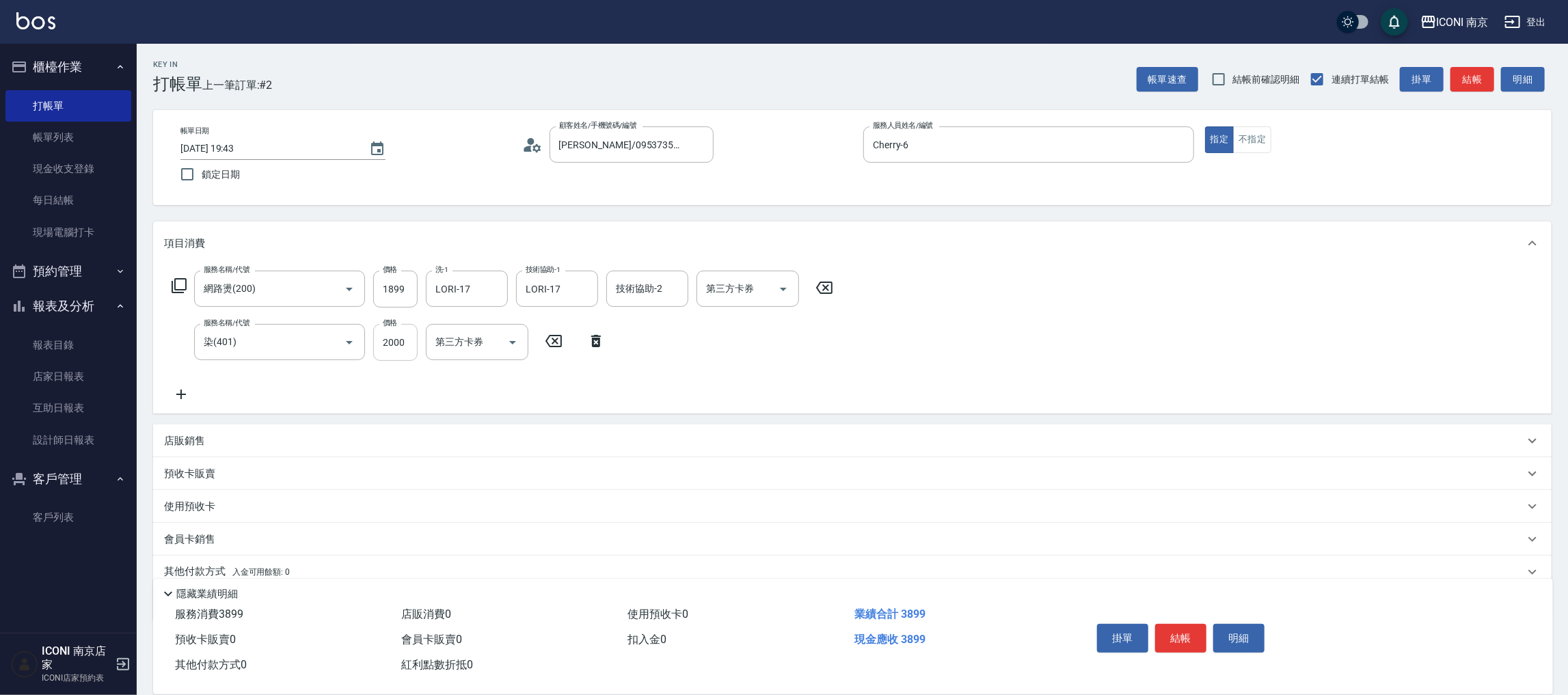
click at [394, 341] on input "2000" at bounding box center [395, 342] width 44 height 37
type input "1980"
type input "LORI-17"
click at [175, 285] on icon at bounding box center [179, 285] width 16 height 16
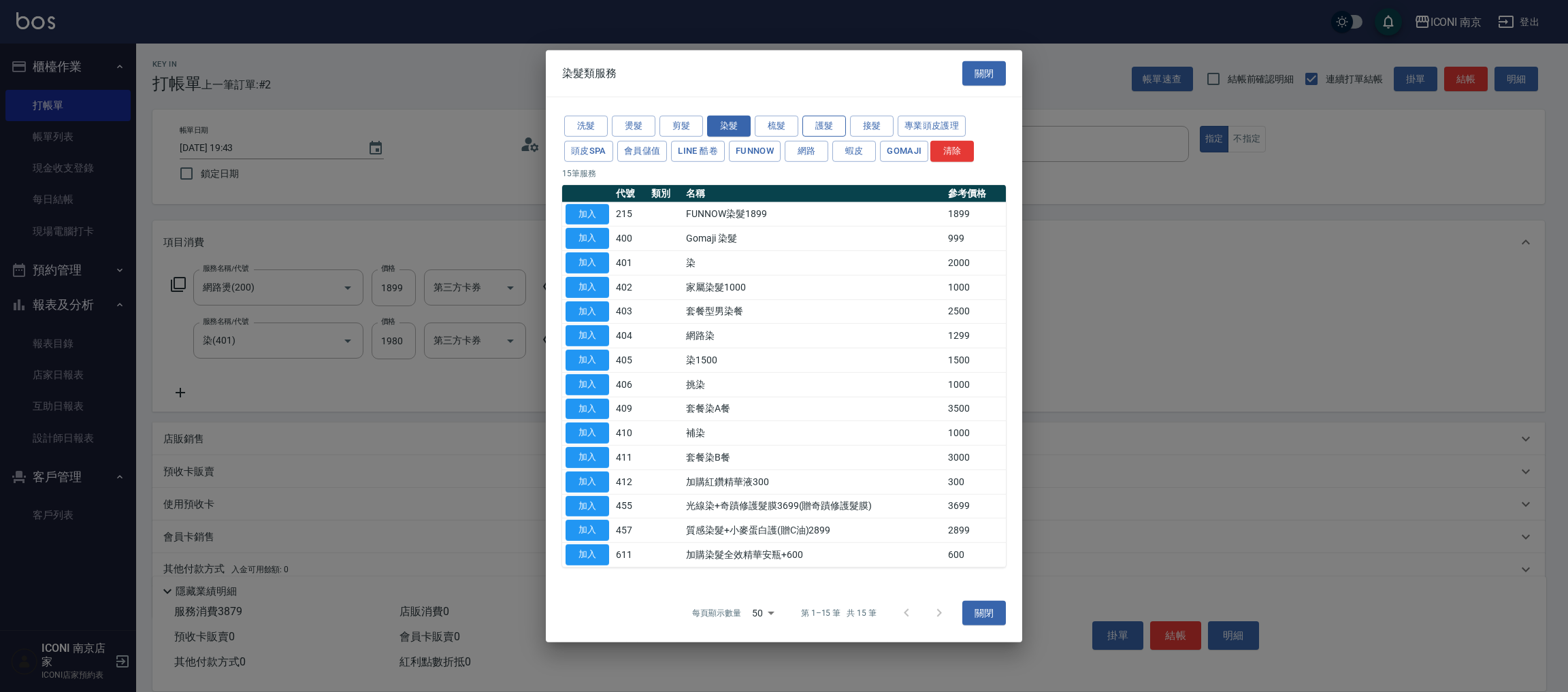
click at [818, 116] on button "護髮" at bounding box center [824, 126] width 44 height 21
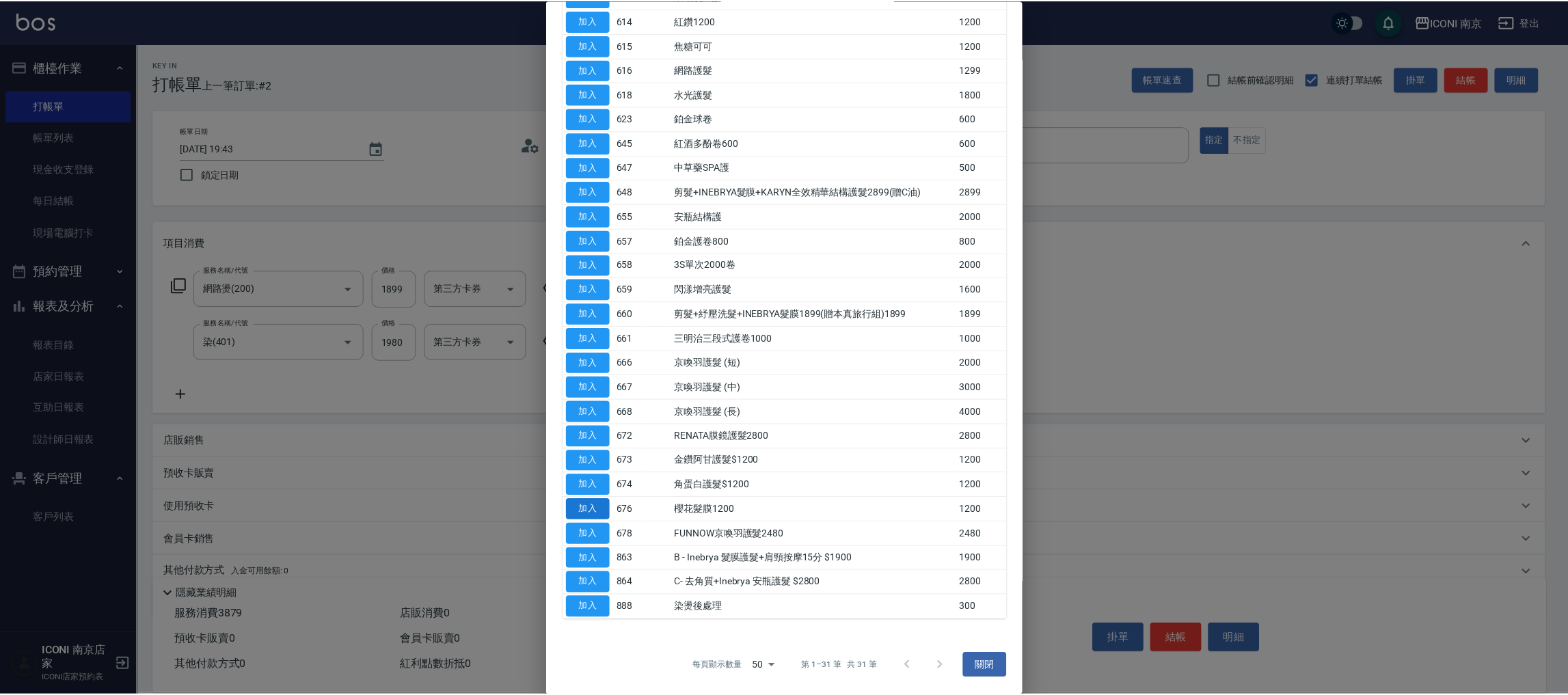
scroll to position [293, 0]
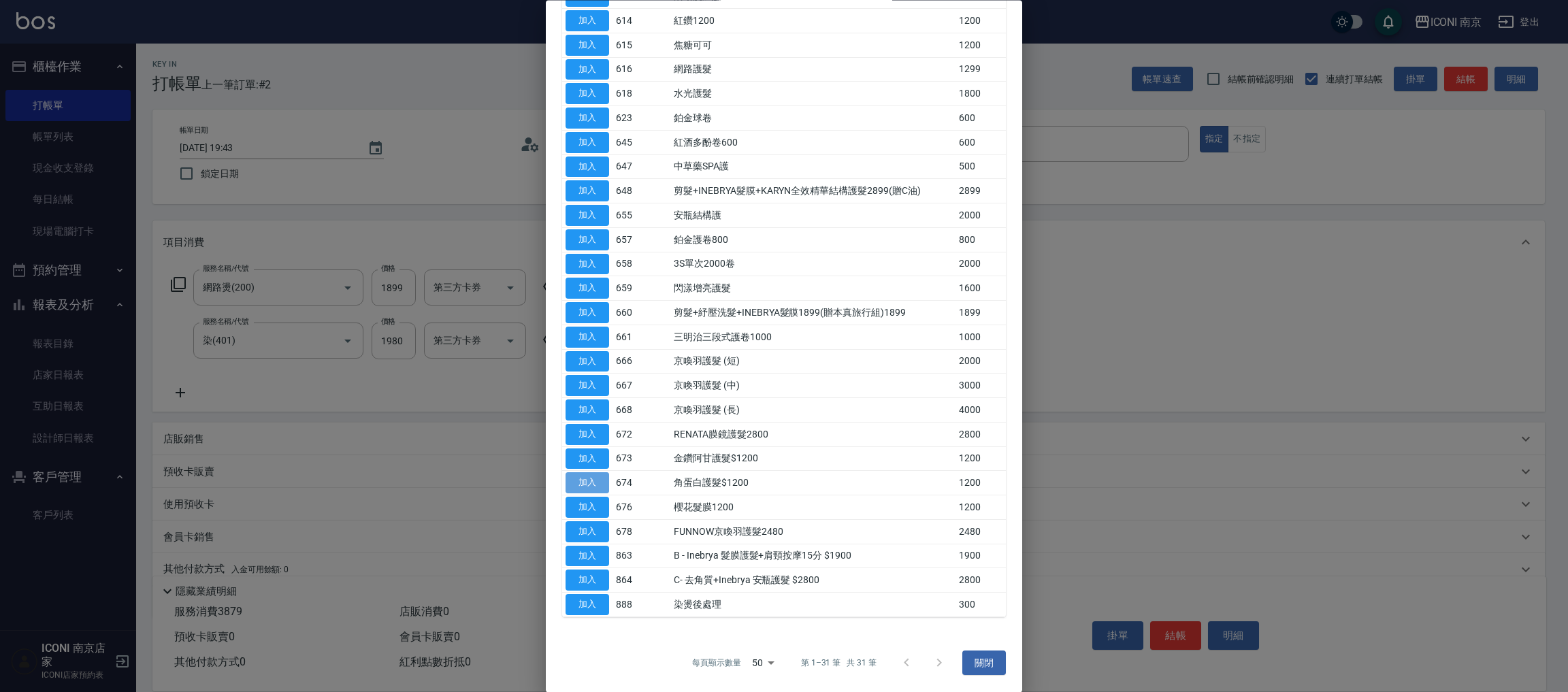
click at [583, 488] on button "加入" at bounding box center [587, 483] width 44 height 21
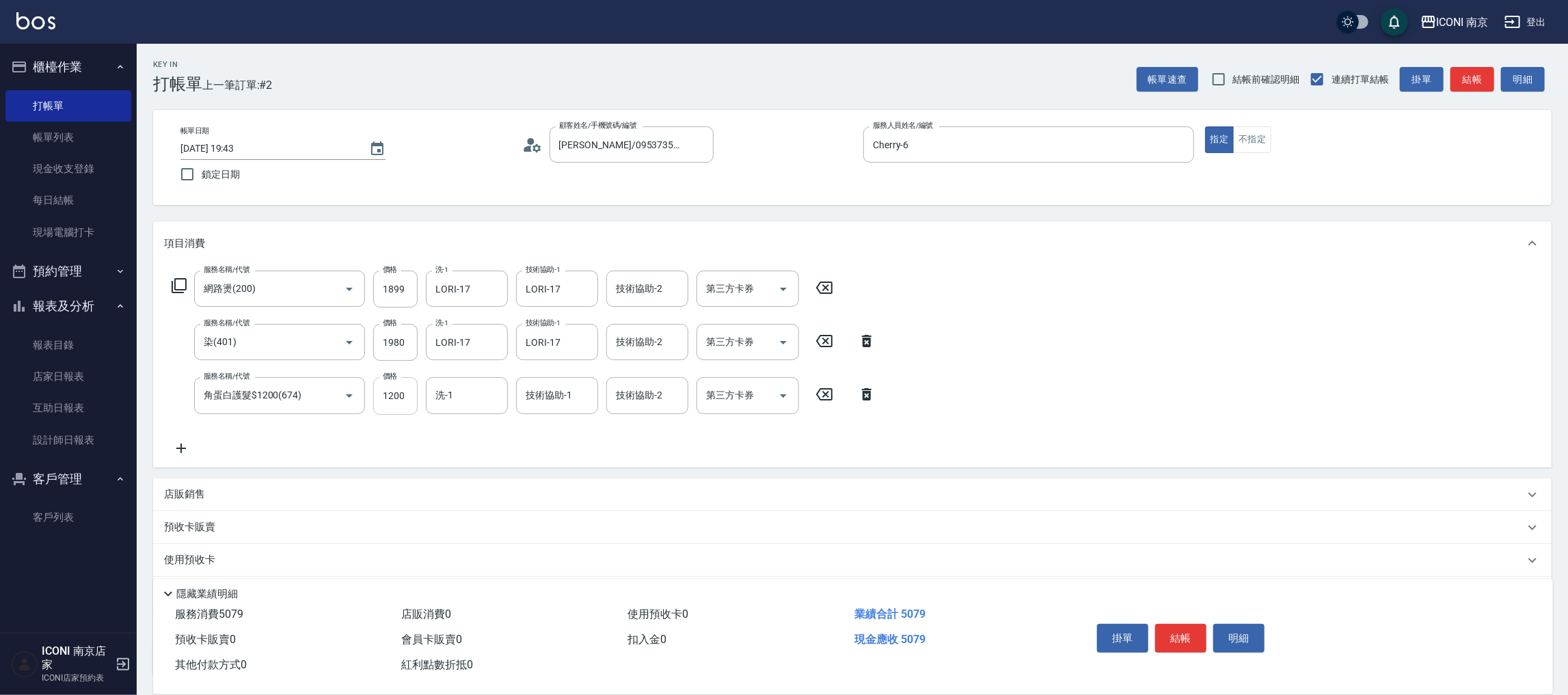
click at [393, 403] on input "1200" at bounding box center [395, 396] width 44 height 37
type input "1680"
type input "LORI-17"
type input "0"
type input "LORI-17"
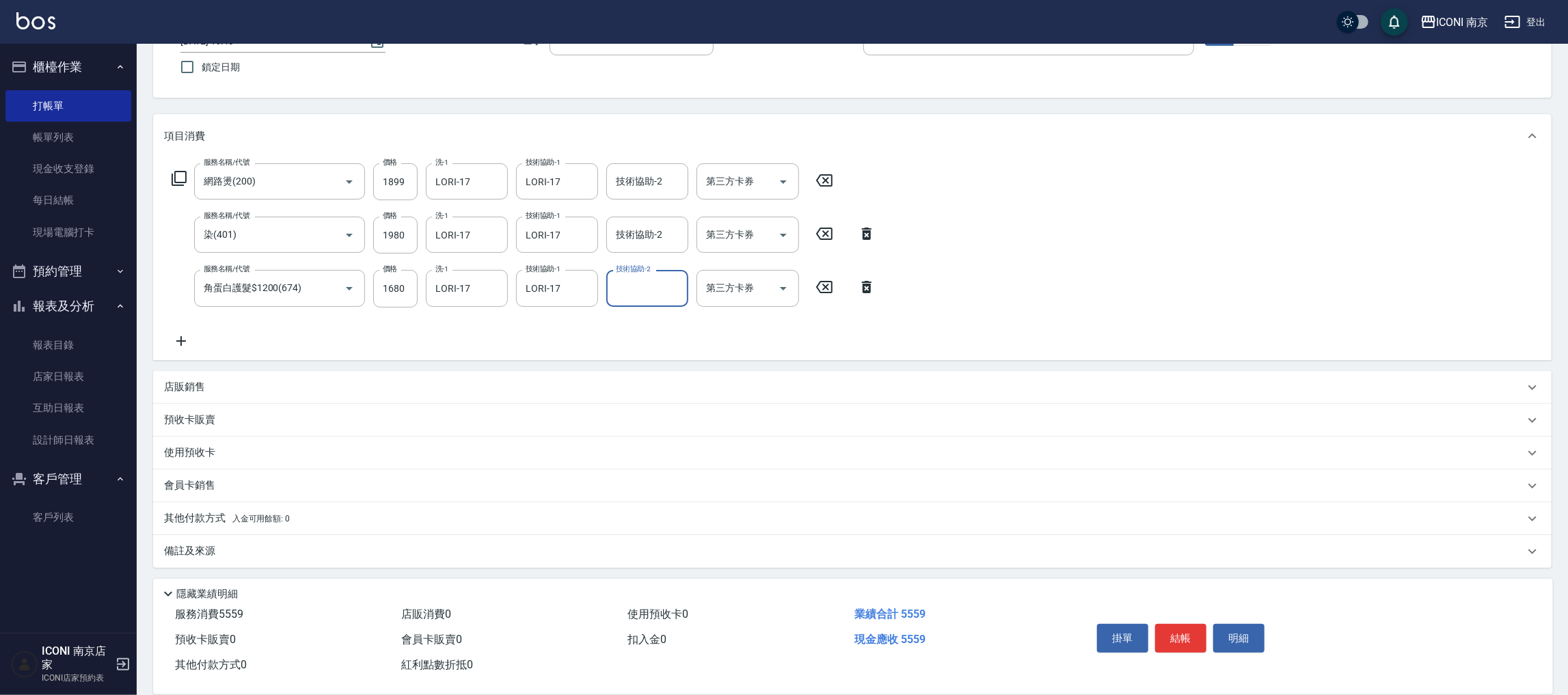
click at [204, 549] on p "備註及來源" at bounding box center [190, 551] width 51 height 14
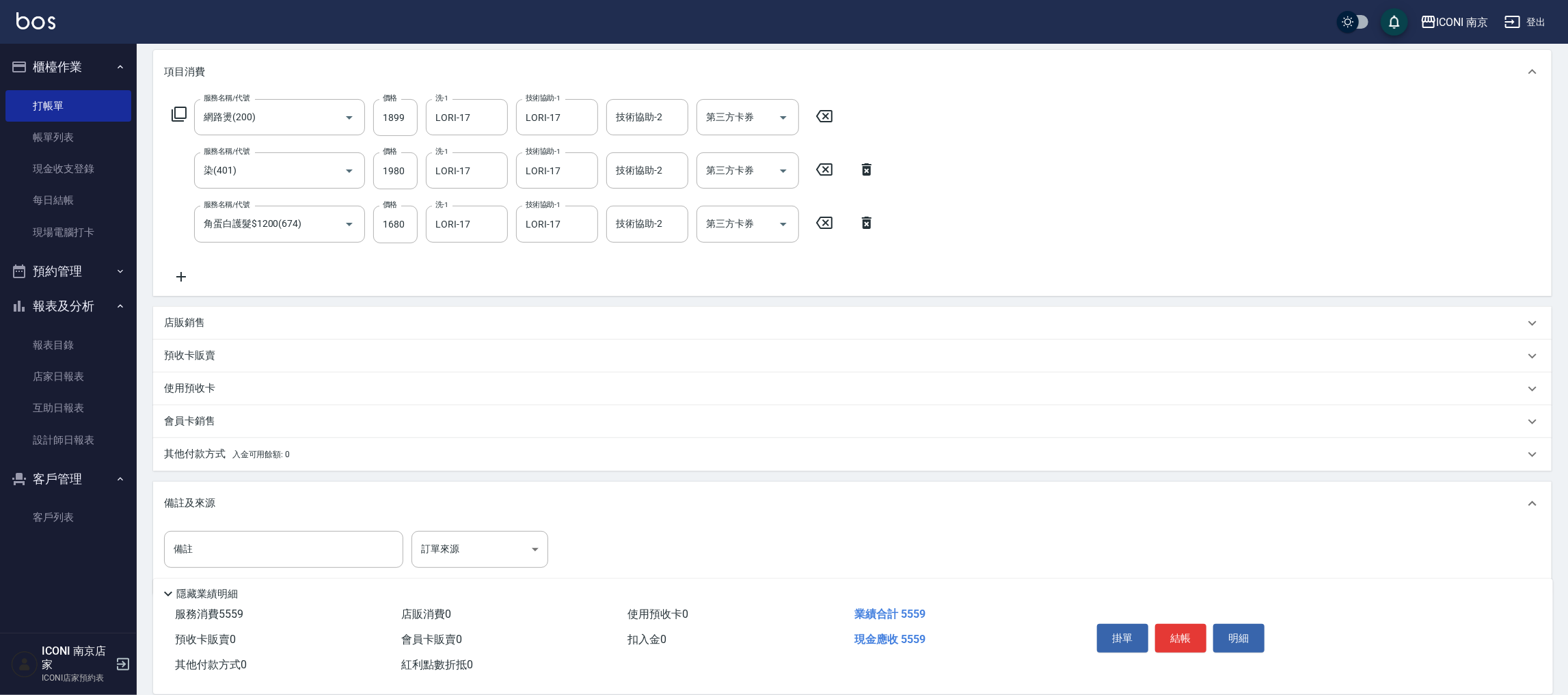
scroll to position [173, 0]
click at [440, 542] on body "ICONI 南京 登出 櫃檯作業 打帳單 帳單列表 現金收支登錄 每日結帳 現場電腦打卡 預約管理 預約管理 單日預約紀錄 單週預約紀錄 報表及分析 報表目錄…" at bounding box center [784, 275] width 1568 height 895
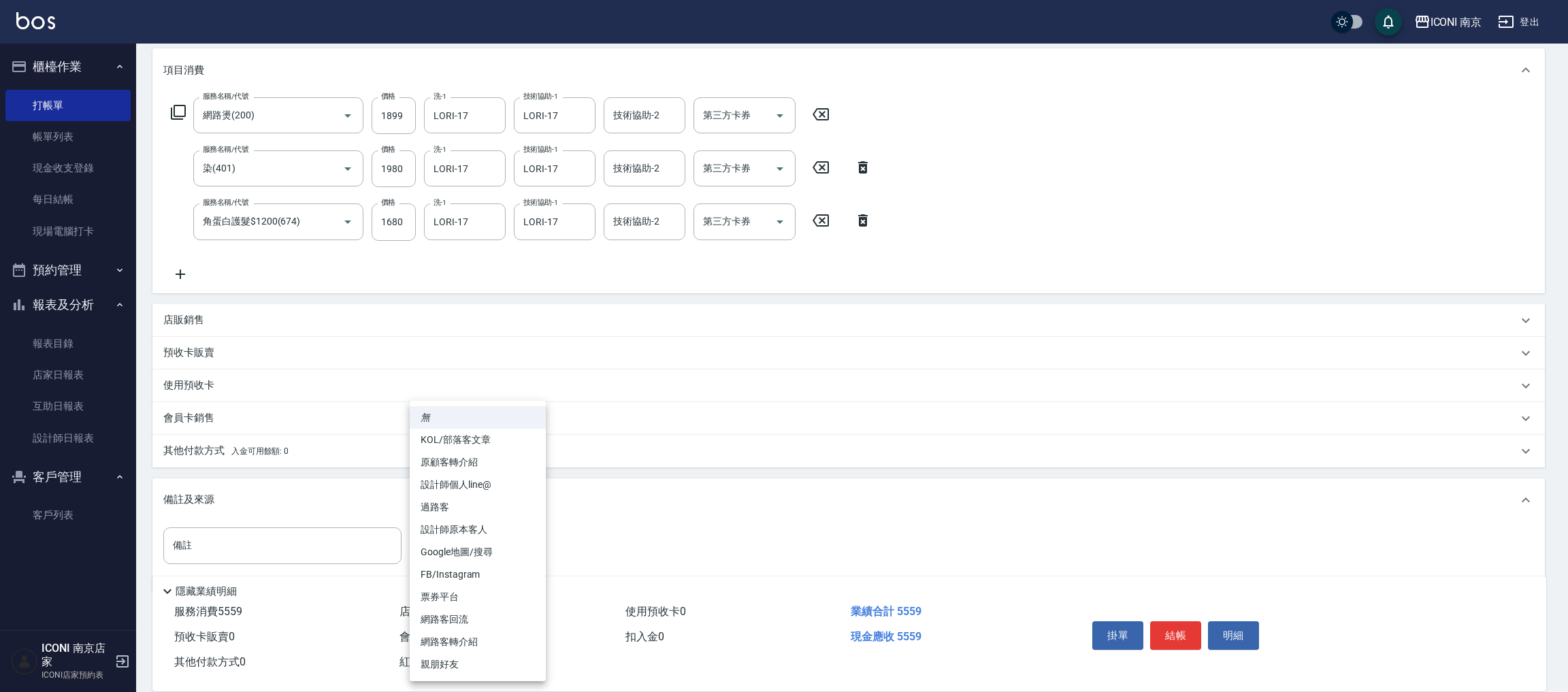
click at [490, 569] on li "FB/Instagram" at bounding box center [478, 574] width 136 height 22
type input "FB/Instagram"
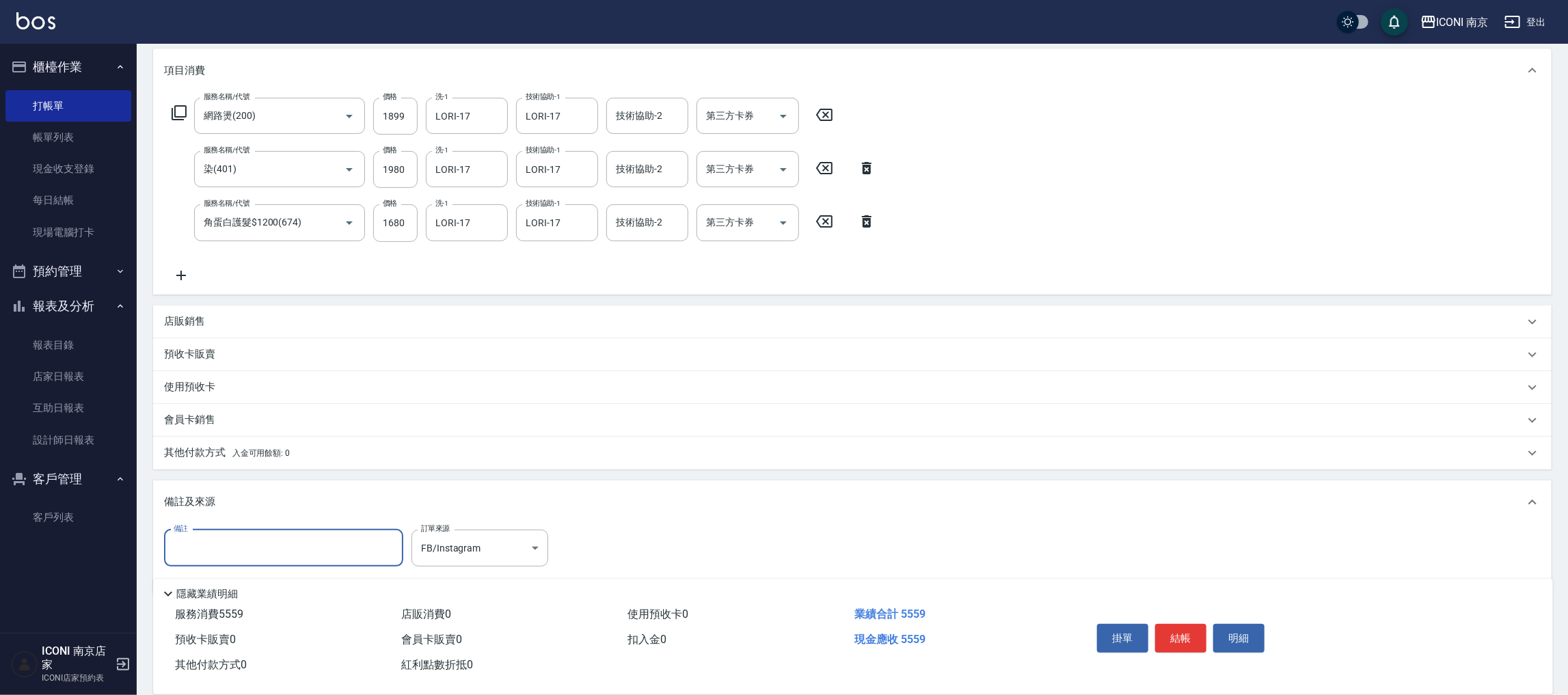
click at [314, 552] on input "備註" at bounding box center [284, 548] width 240 height 37
type input "開發護髮"
click at [1171, 635] on button "結帳" at bounding box center [1181, 638] width 51 height 29
type input "2025/09/12 19:45"
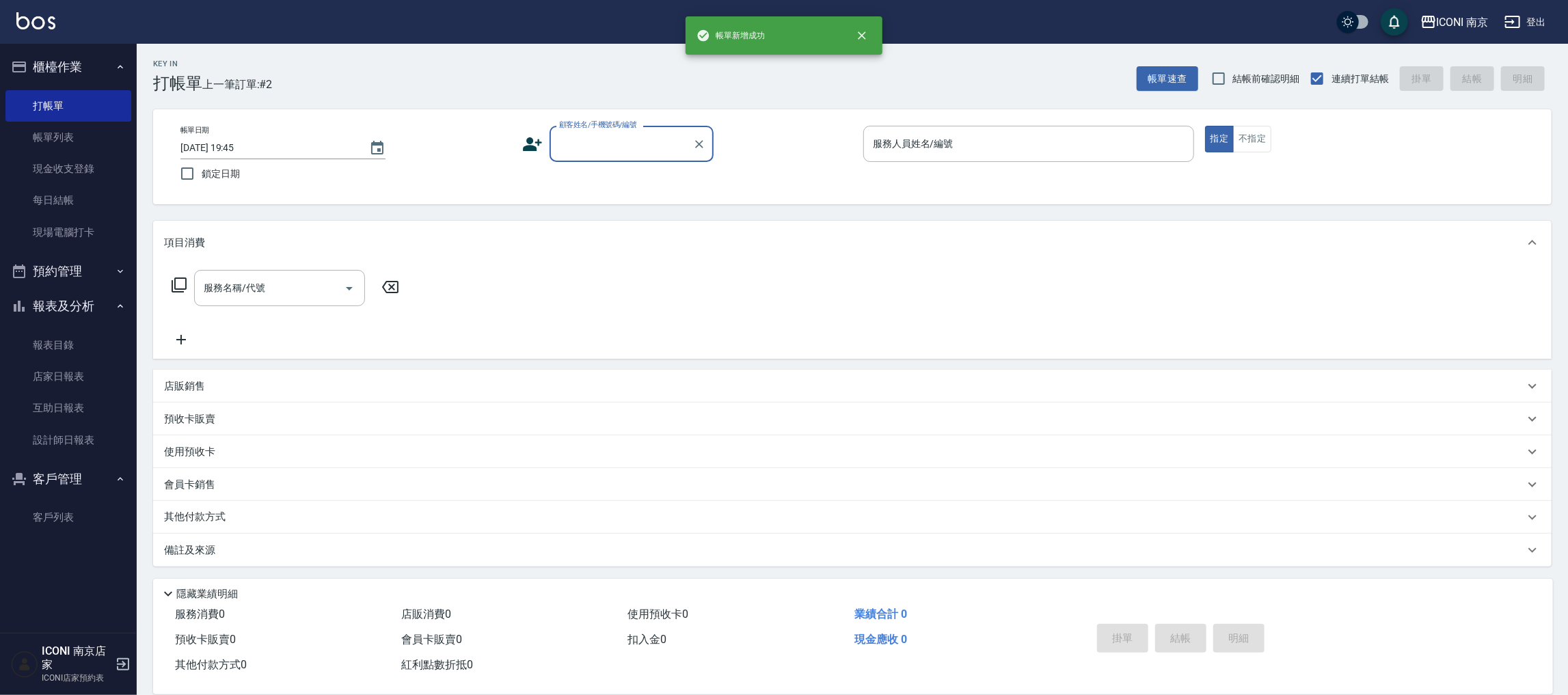
scroll to position [0, 0]
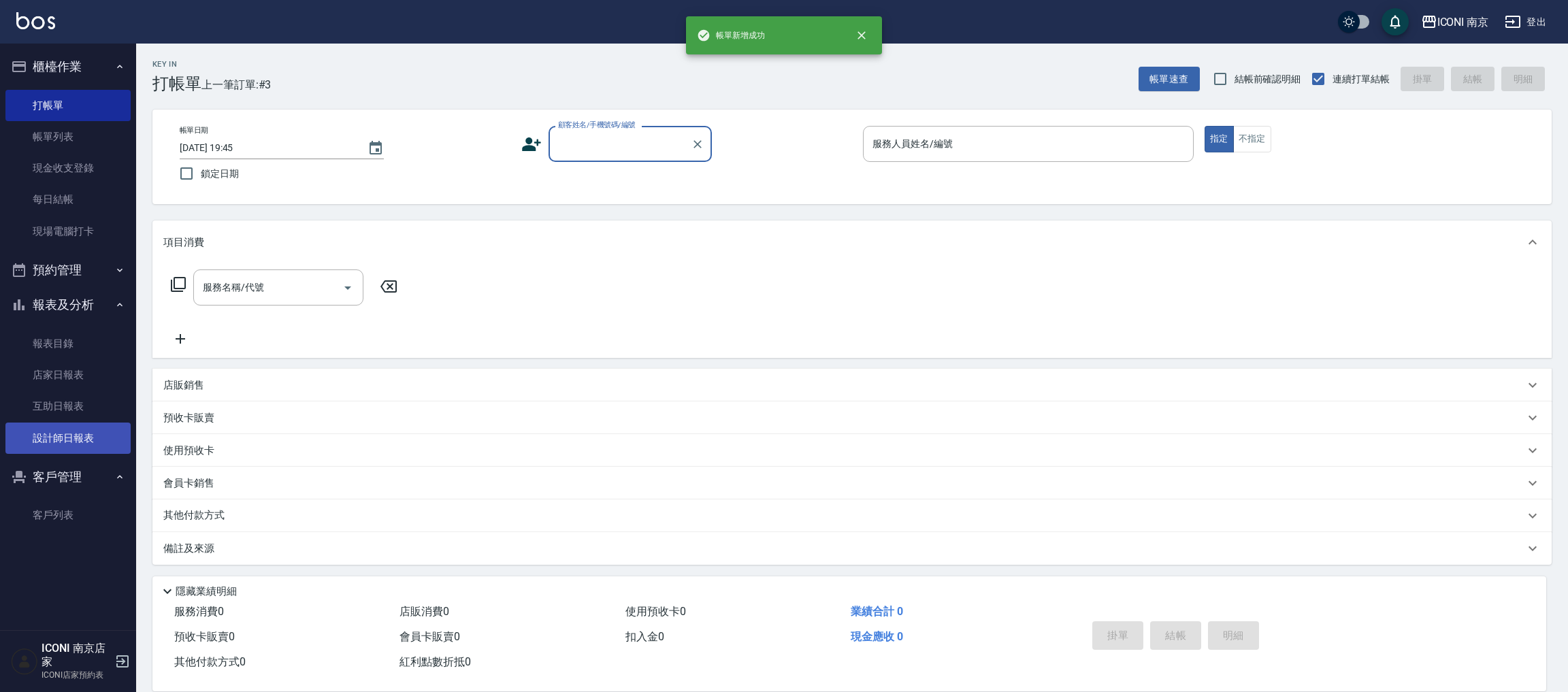
click at [52, 434] on link "設計師日報表" at bounding box center [68, 438] width 125 height 31
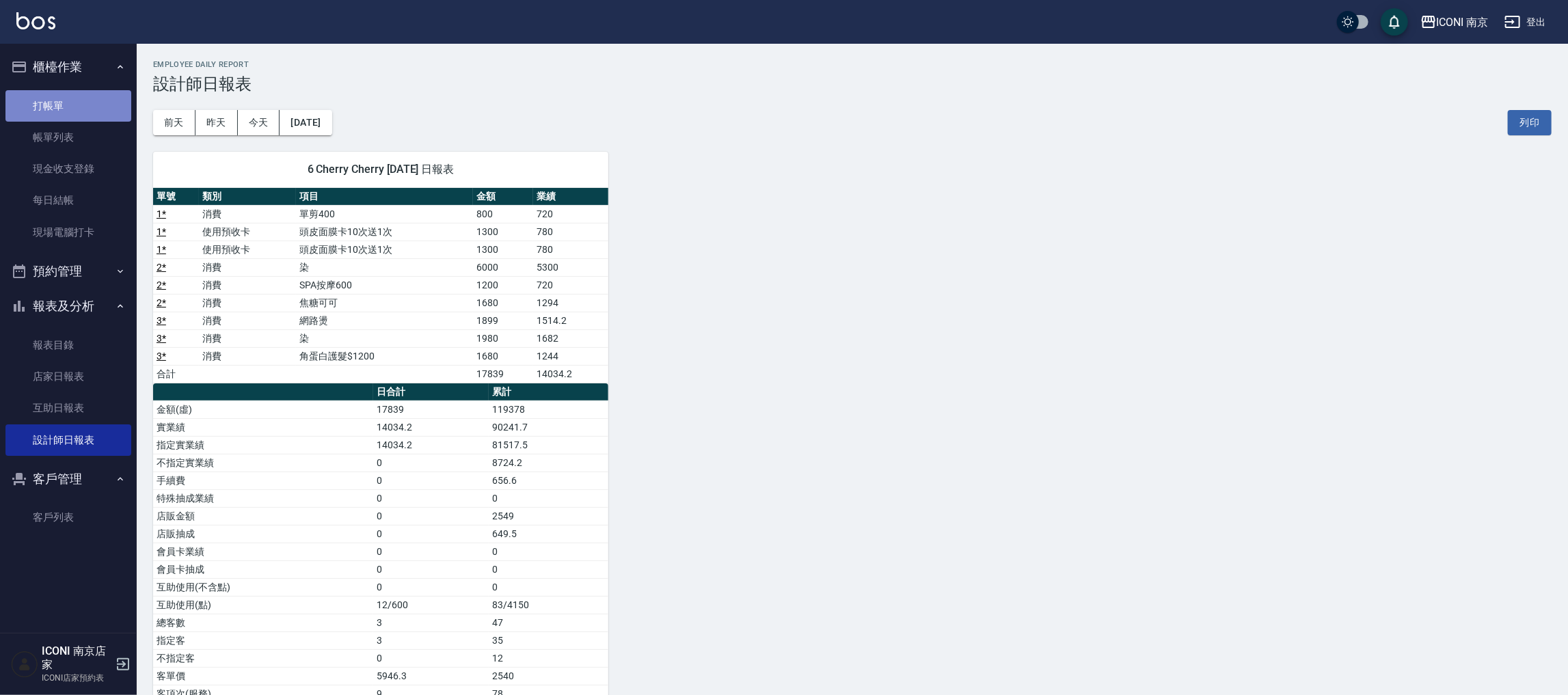
click at [47, 115] on link "打帳單" at bounding box center [68, 106] width 126 height 31
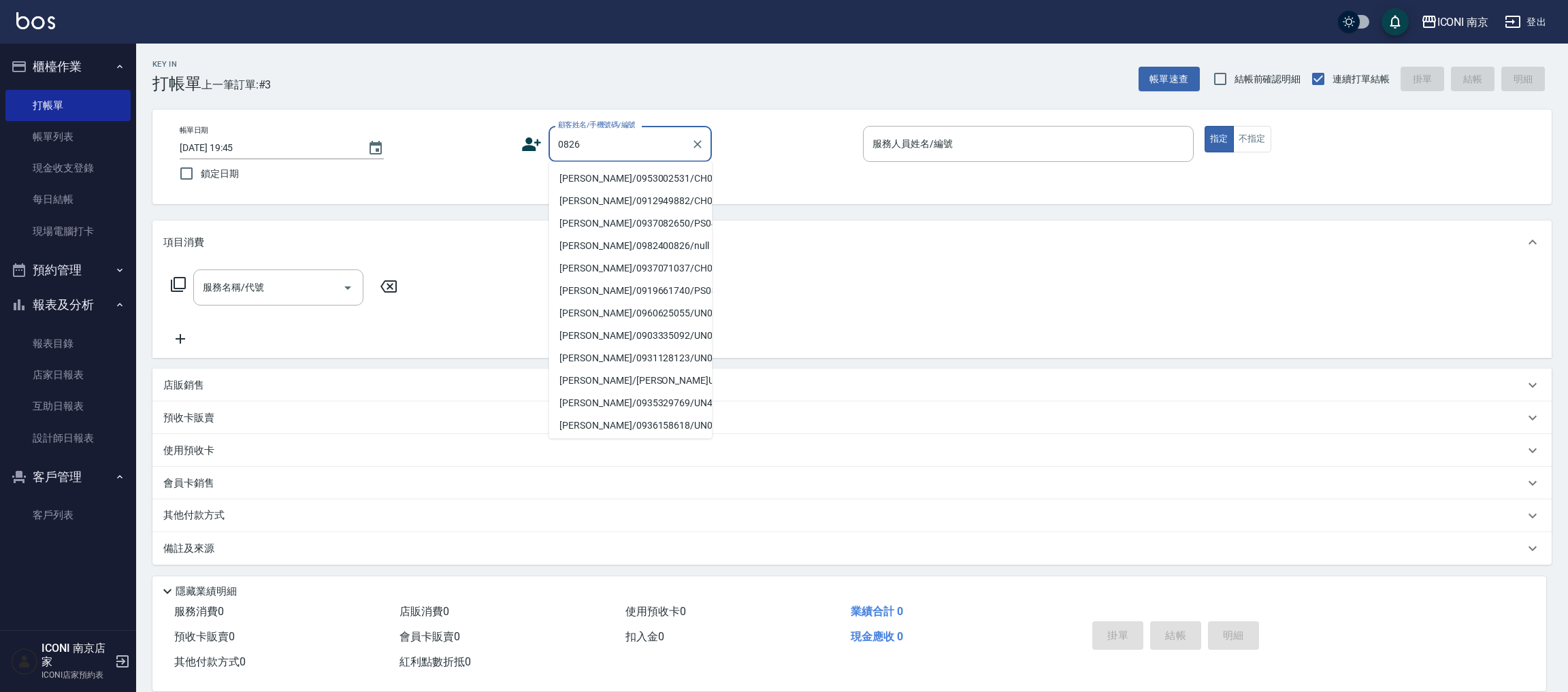
click at [660, 183] on li "黃子榮/0953002531/CH0640826" at bounding box center [630, 179] width 163 height 22
type input "黃子榮/0953002531/CH0640826"
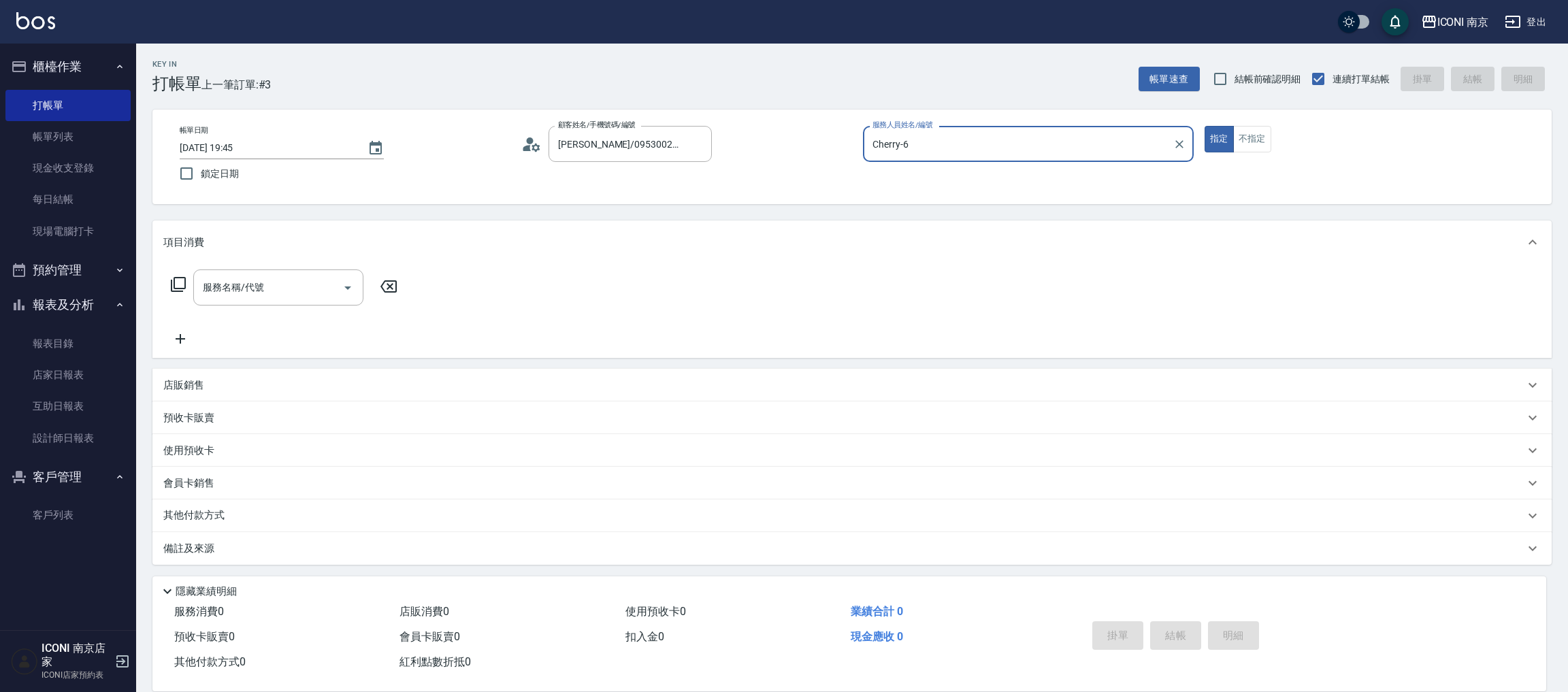
type input "Cherry-6"
click at [178, 291] on icon at bounding box center [178, 284] width 15 height 15
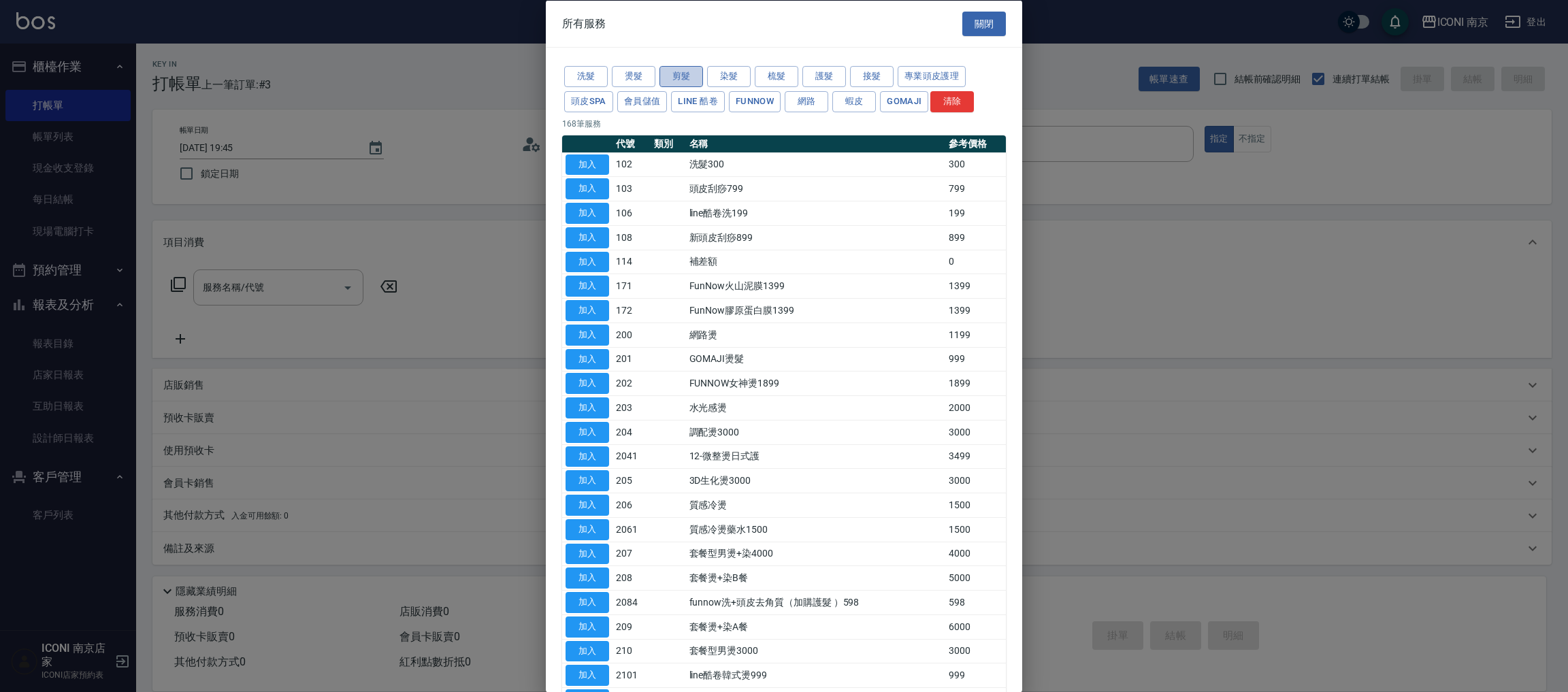
click at [681, 76] on button "剪髮" at bounding box center [681, 77] width 44 height 21
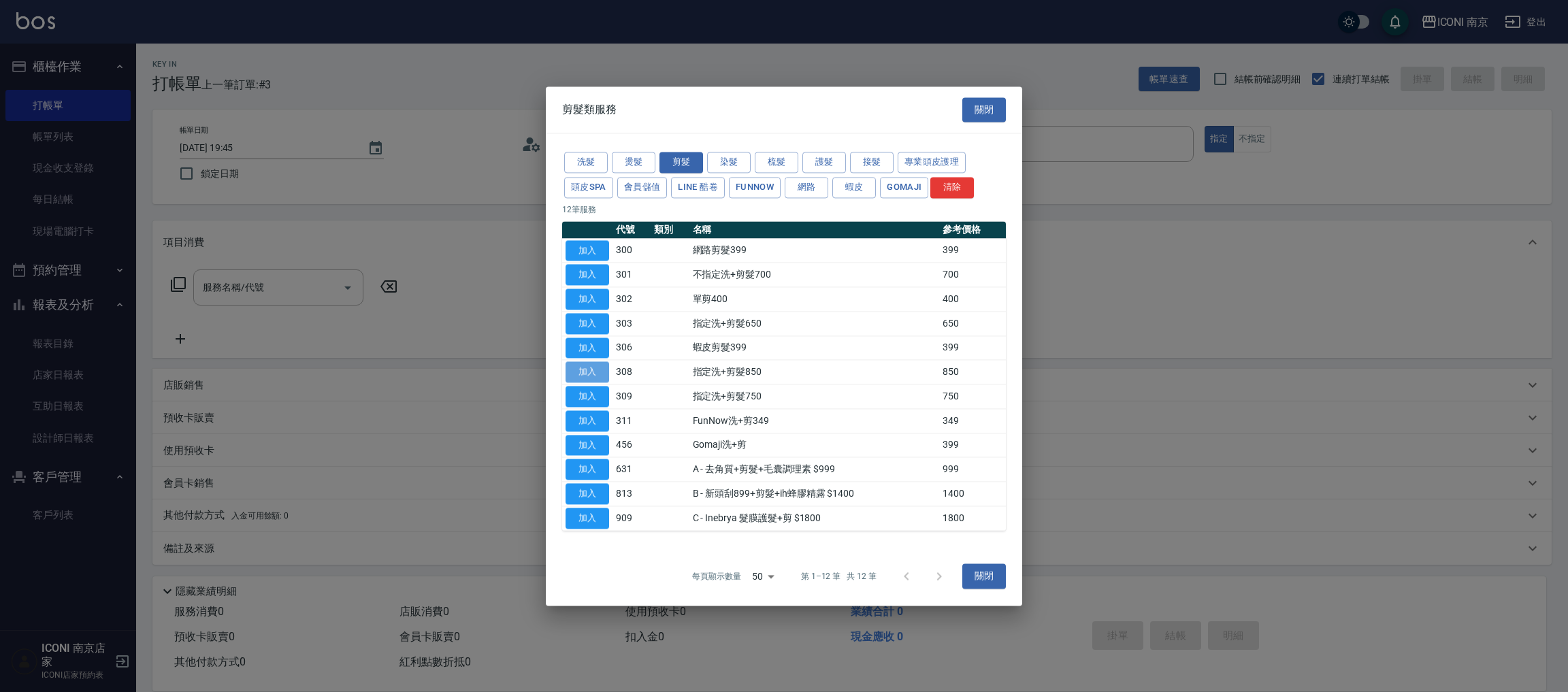
click at [581, 377] on button "加入" at bounding box center [587, 372] width 44 height 21
type input "指定洗+剪髮850(308)"
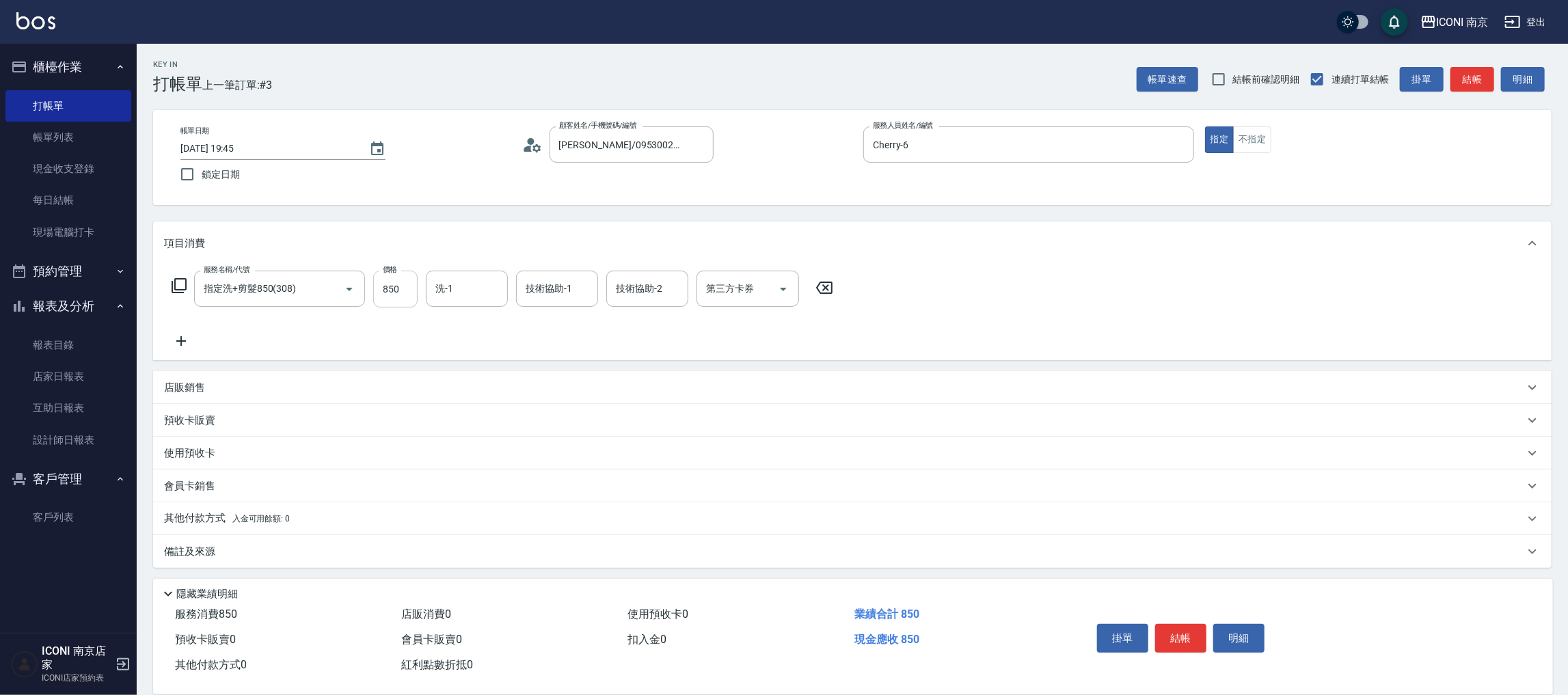
click at [393, 284] on input "850" at bounding box center [395, 289] width 44 height 37
click at [399, 289] on input "10000" at bounding box center [395, 289] width 44 height 37
type input "1000"
click at [449, 283] on input "洗-1" at bounding box center [466, 289] width 70 height 24
type input "anna-12"
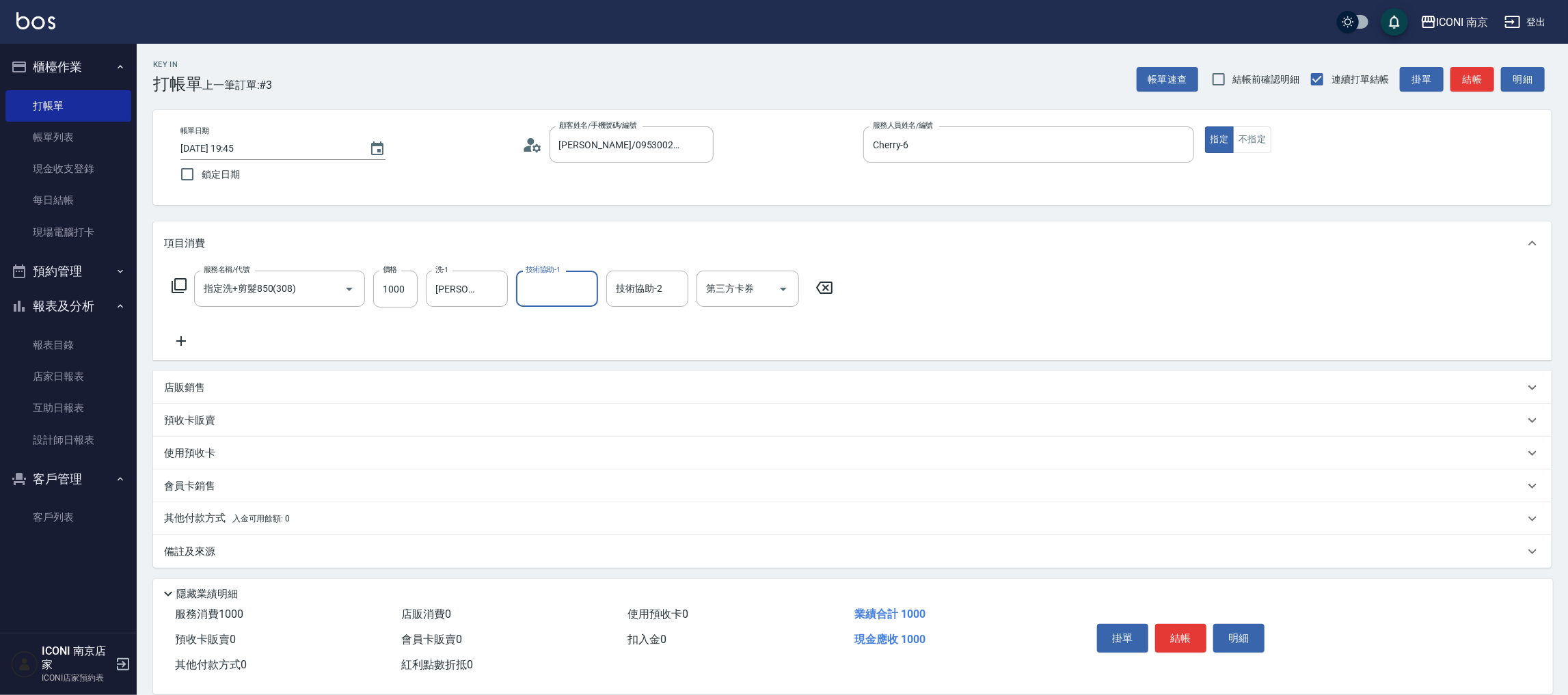
click at [232, 547] on div "備註及來源" at bounding box center [844, 552] width 1360 height 14
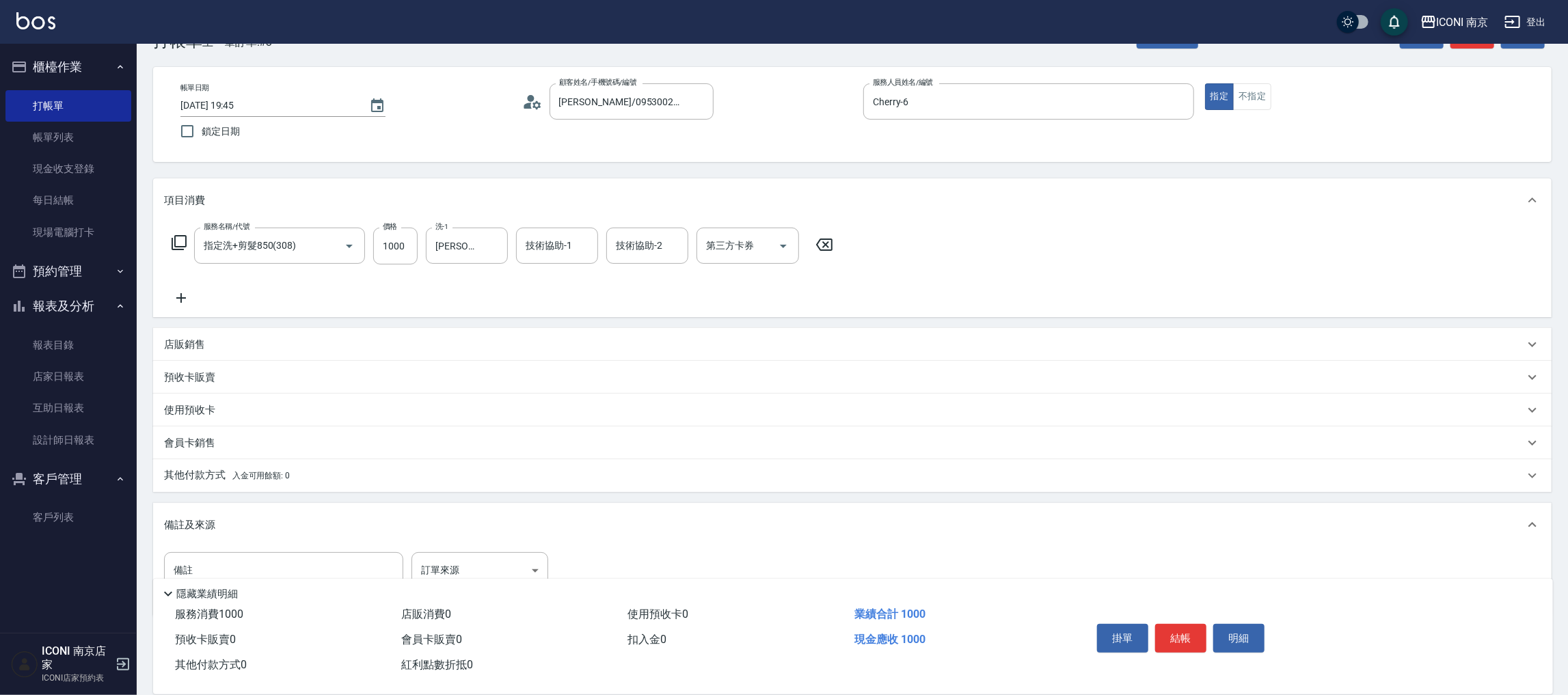
scroll to position [66, 0]
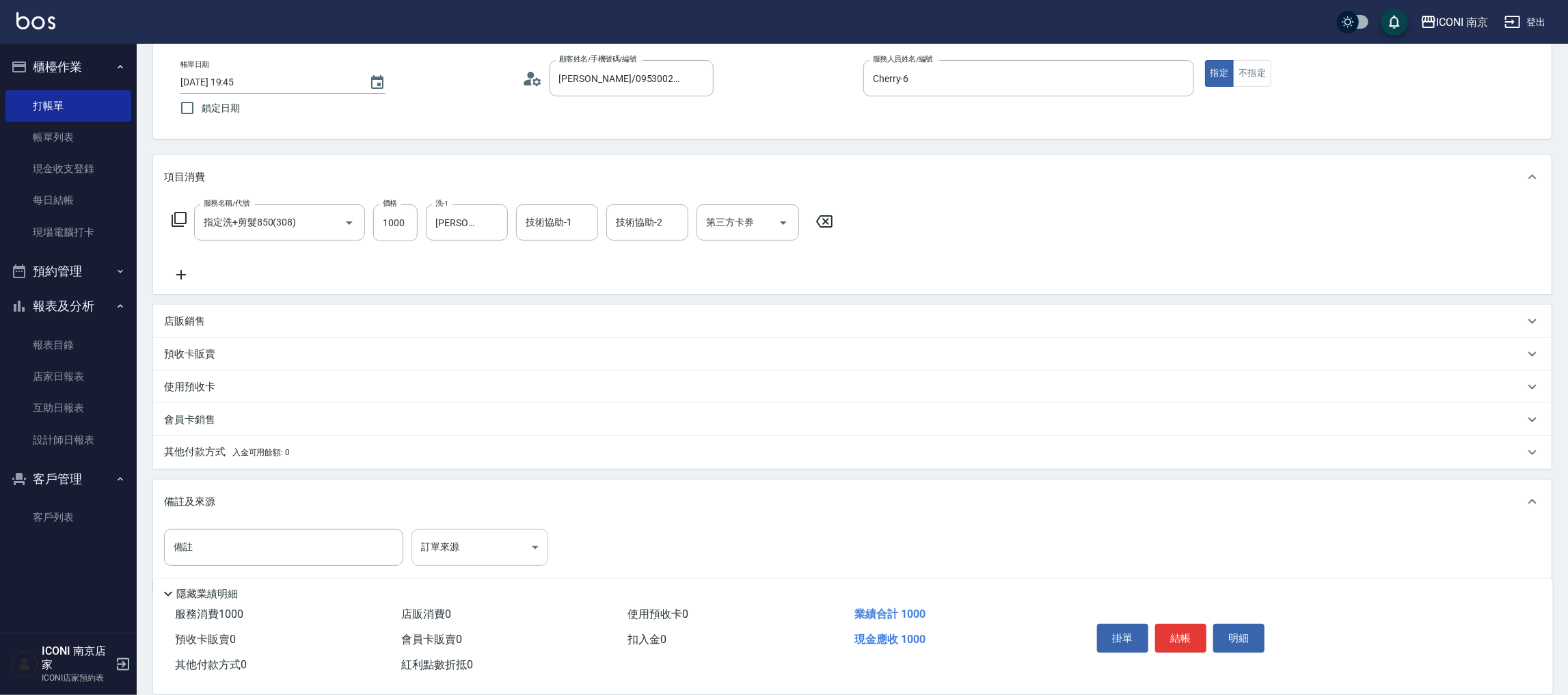
click at [485, 547] on body "ICONI 南京 登出 櫃檯作業 打帳單 帳單列表 現金收支登錄 每日結帳 現場電腦打卡 預約管理 預約管理 單日預約紀錄 單週預約紀錄 報表及分析 報表目錄…" at bounding box center [784, 327] width 1568 height 788
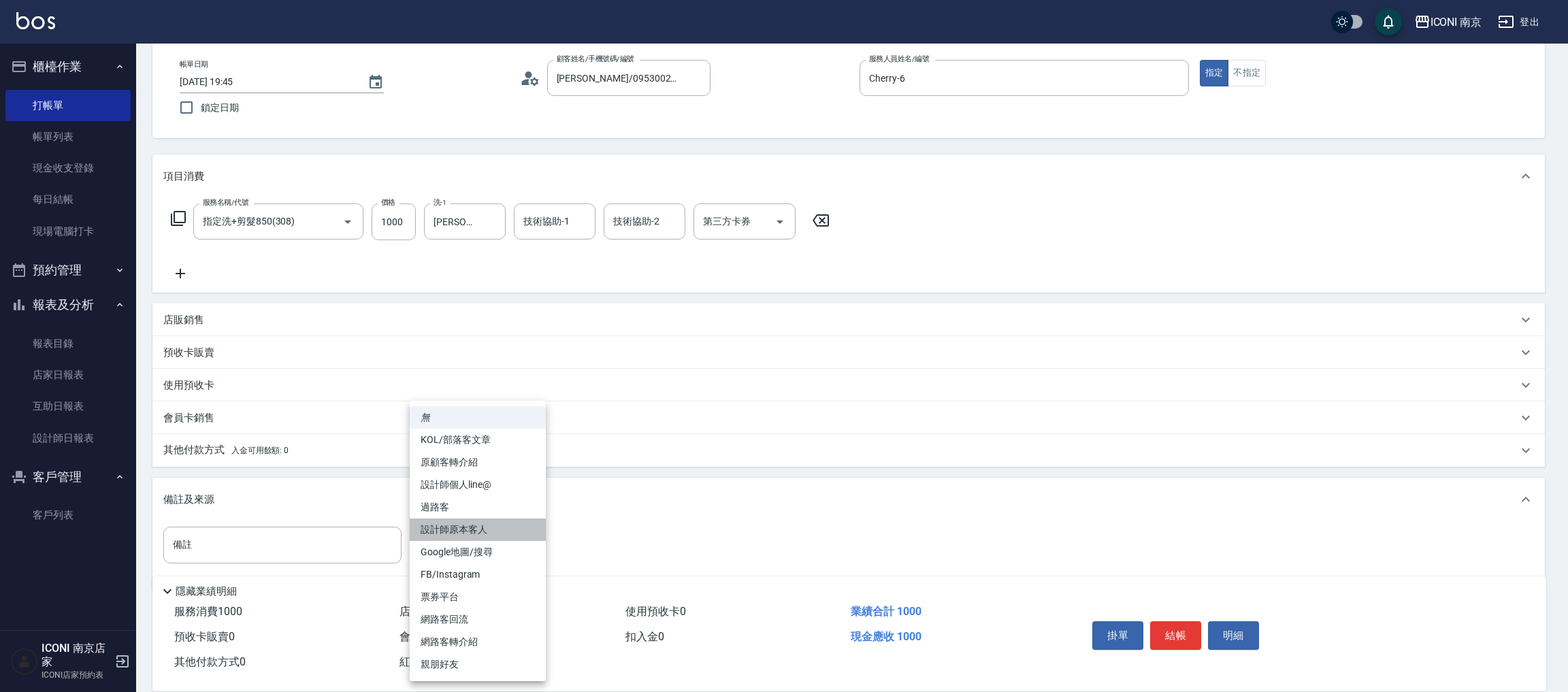
click at [489, 527] on li "設計師原本客人" at bounding box center [478, 529] width 136 height 22
type input "設計師原本客人"
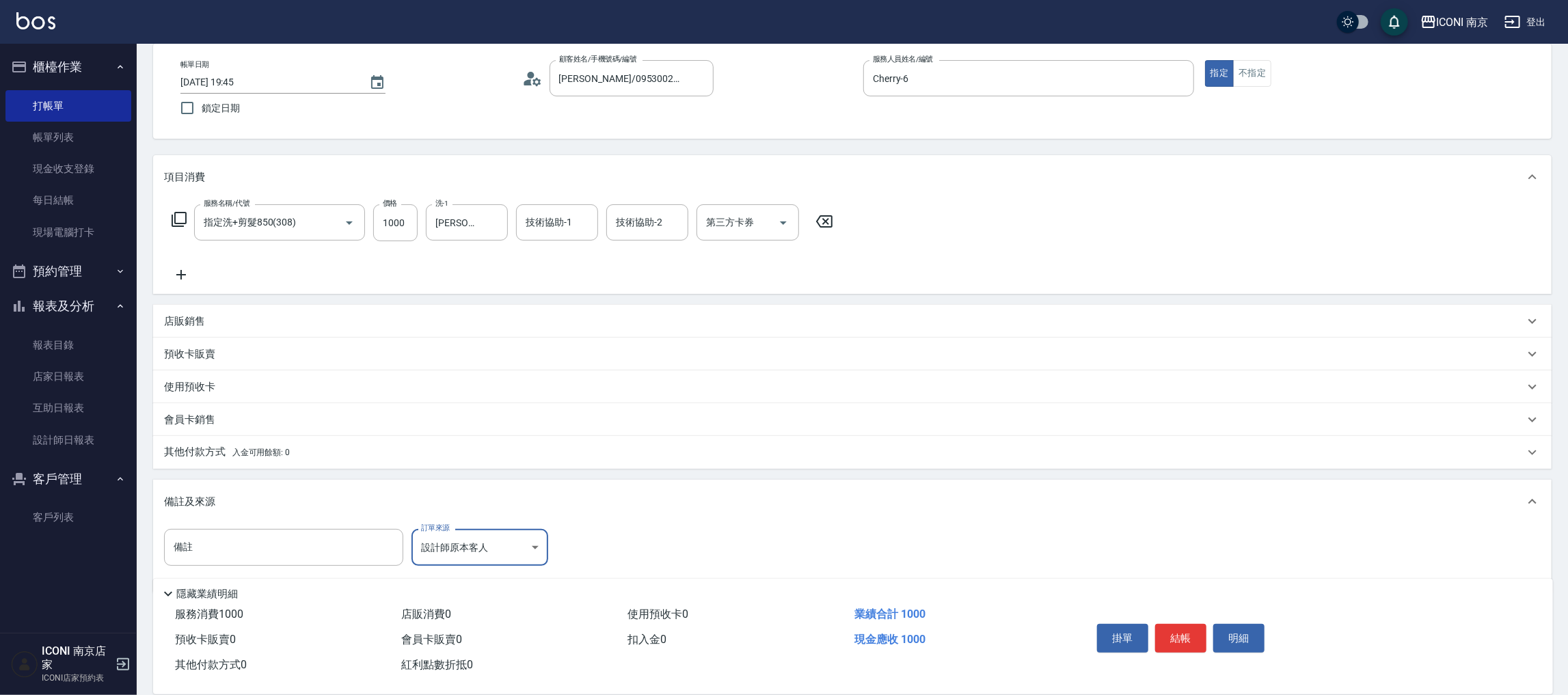
click at [1175, 624] on button "結帳" at bounding box center [1181, 638] width 51 height 29
type input "2025/09/12 19:55"
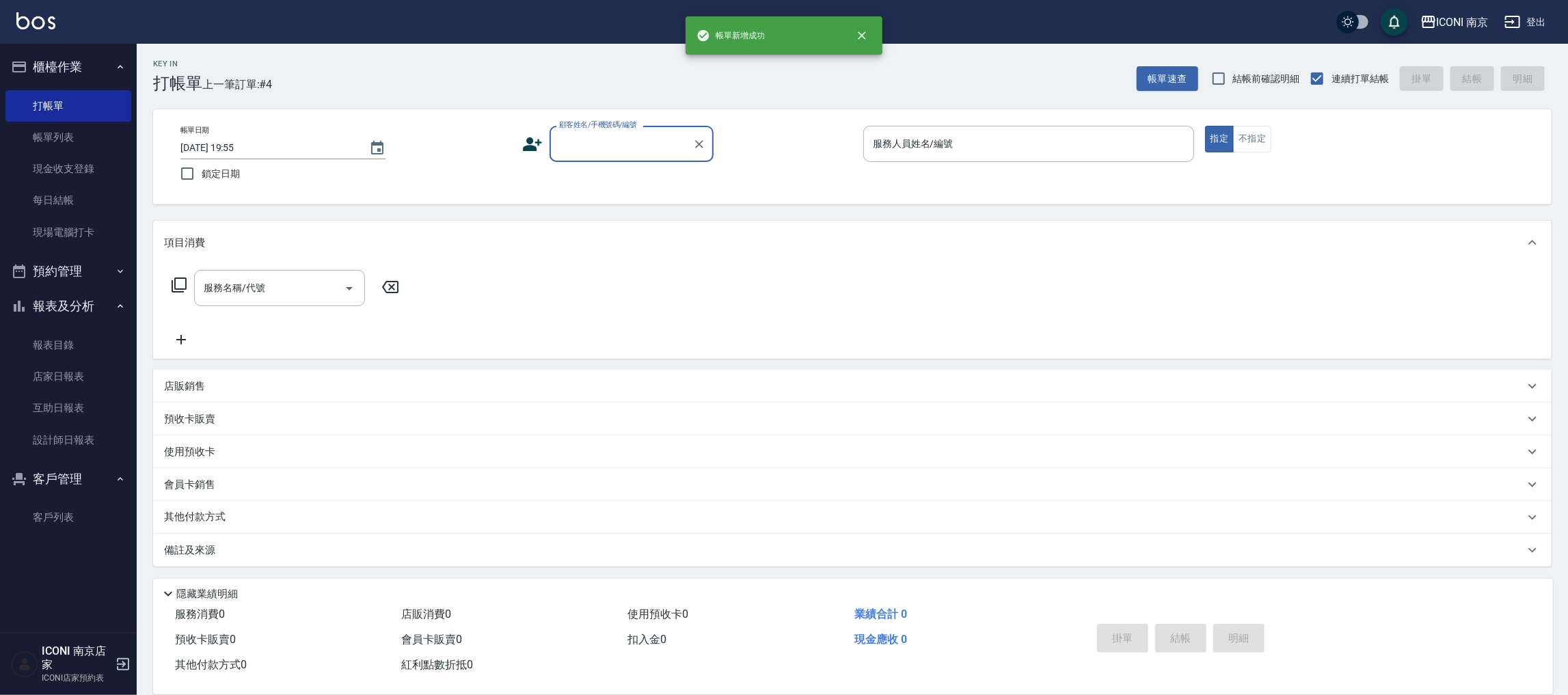
scroll to position [0, 0]
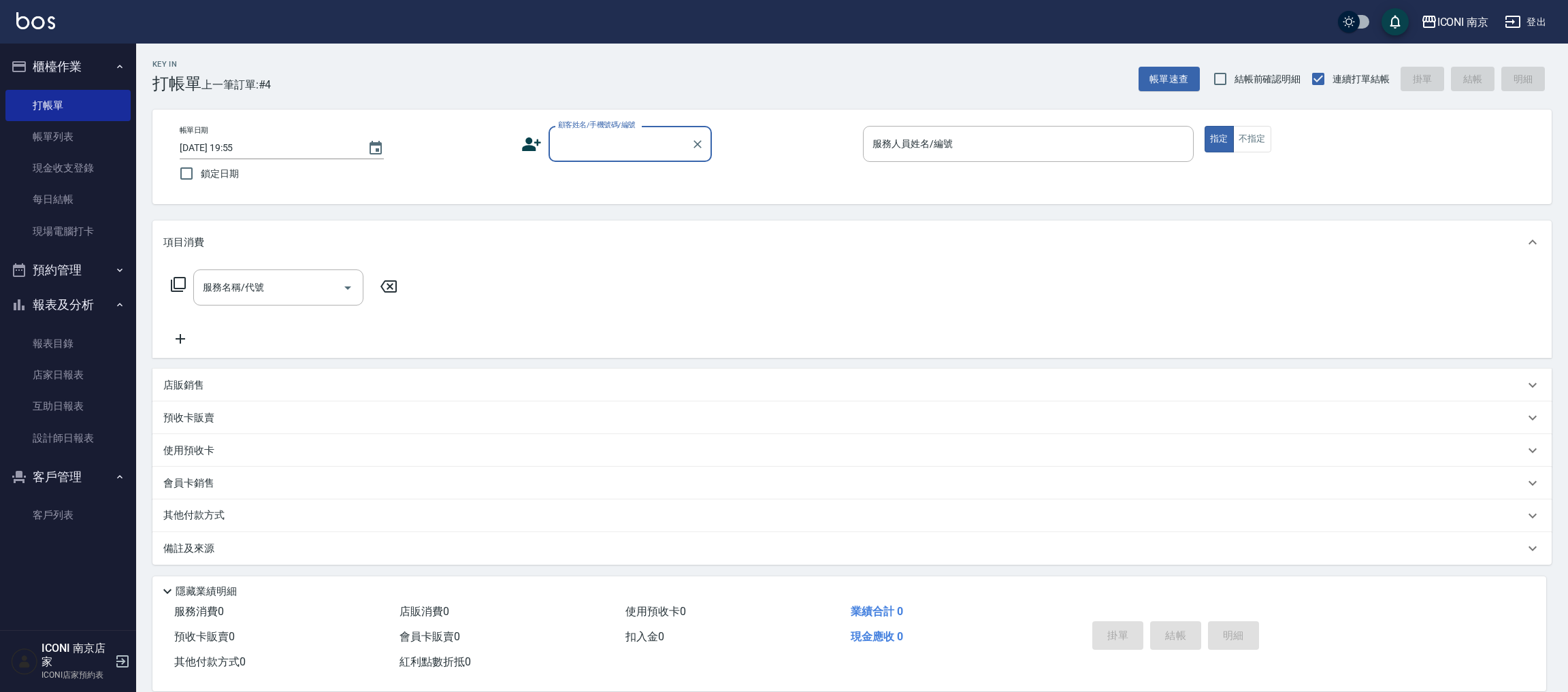
click at [78, 271] on button "預約管理" at bounding box center [68, 270] width 125 height 35
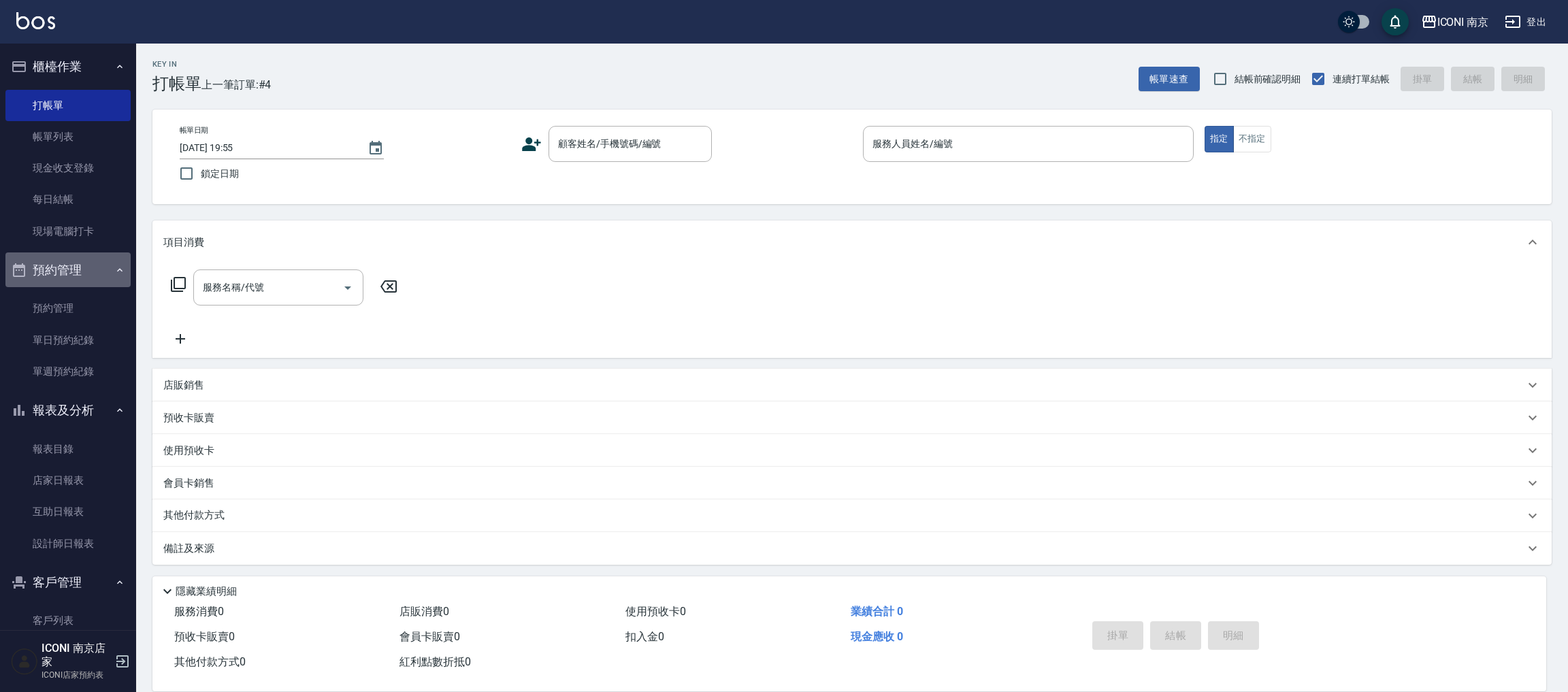
click at [78, 271] on button "預約管理" at bounding box center [68, 270] width 125 height 35
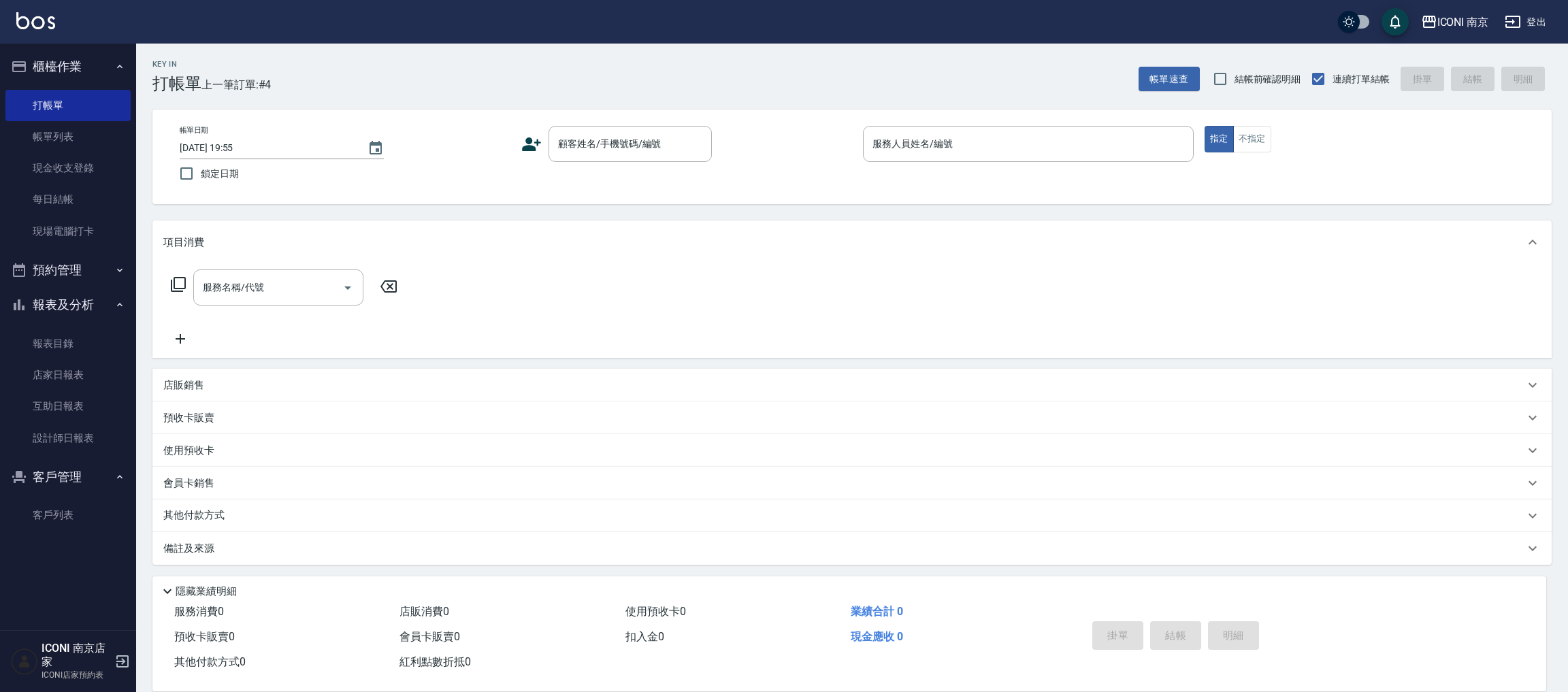
click at [78, 271] on button "預約管理" at bounding box center [68, 270] width 125 height 35
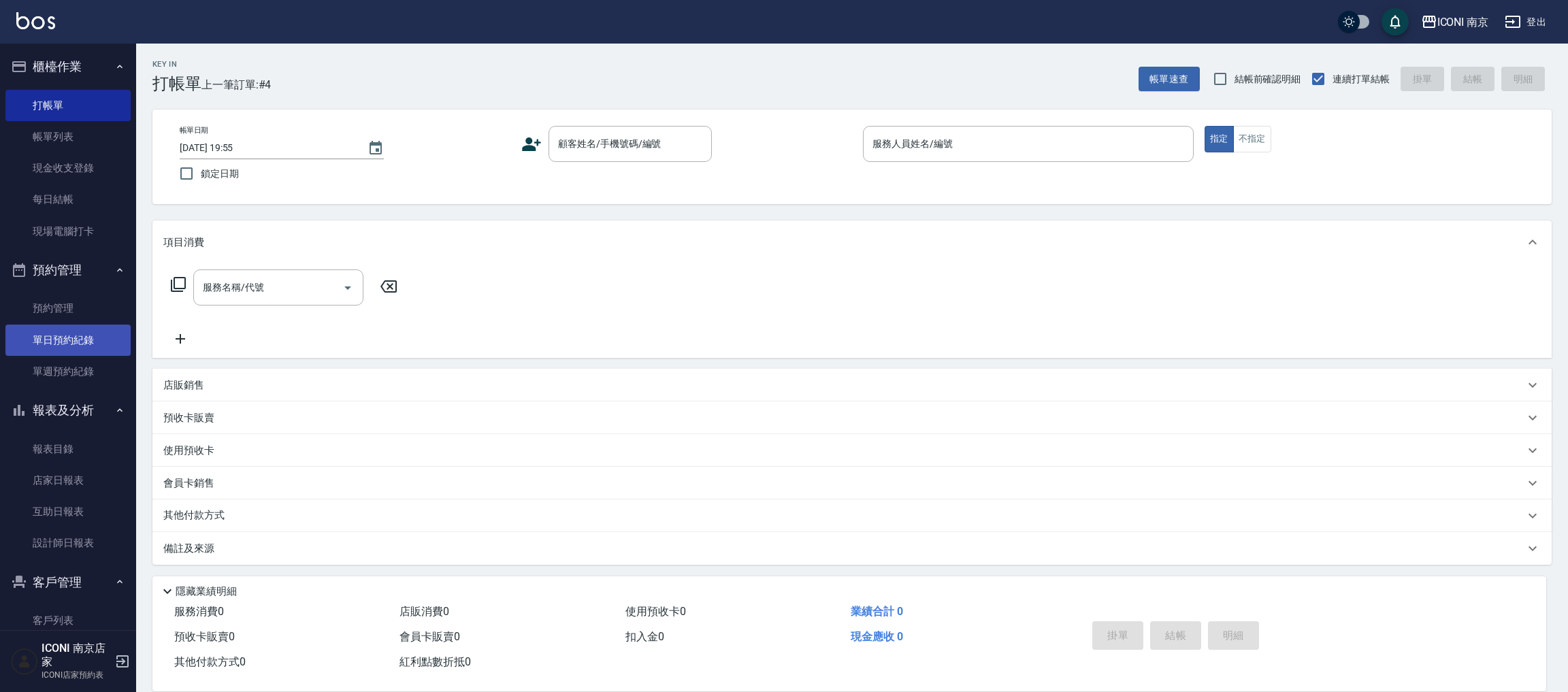
click at [80, 324] on link "單日預約紀錄" at bounding box center [68, 340] width 125 height 31
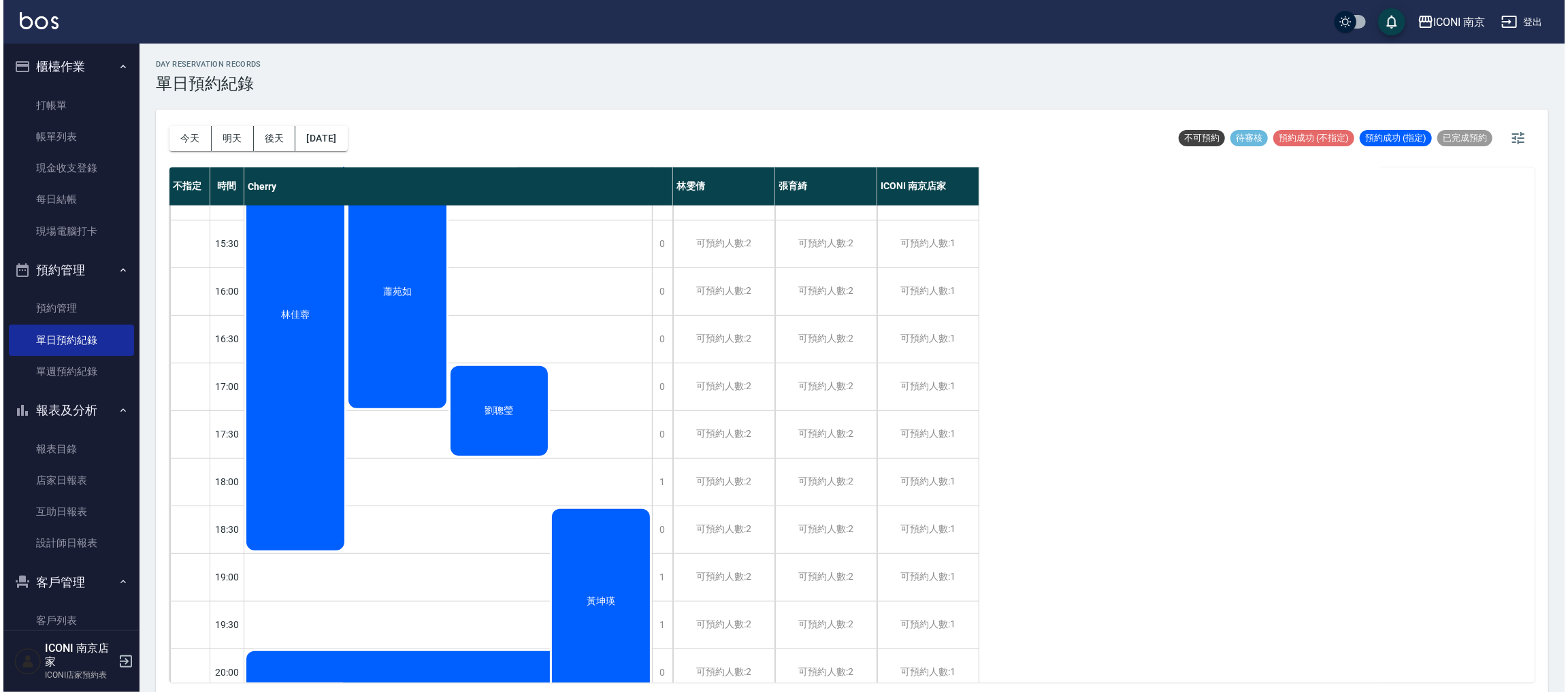
scroll to position [587, 0]
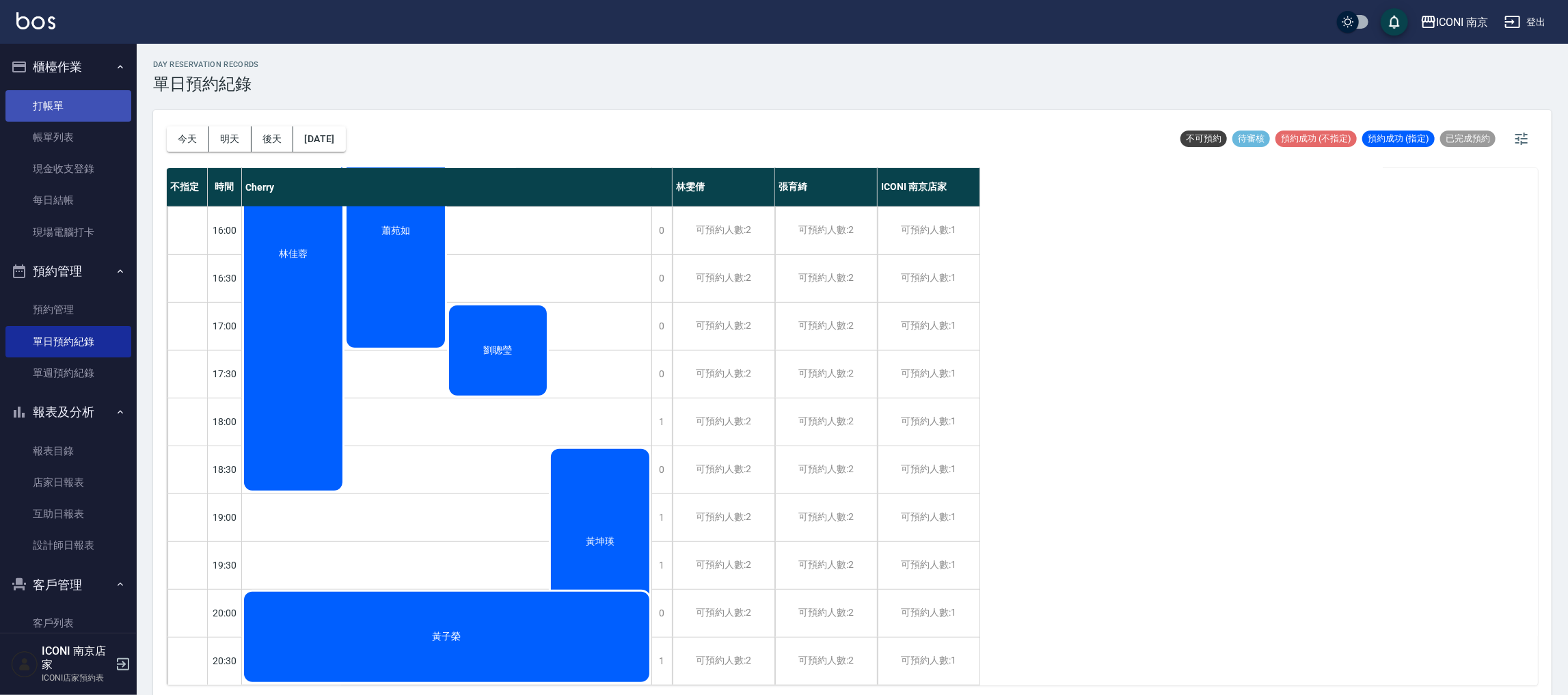
click at [50, 119] on link "打帳單" at bounding box center [68, 106] width 126 height 31
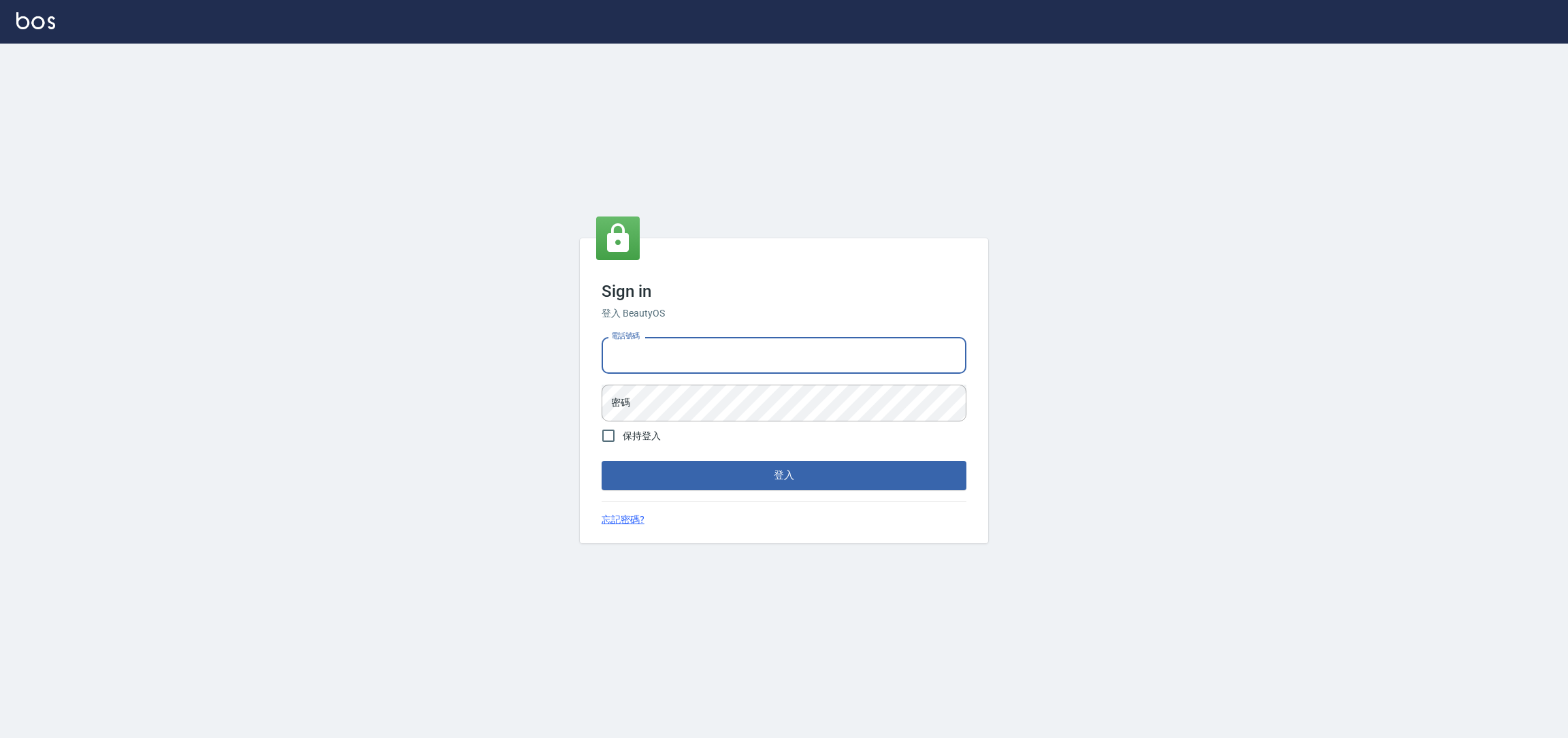
type input "0981921116"
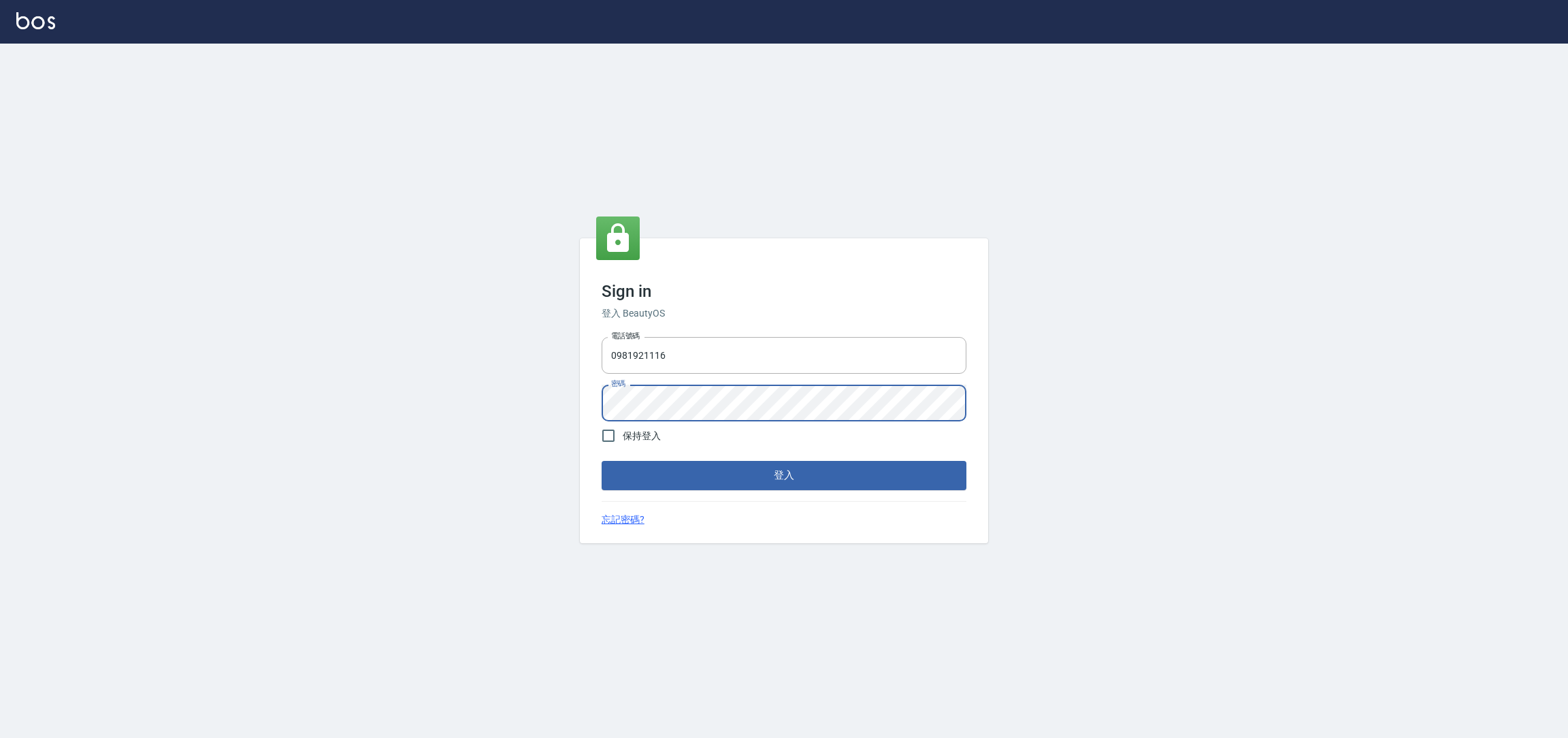
click at [601, 461] on button "登入" at bounding box center [783, 476] width 364 height 29
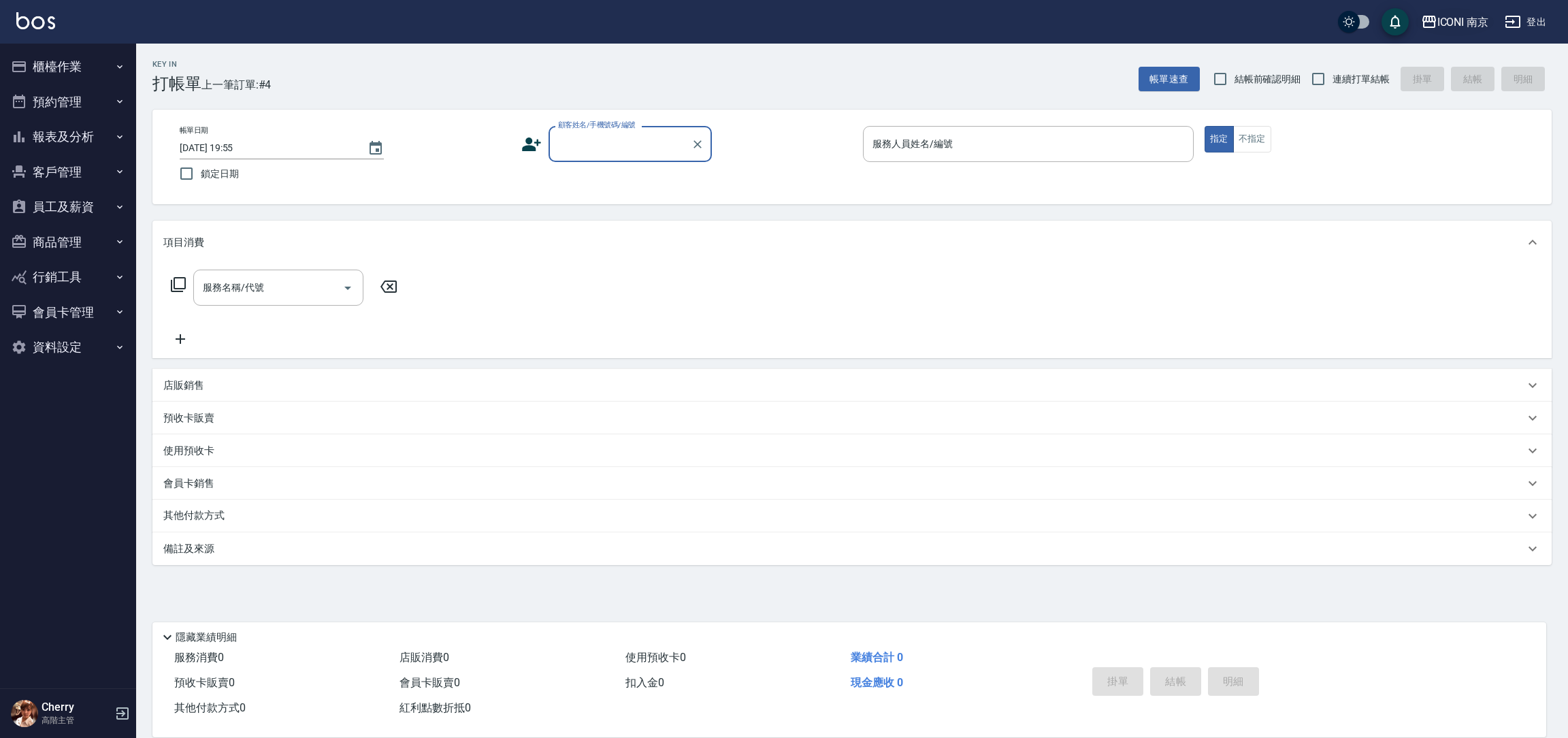
click at [1481, 26] on div "ICONI 南京" at bounding box center [1463, 22] width 52 height 17
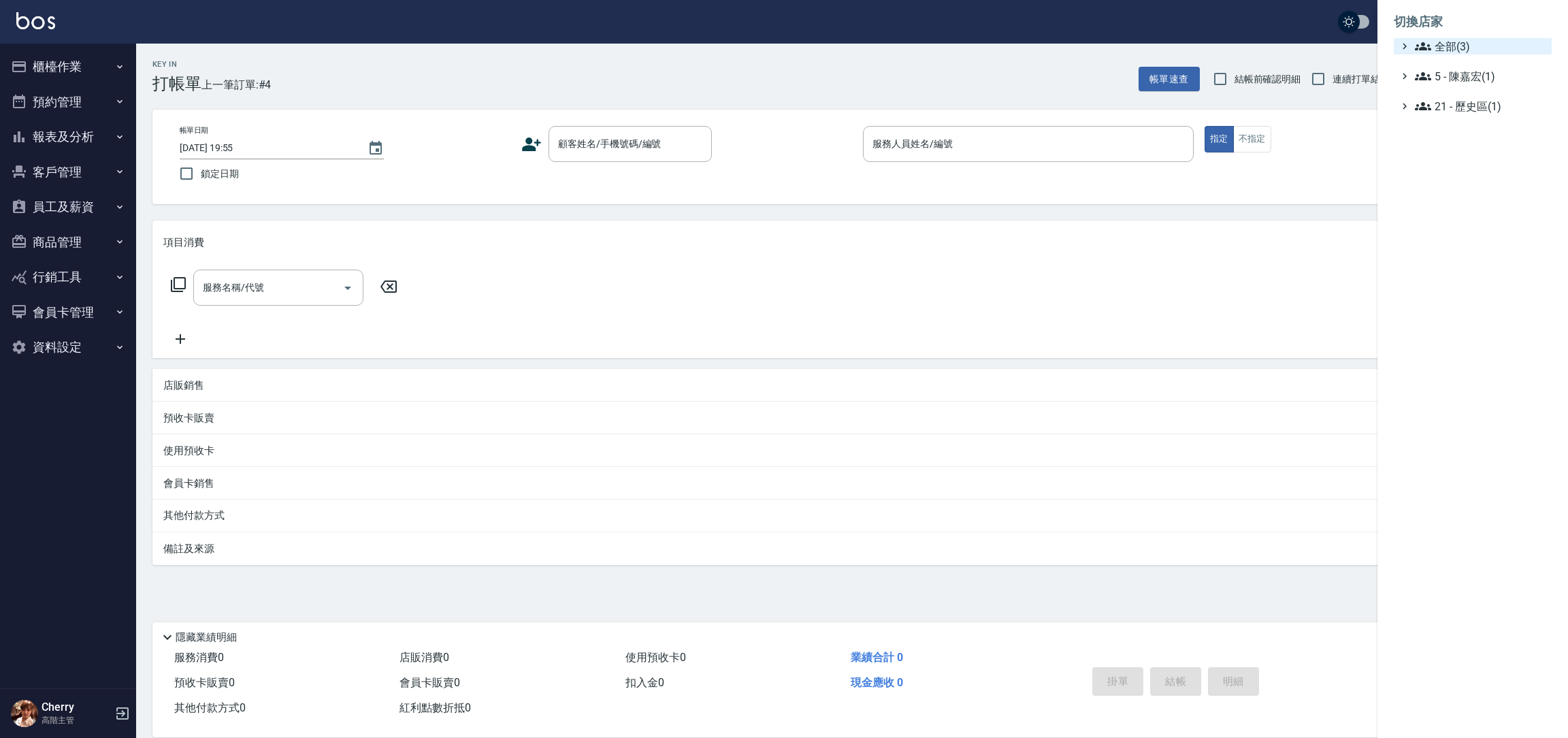
click at [1456, 41] on span "全部(3)" at bounding box center [1480, 46] width 132 height 16
click at [1465, 89] on span "PS23" at bounding box center [1479, 85] width 133 height 16
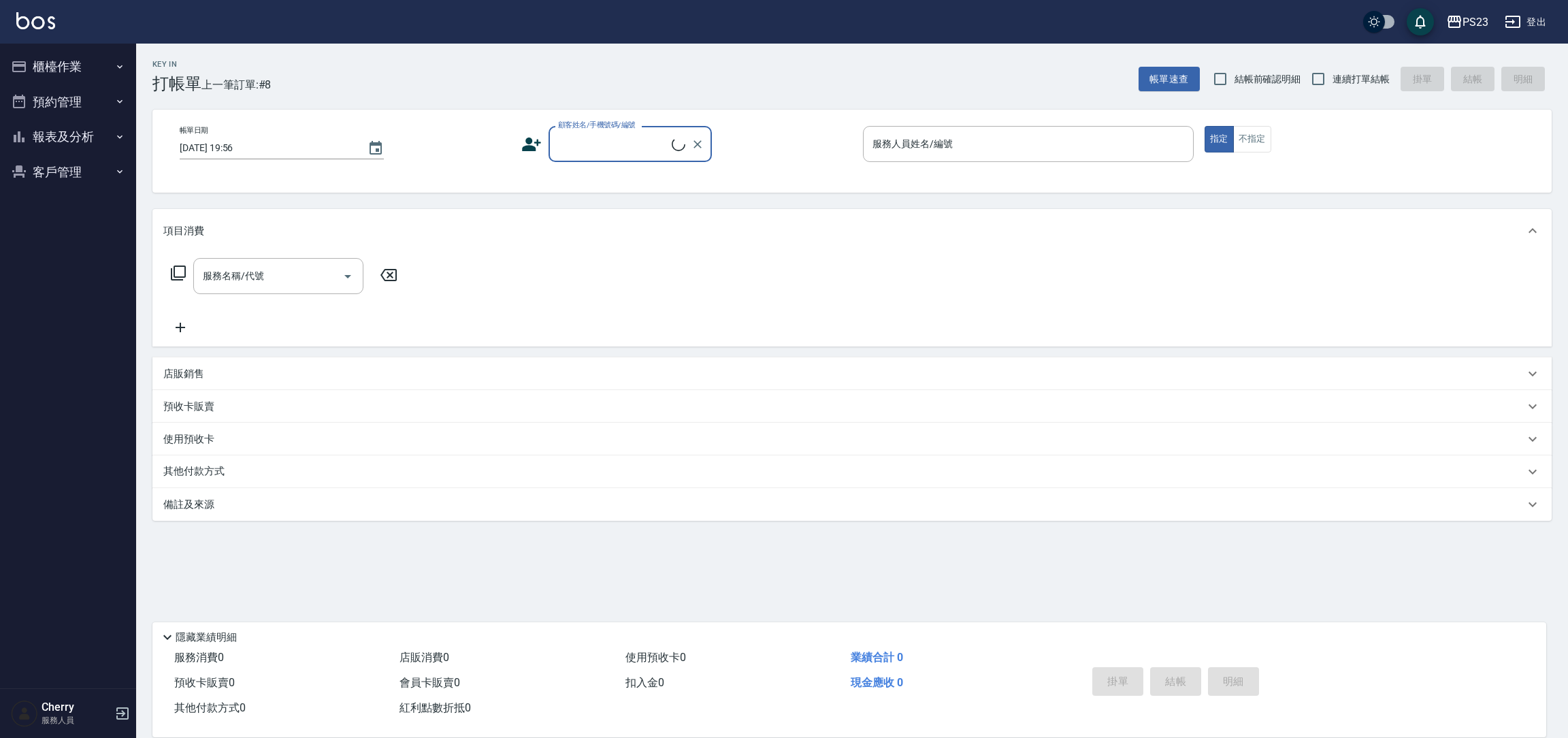
click at [63, 142] on button "報表及分析" at bounding box center [68, 136] width 125 height 35
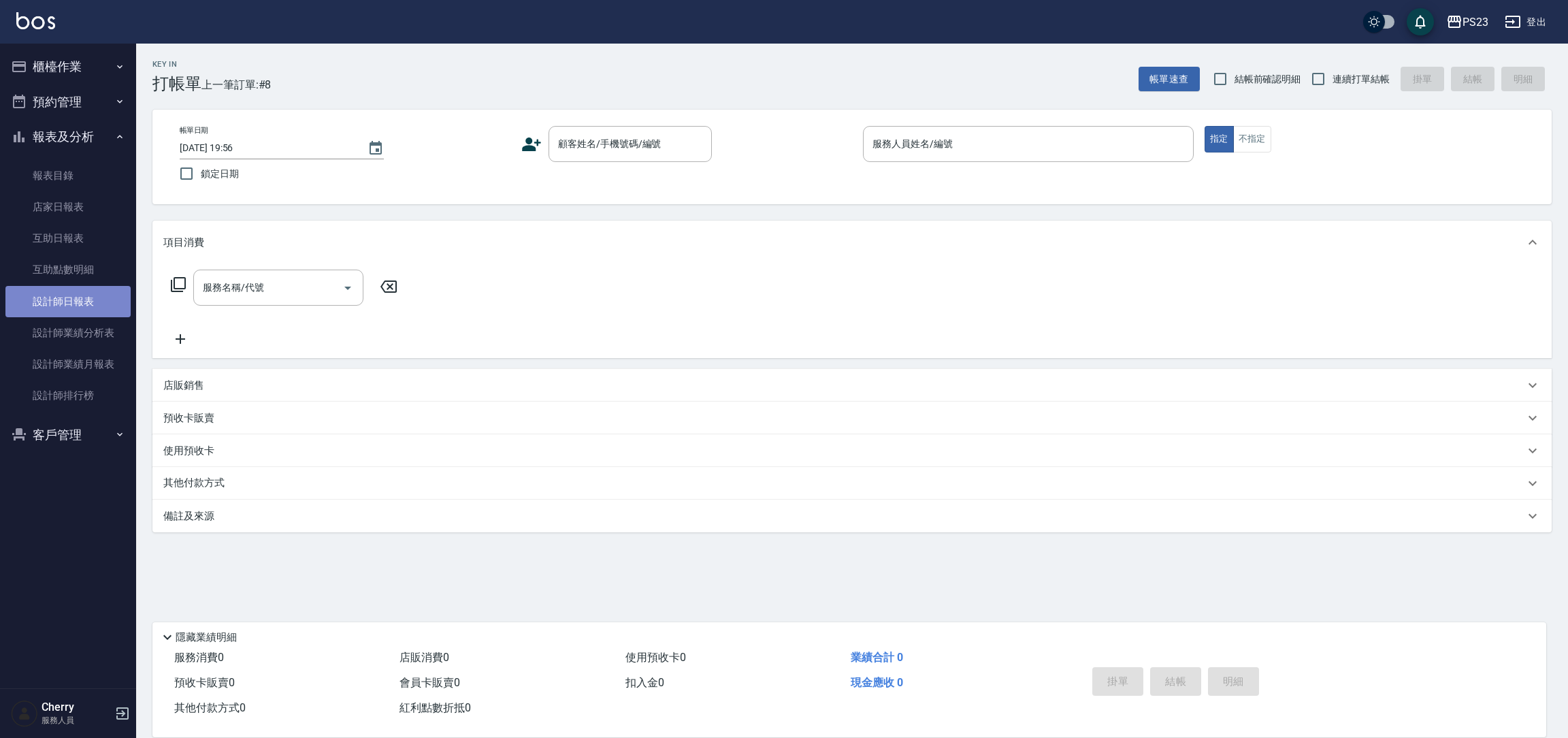
click at [58, 308] on link "設計師日報表" at bounding box center [68, 301] width 125 height 31
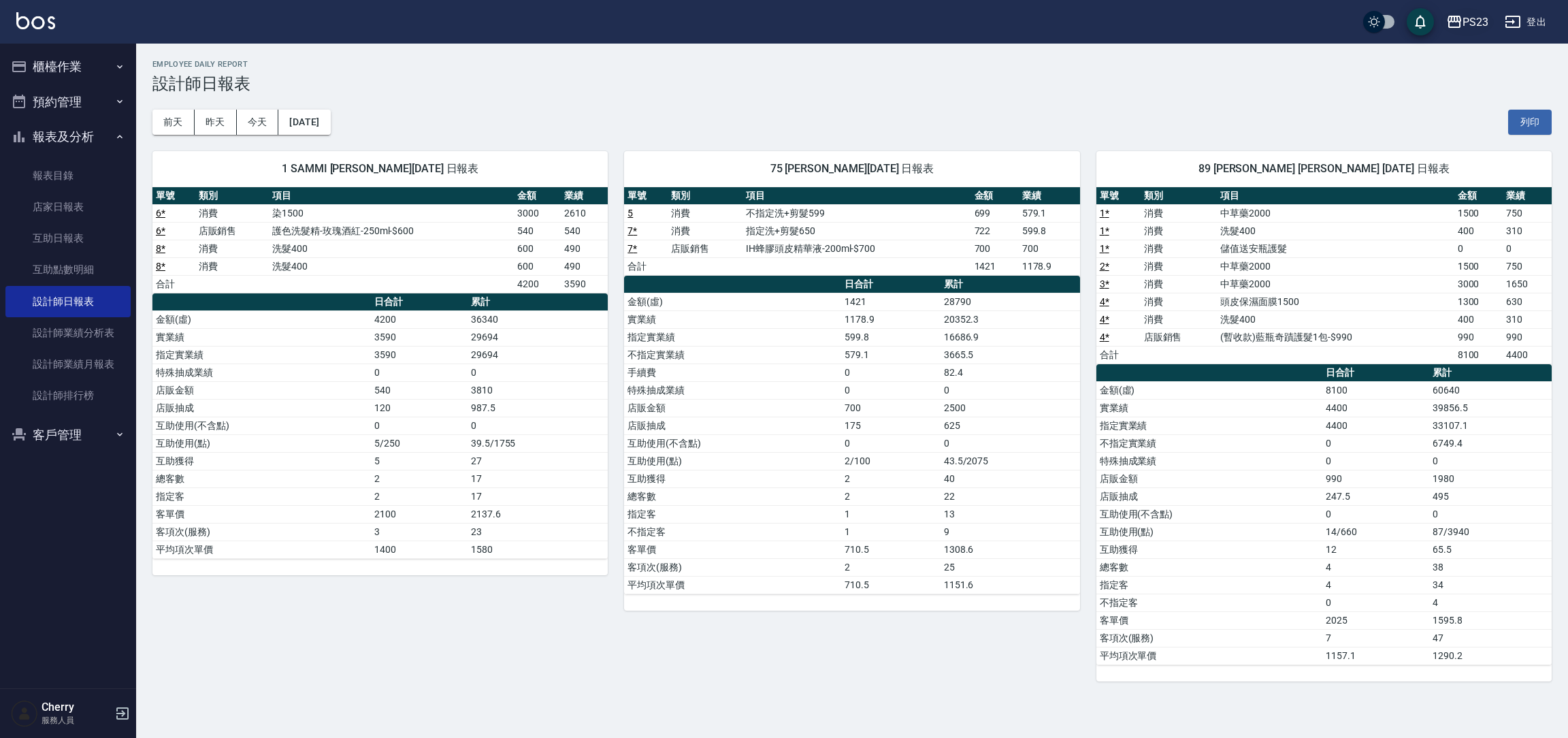
click at [1457, 23] on icon "button" at bounding box center [1454, 22] width 16 height 16
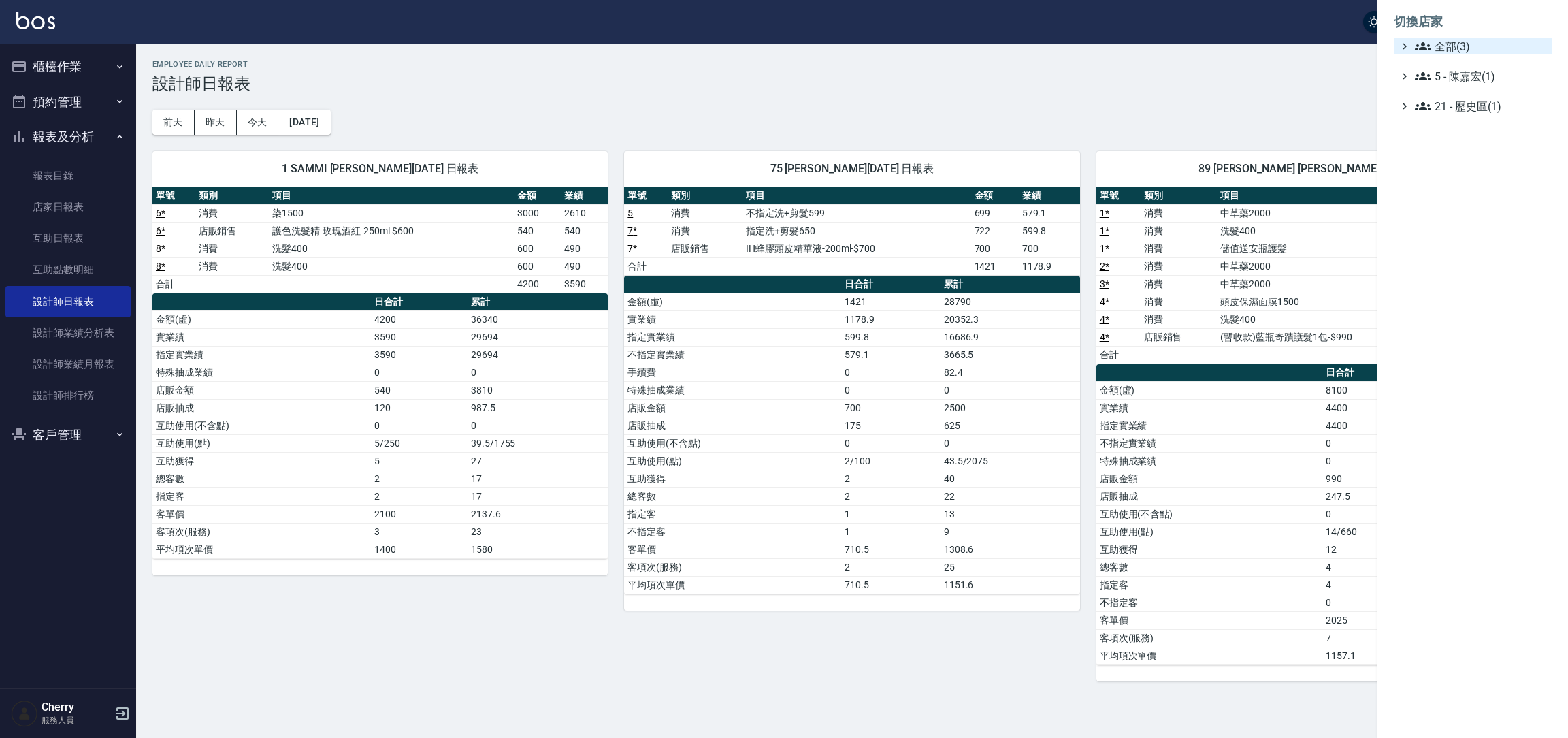
click at [1454, 42] on span "全部(3)" at bounding box center [1480, 46] width 132 height 16
click at [1454, 58] on span "ICONI 南京" at bounding box center [1479, 62] width 133 height 16
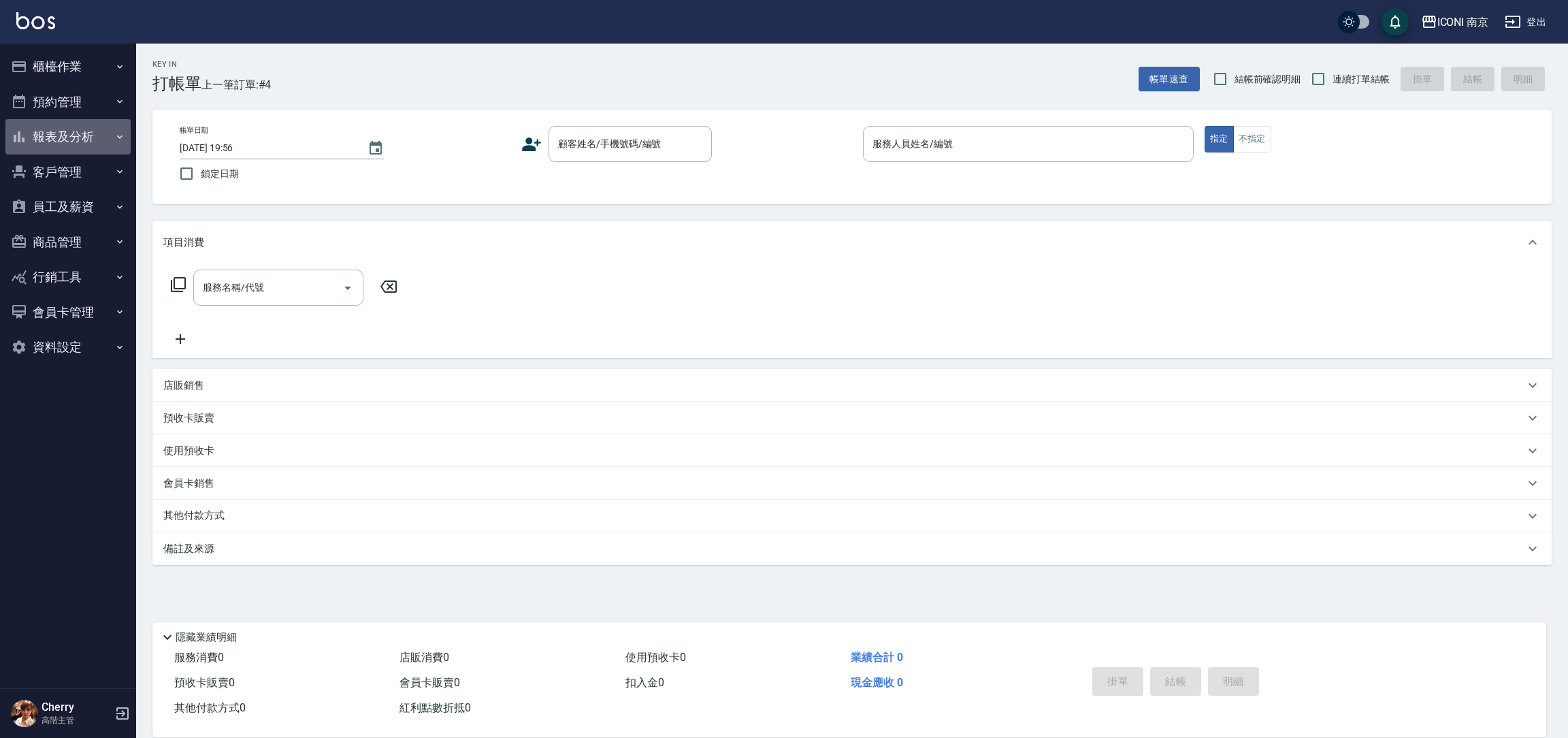
click at [97, 140] on button "報表及分析" at bounding box center [68, 136] width 125 height 35
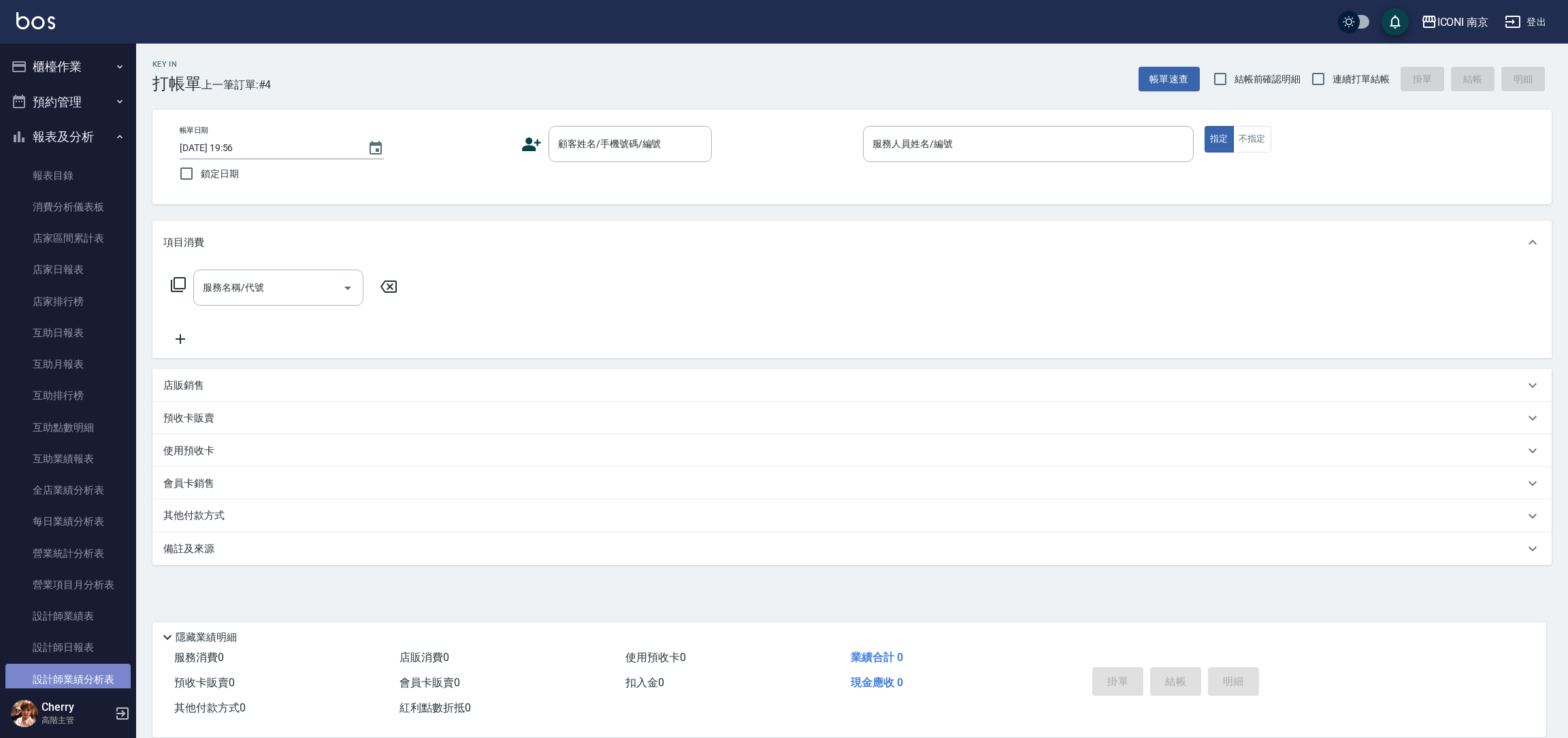
click at [77, 677] on link "設計師業績分析表" at bounding box center [68, 679] width 125 height 31
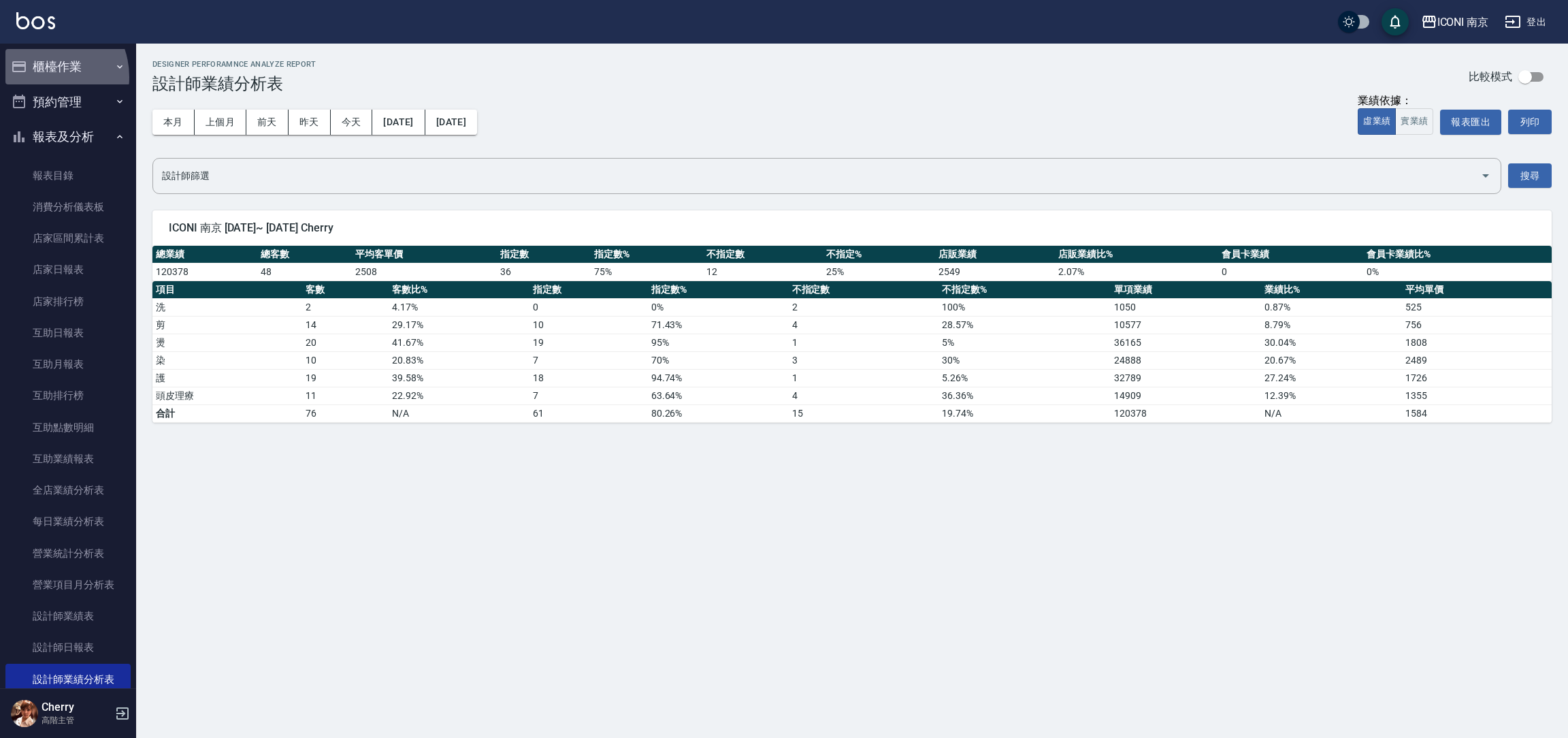
click at [42, 77] on button "櫃檯作業" at bounding box center [68, 66] width 125 height 35
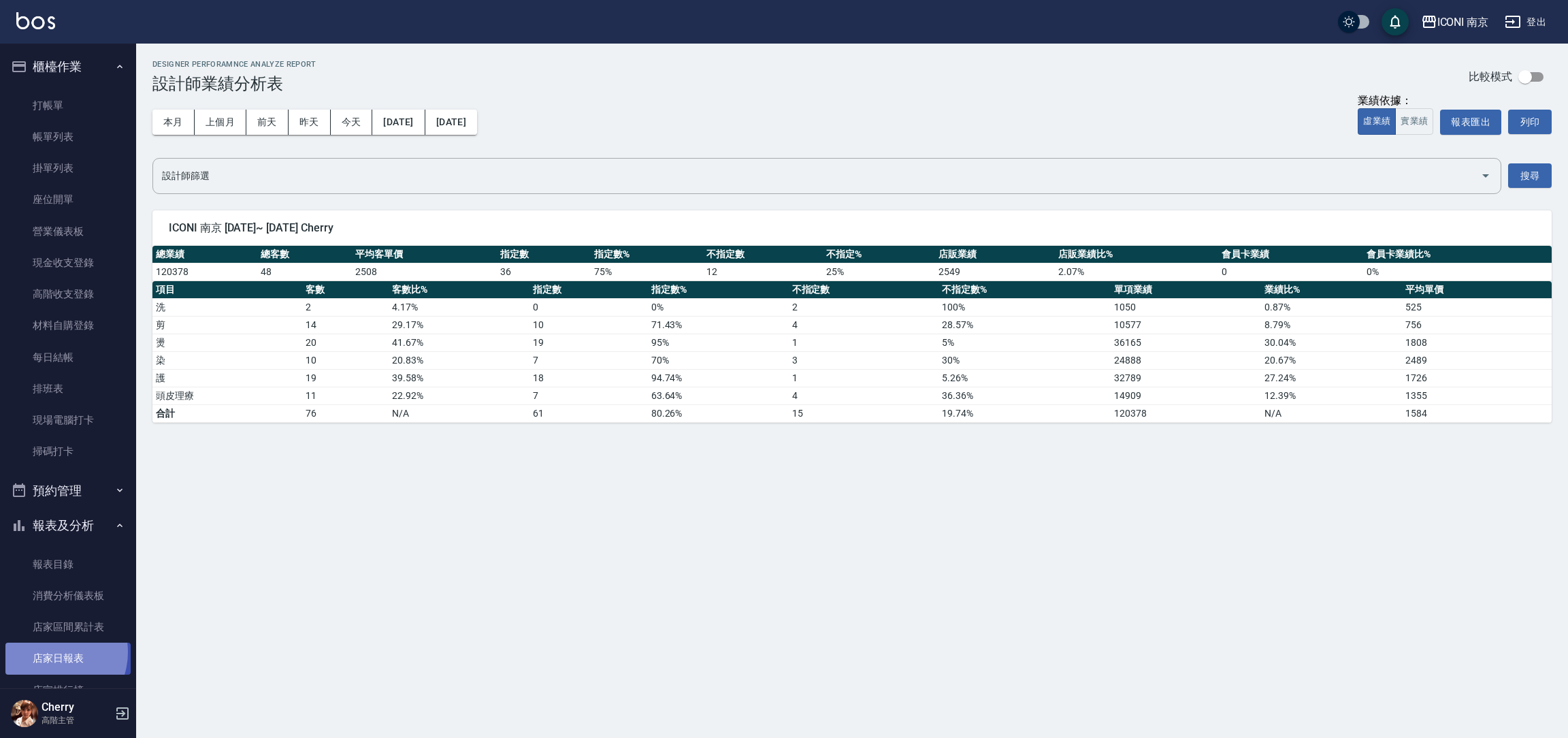
click at [51, 652] on link "店家日報表" at bounding box center [68, 657] width 125 height 31
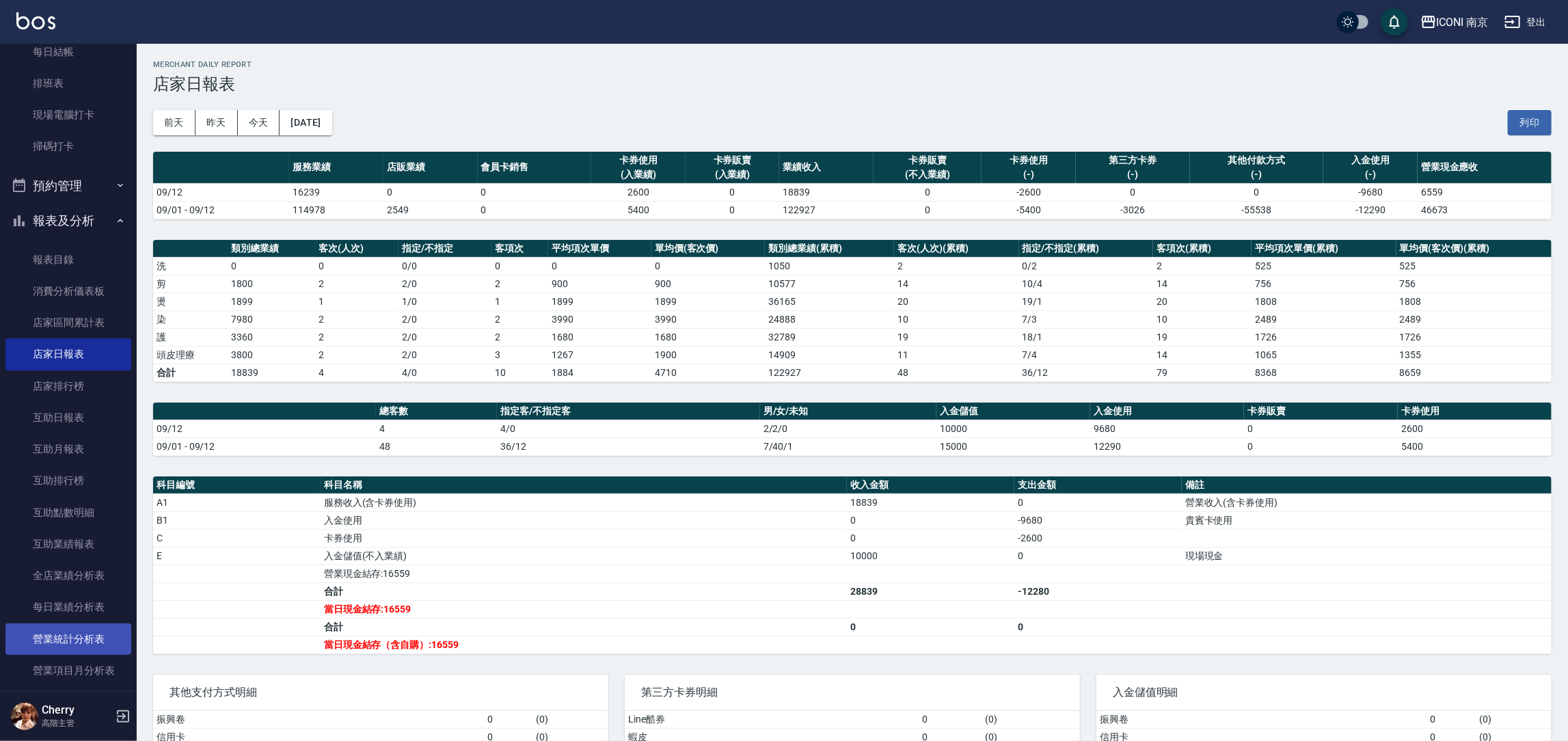
scroll to position [410, 0]
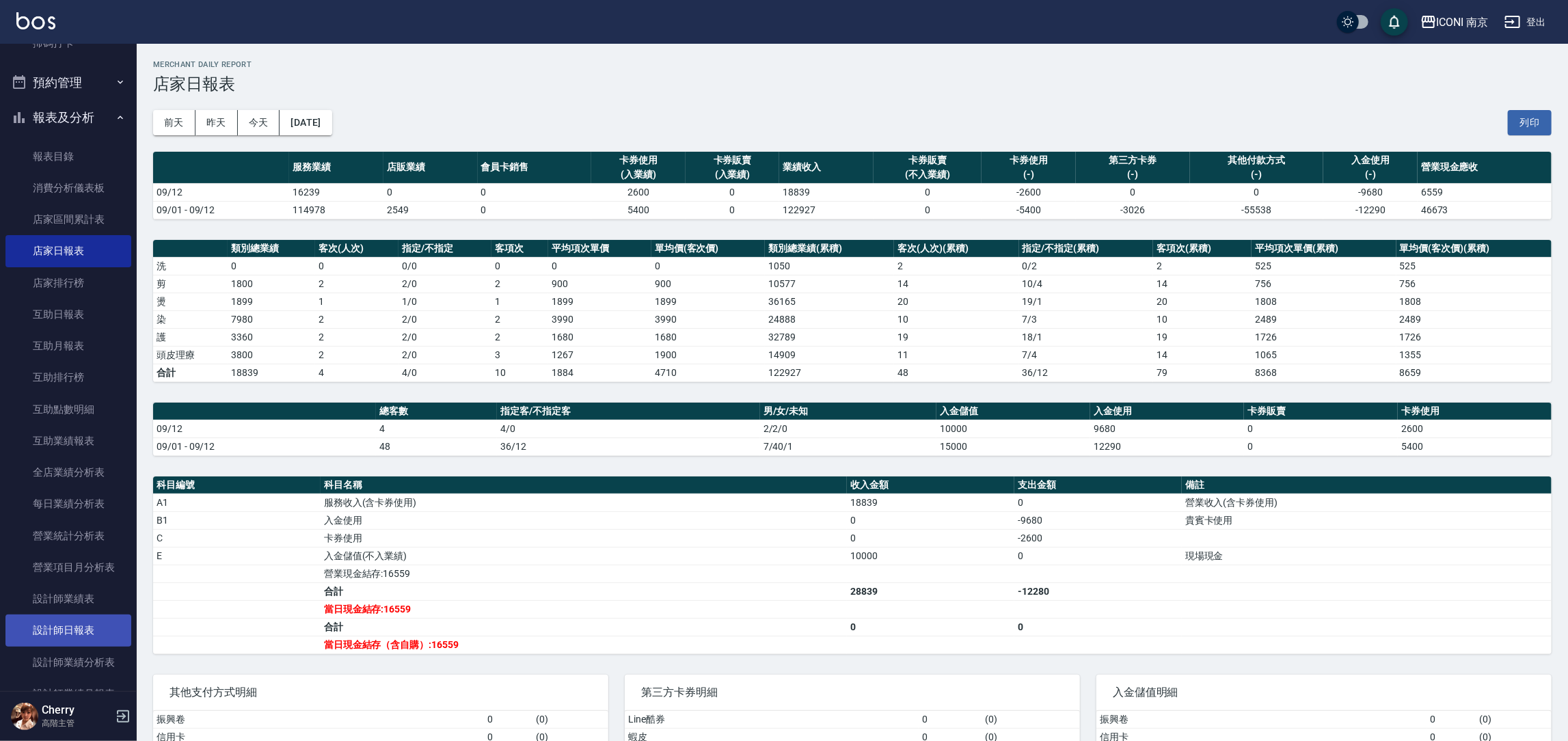
click at [79, 631] on link "設計師日報表" at bounding box center [68, 630] width 126 height 31
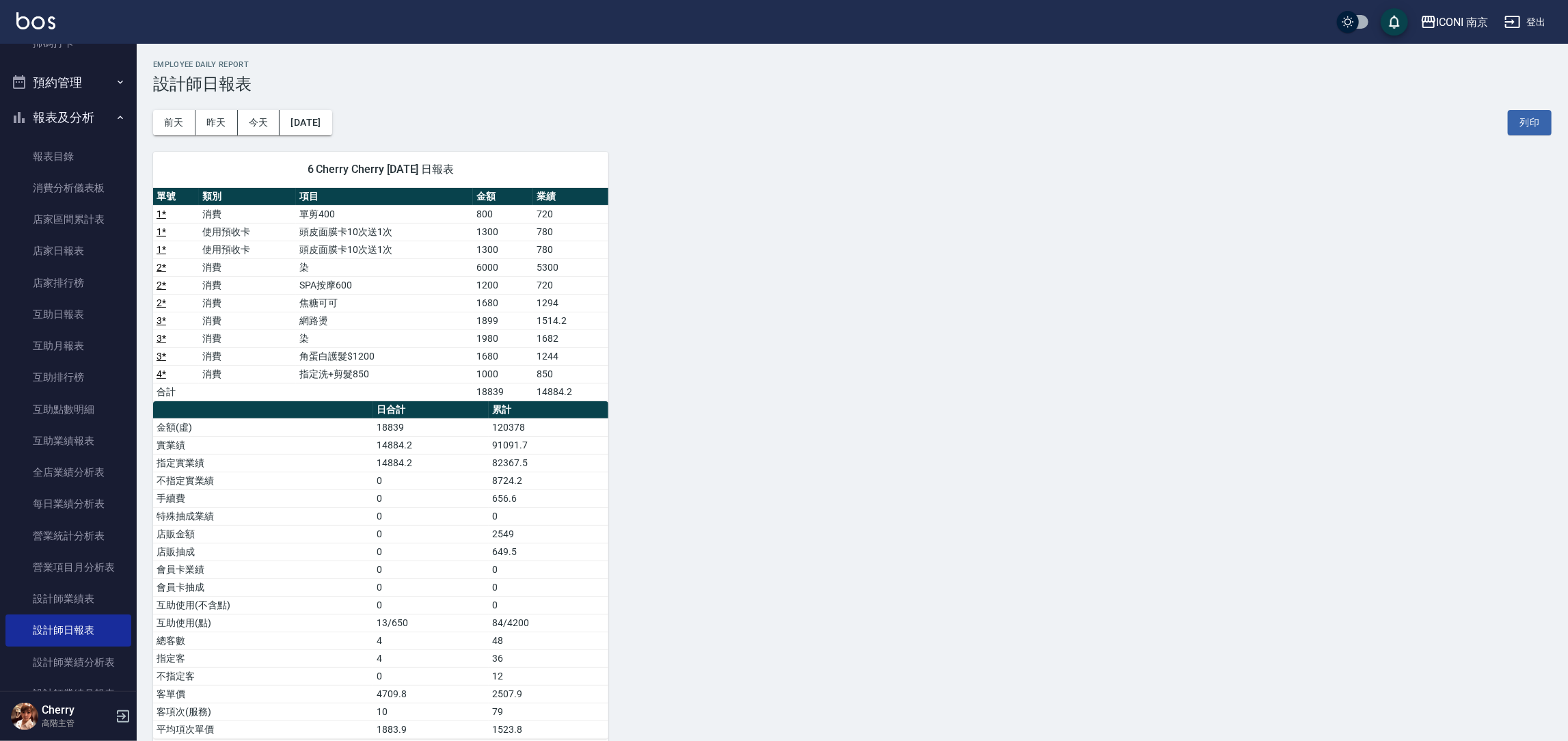
scroll to position [307, 0]
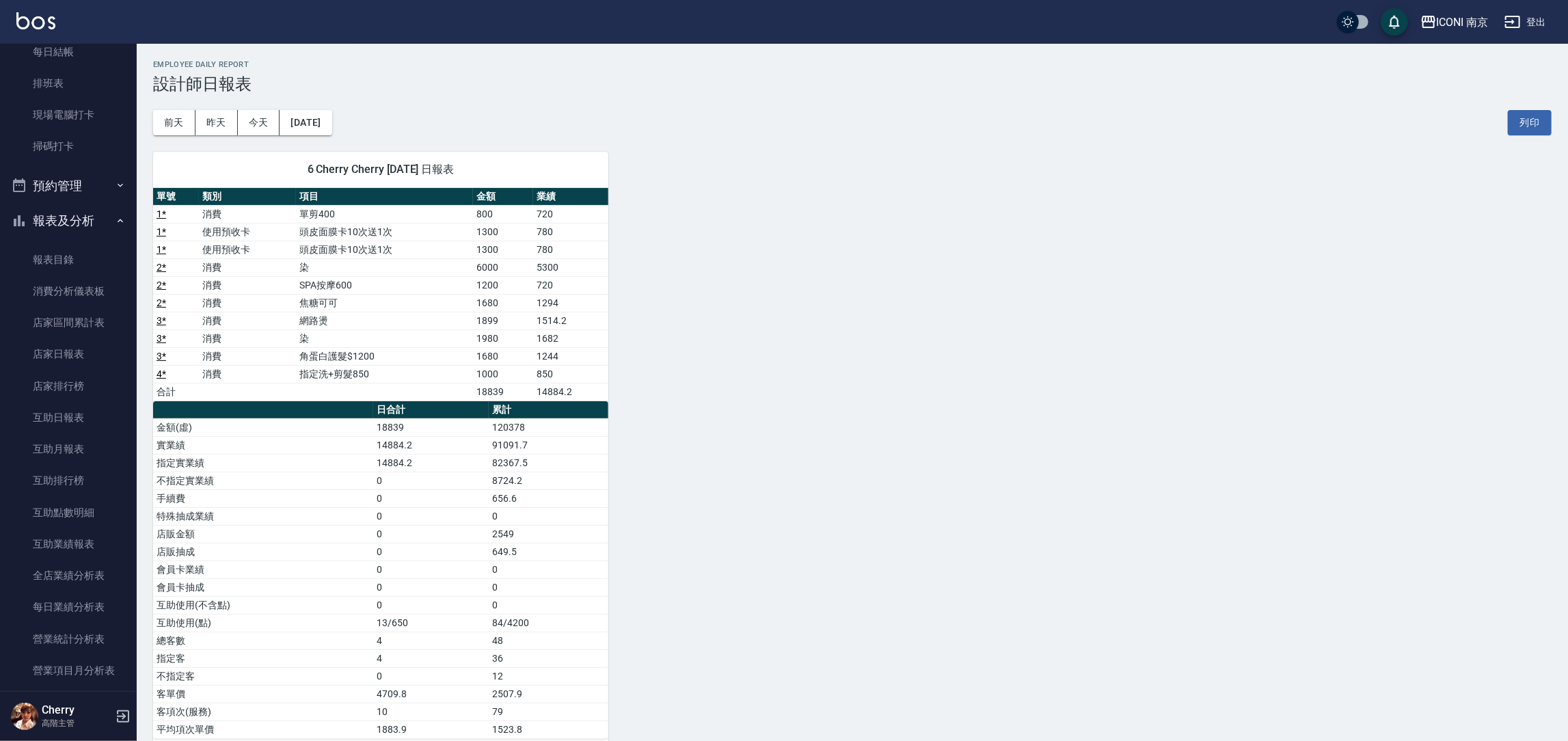
click at [412, 90] on h3 "設計師日報表" at bounding box center [853, 84] width 1399 height 19
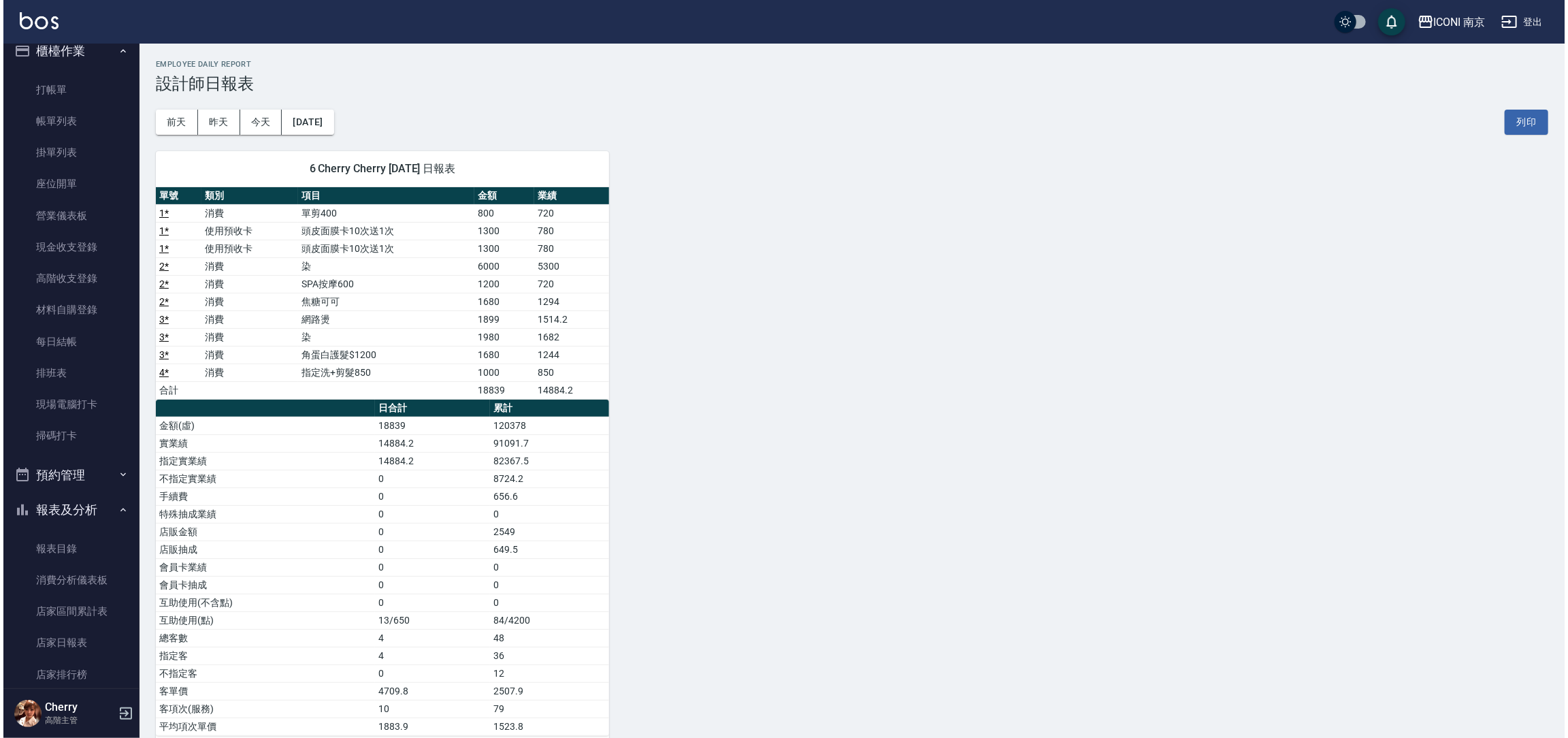
scroll to position [0, 0]
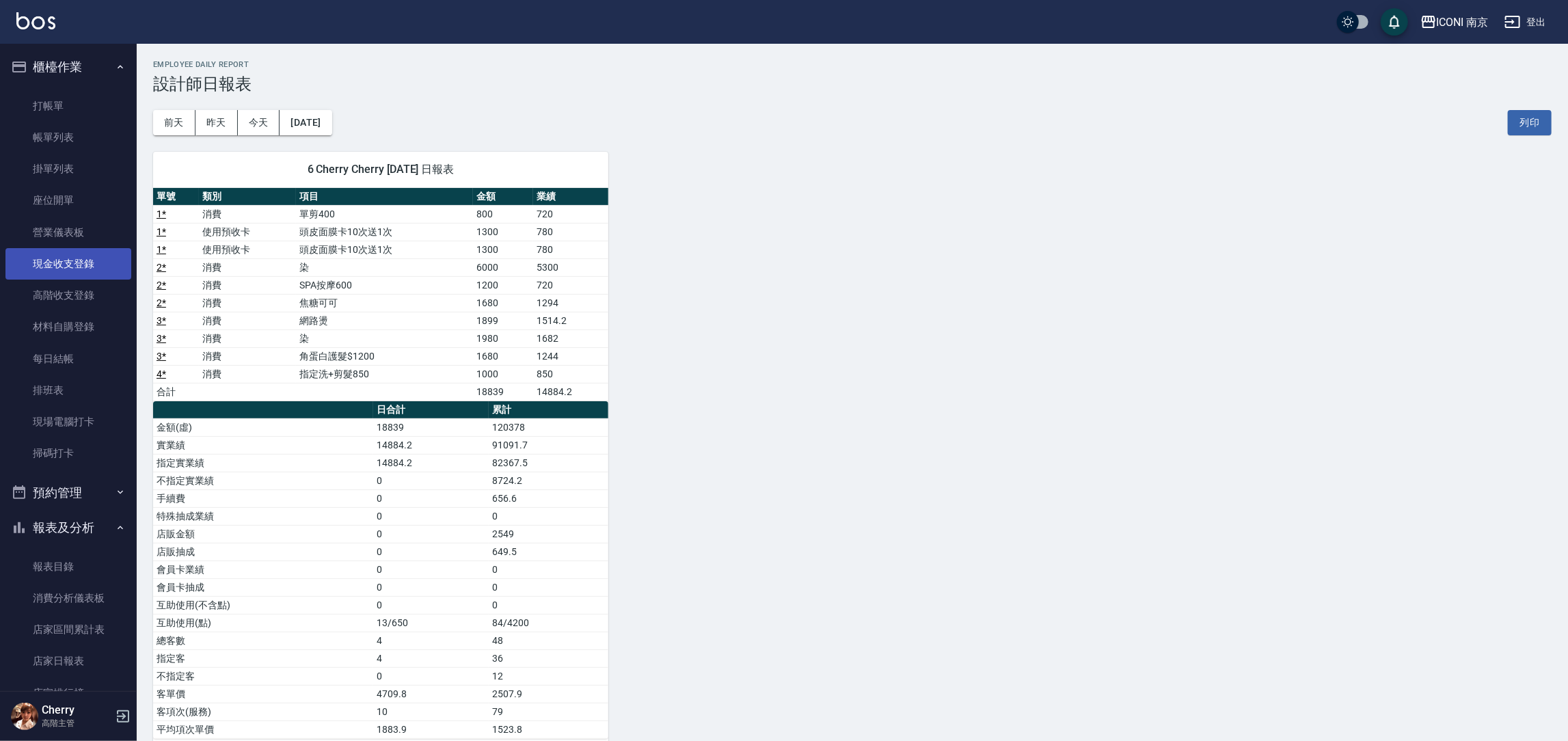
click at [62, 257] on link "現金收支登錄" at bounding box center [68, 264] width 126 height 31
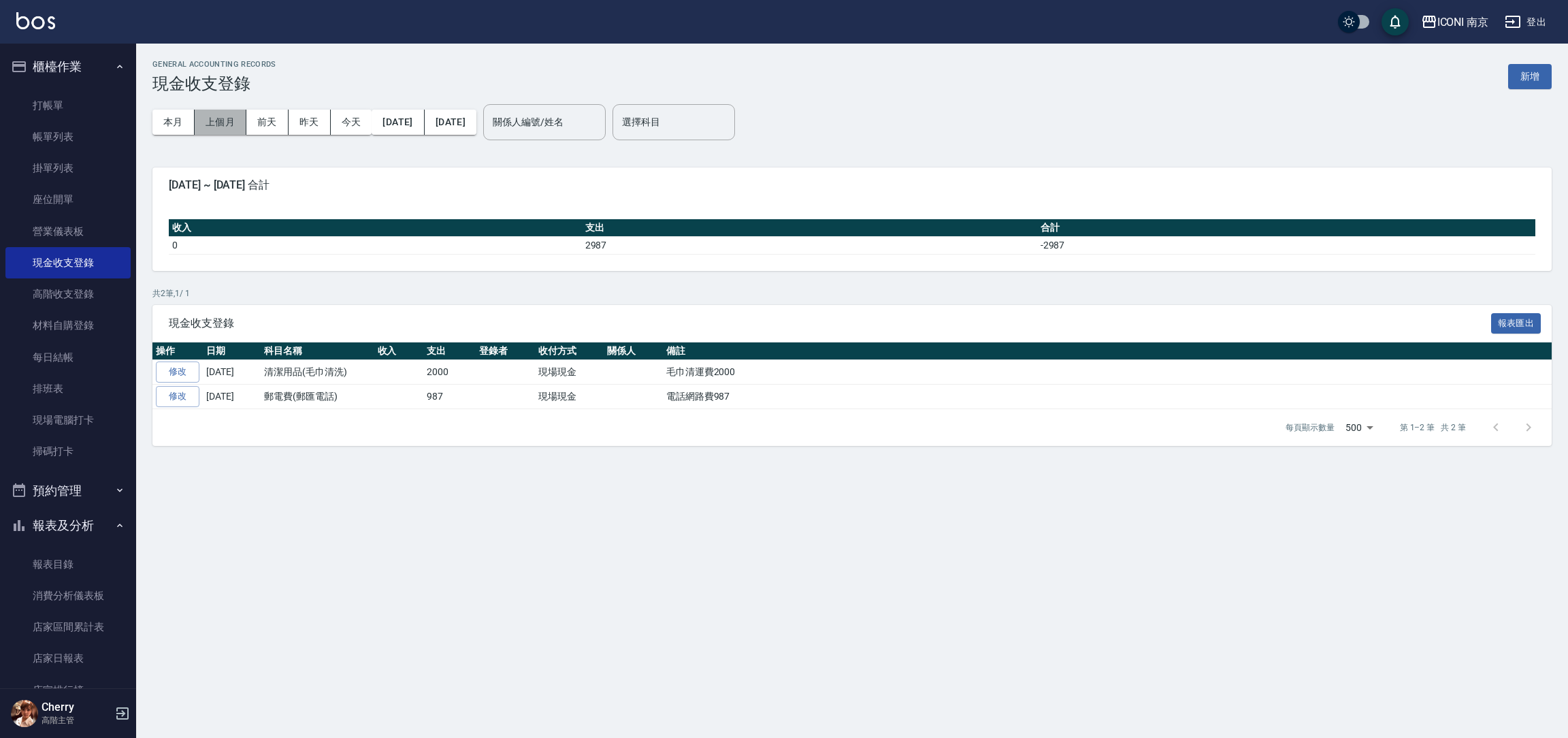
click at [218, 127] on button "上個月" at bounding box center [220, 122] width 52 height 26
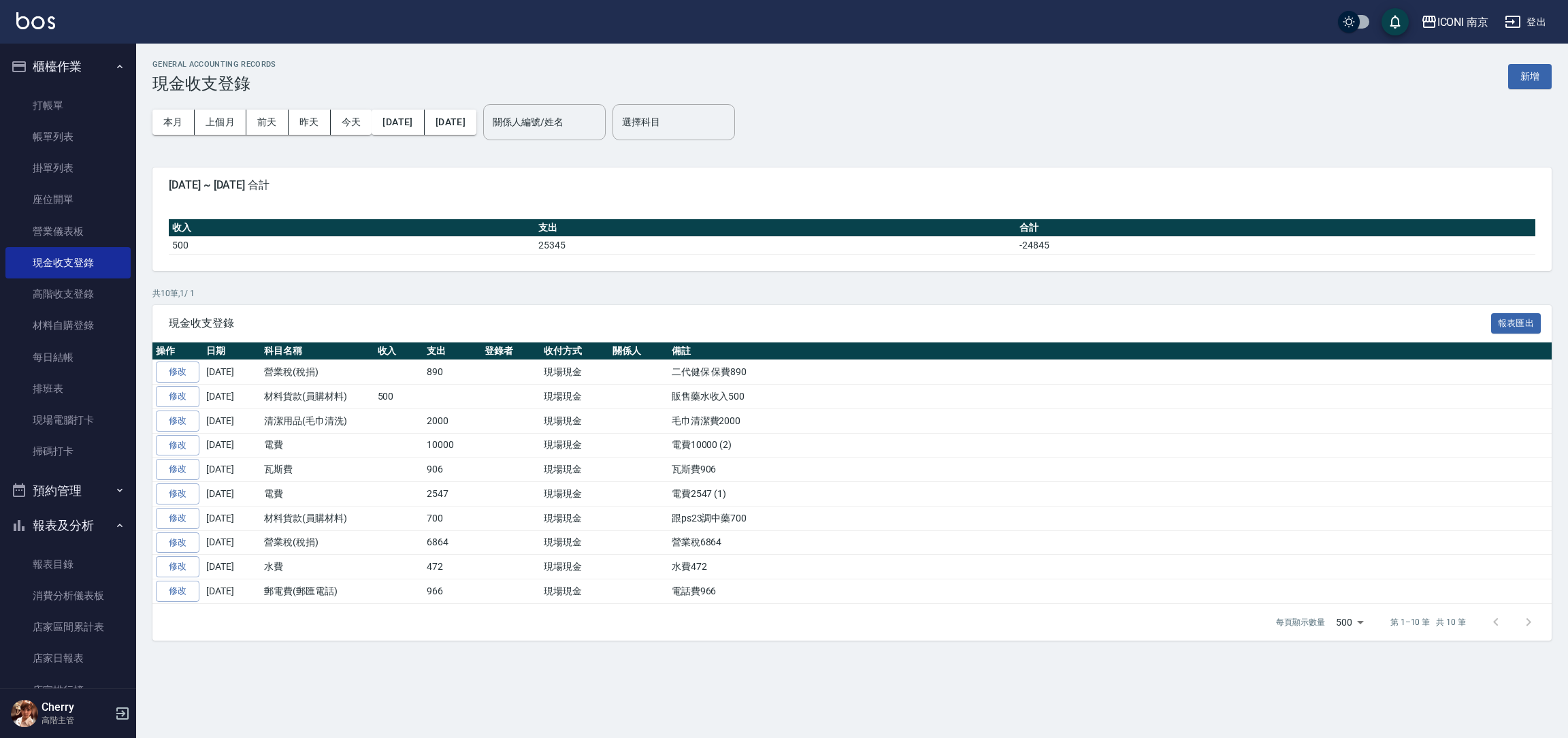
click at [699, 519] on td "跟ps23調中藥700" at bounding box center [1109, 518] width 883 height 25
copy tbody "跟ps23調中藥700 修改"
click at [1527, 73] on button "新增" at bounding box center [1530, 77] width 44 height 26
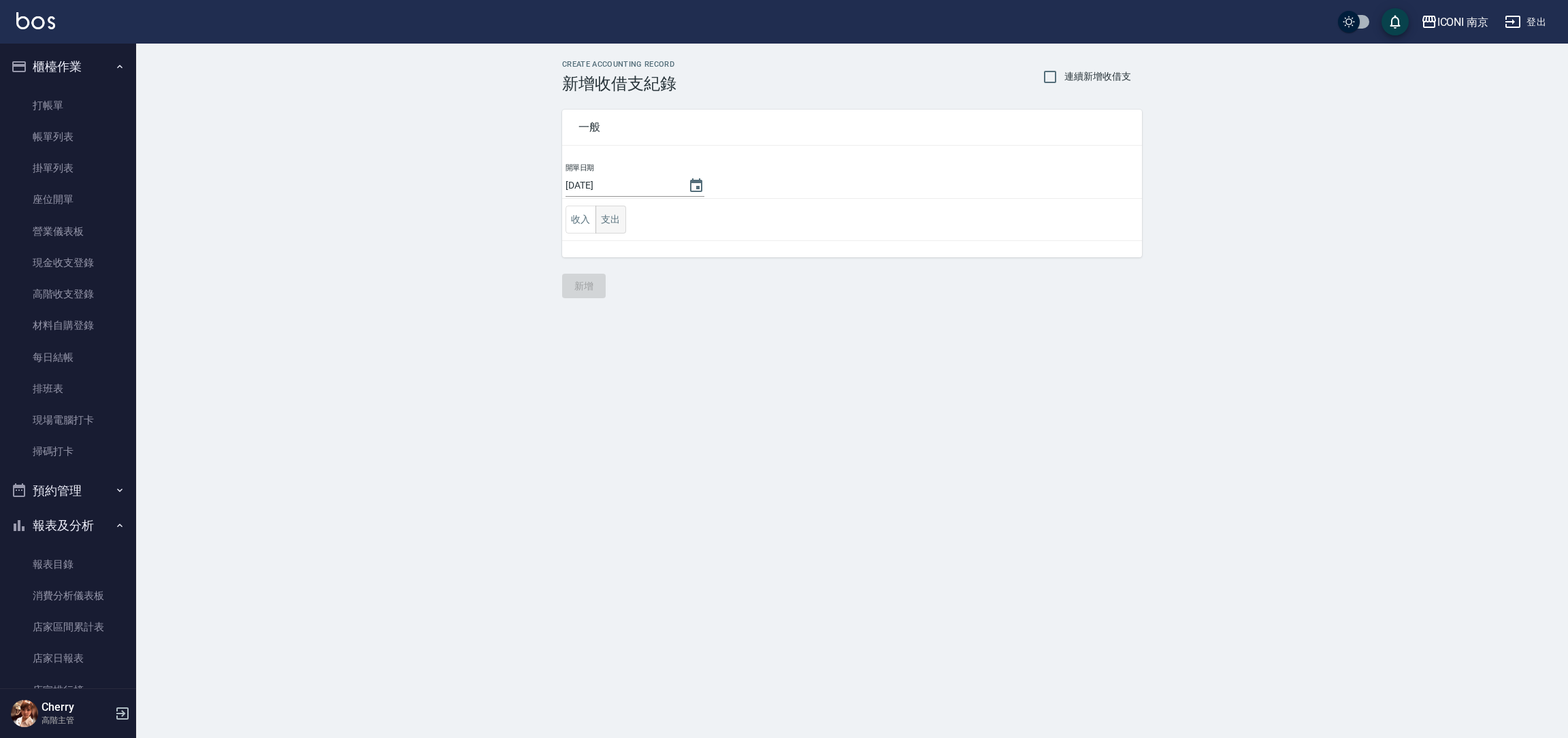
click at [619, 221] on button "支出" at bounding box center [611, 219] width 30 height 28
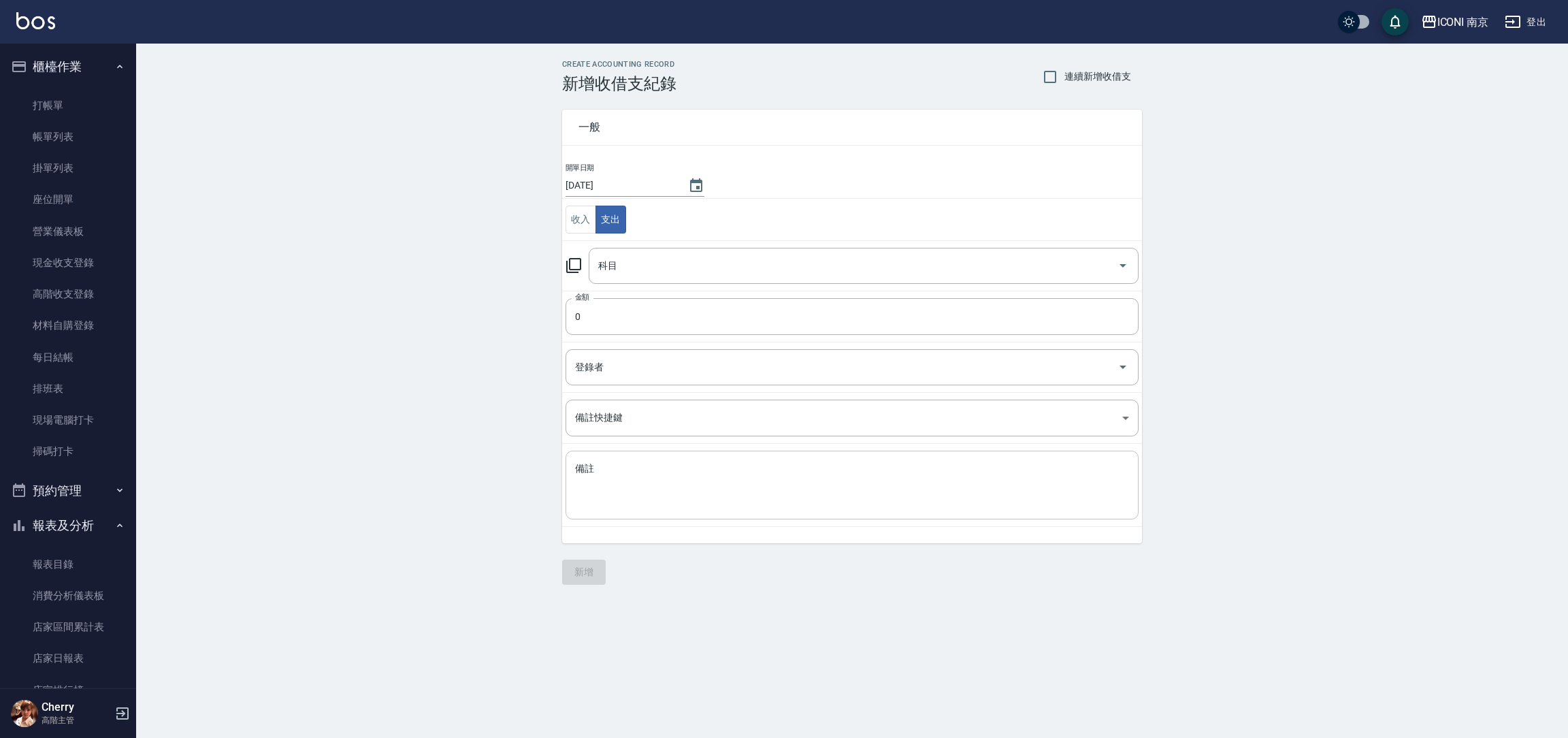
click at [638, 499] on textarea "備註" at bounding box center [852, 485] width 554 height 46
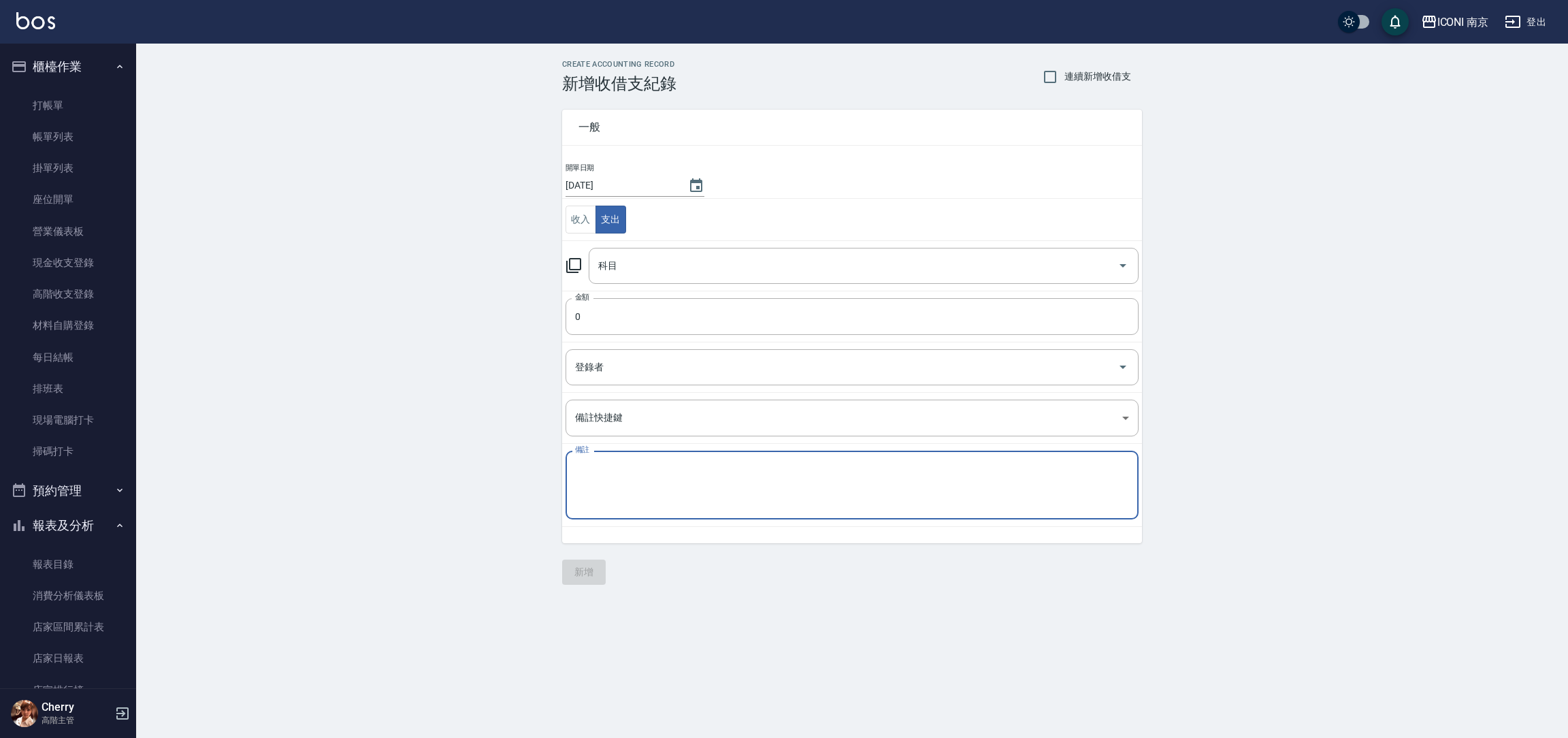
paste textarea "跟ps23調中藥700"
type textarea "跟ps23調中藥700"
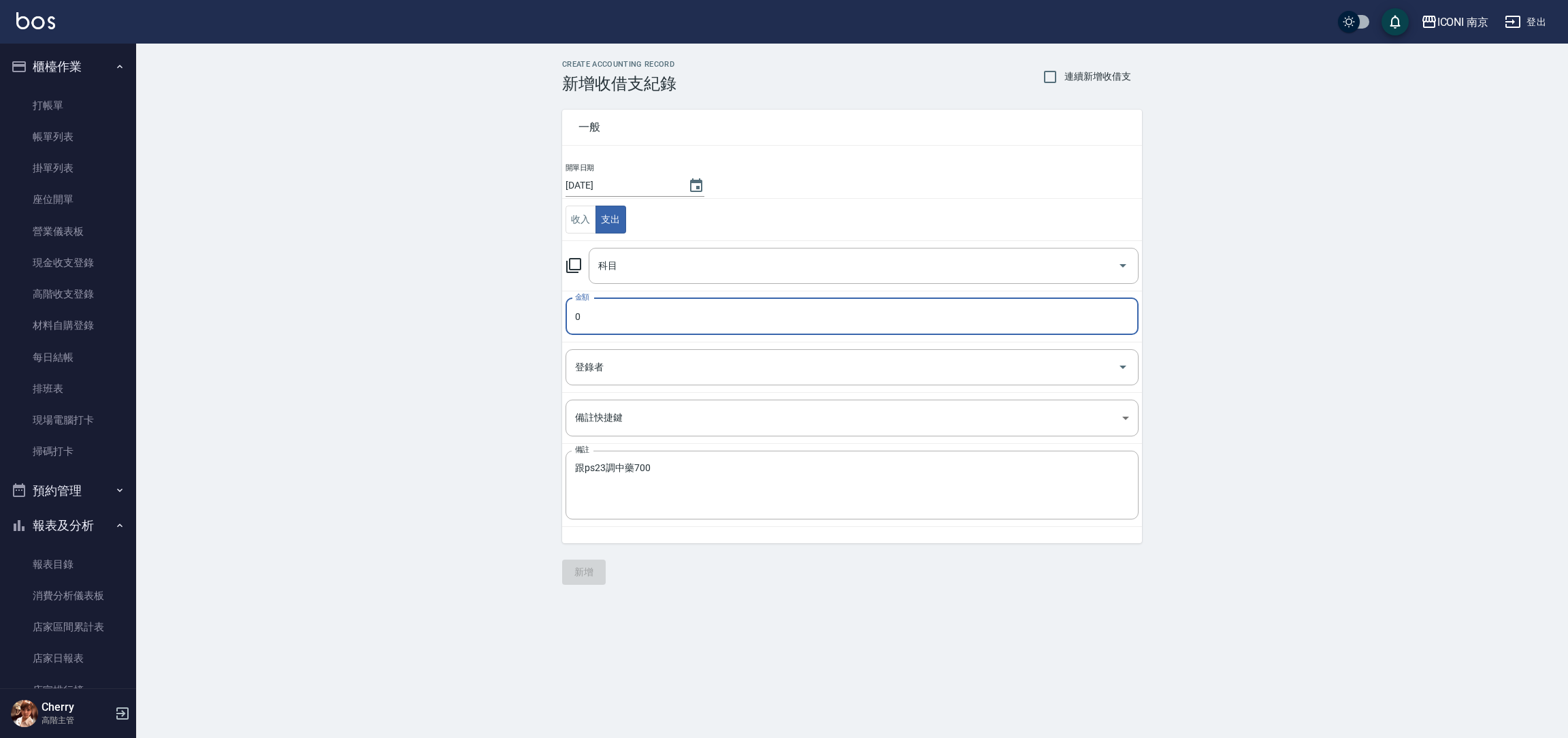
click at [639, 310] on input "0" at bounding box center [852, 317] width 573 height 37
type input "700"
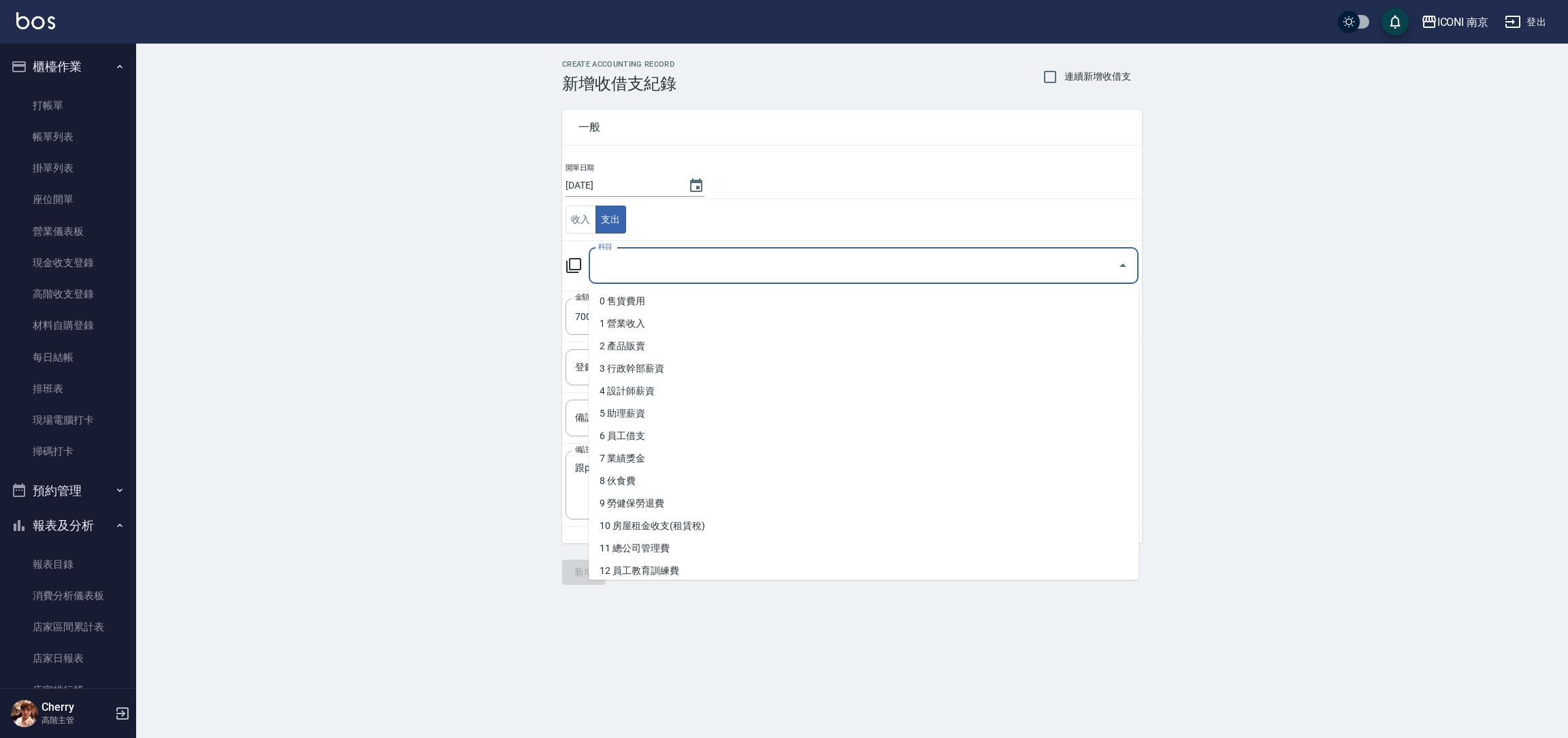
click at [642, 266] on input "科目" at bounding box center [853, 266] width 517 height 24
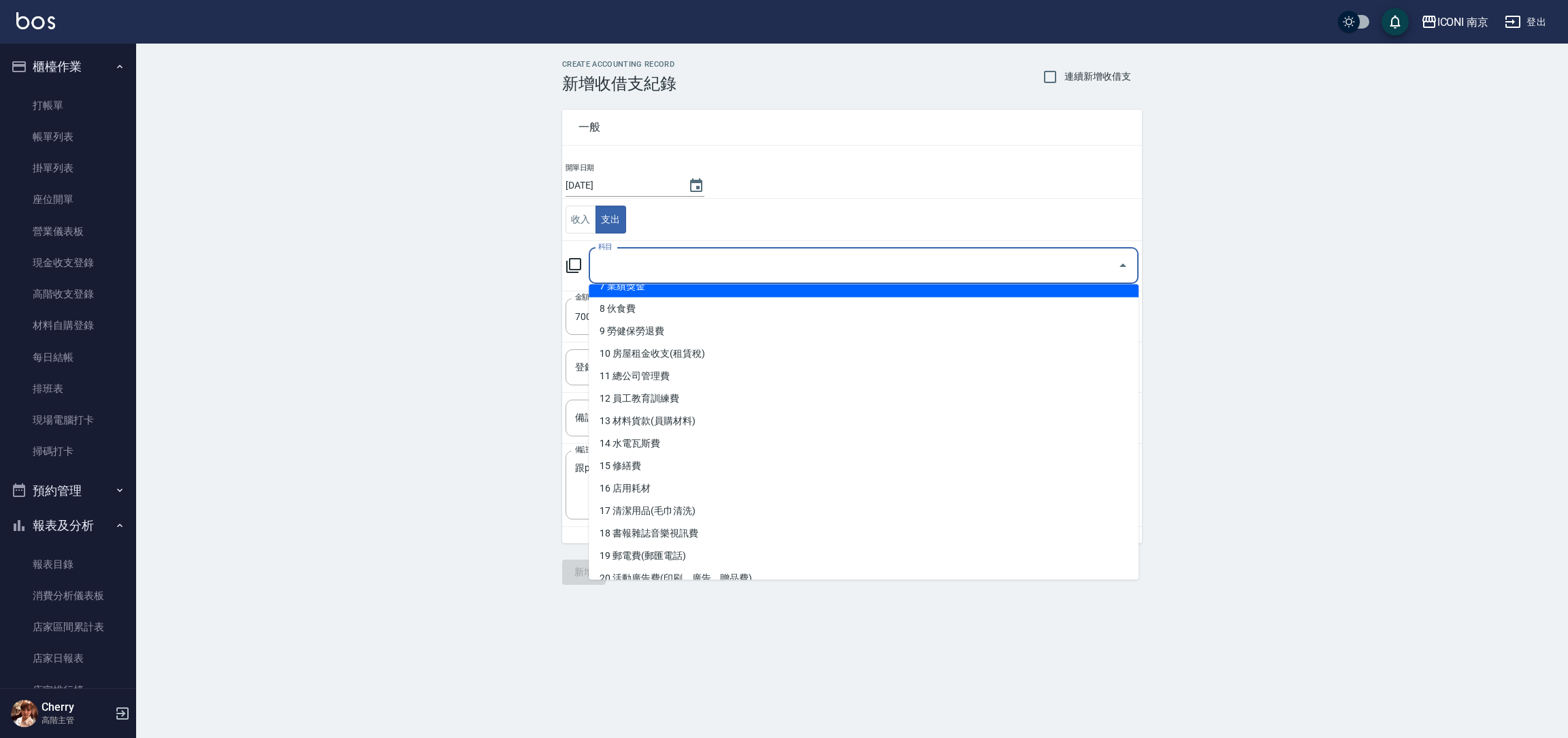
scroll to position [204, 0]
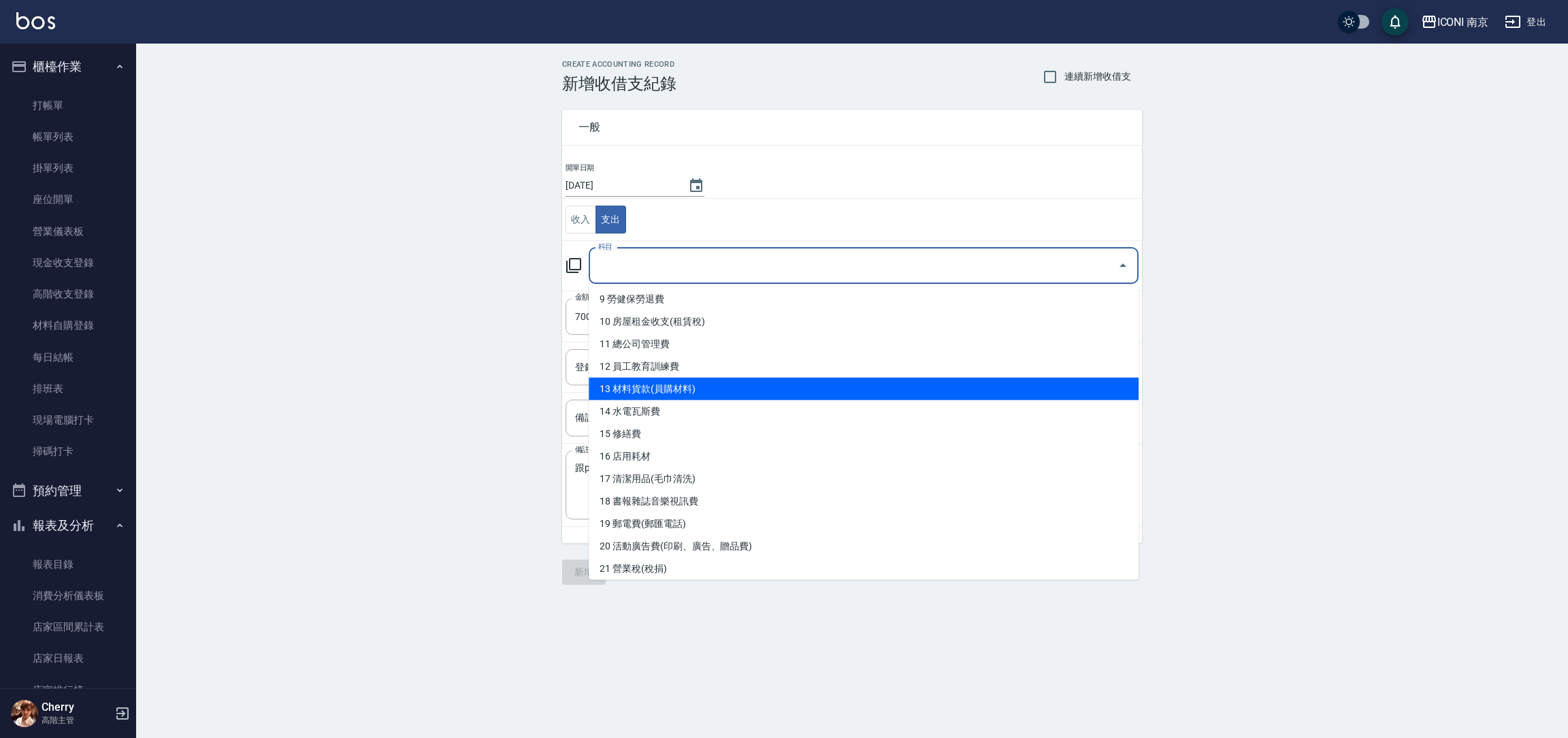
click at [675, 389] on li "13 材料貨款(員購材料)" at bounding box center [863, 389] width 550 height 22
type input "13 材料貨款(員購材料)"
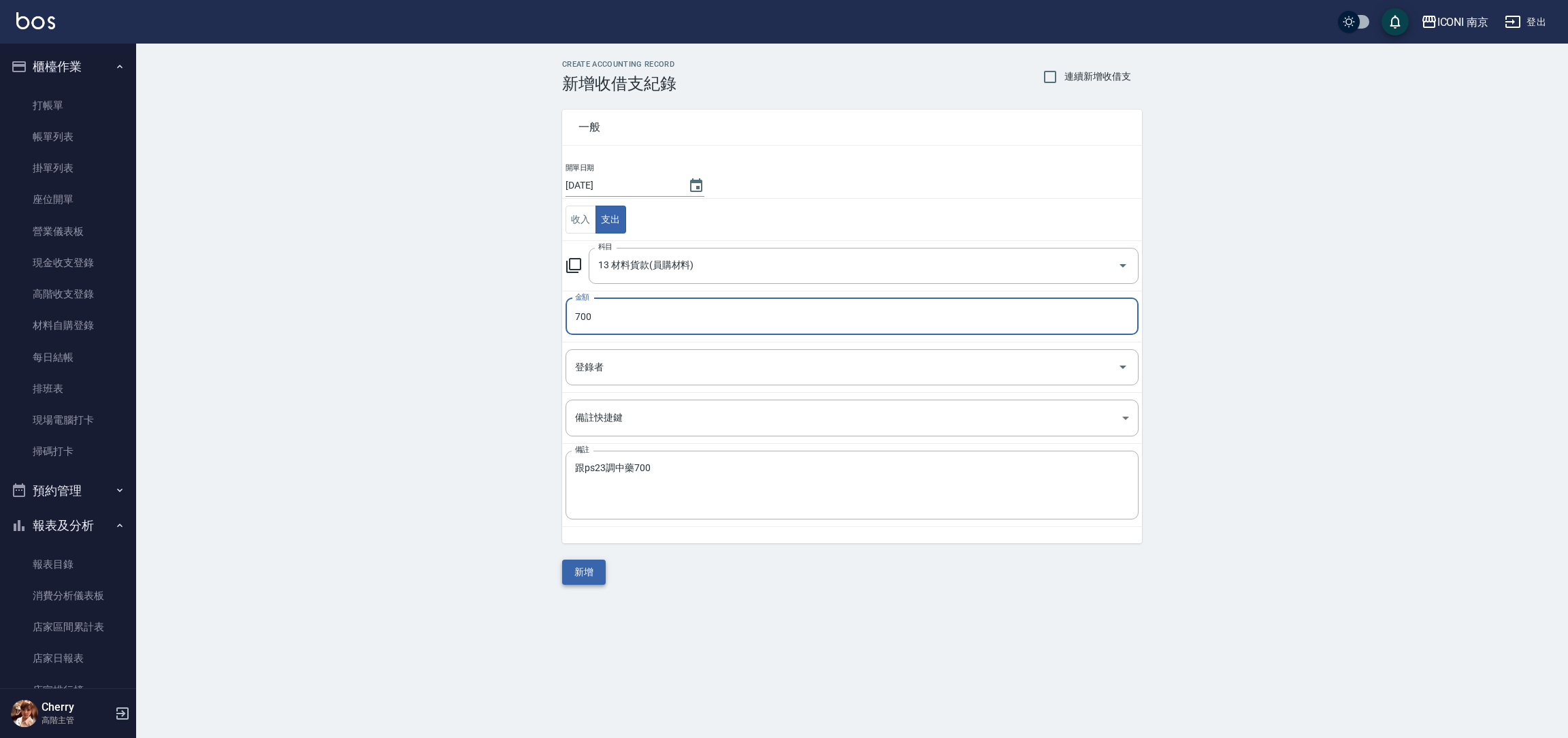
click at [582, 574] on button "新增" at bounding box center [584, 572] width 44 height 26
